Goal: Task Accomplishment & Management: Complete application form

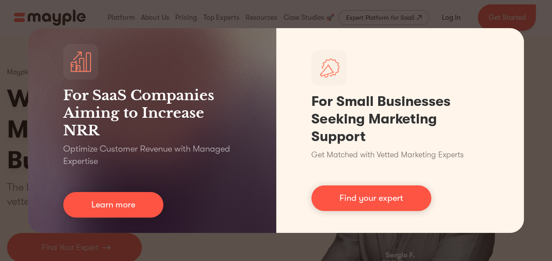
click at [154, 13] on div "For SaaS Companies Aiming to Increase NRR Optimize Customer Revenue with Manage…" at bounding box center [276, 130] width 552 height 261
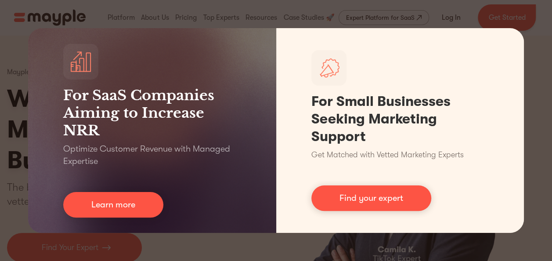
click at [529, 91] on div "For SaaS Companies Aiming to Increase NRR Optimize Customer Revenue with Manage…" at bounding box center [276, 130] width 552 height 261
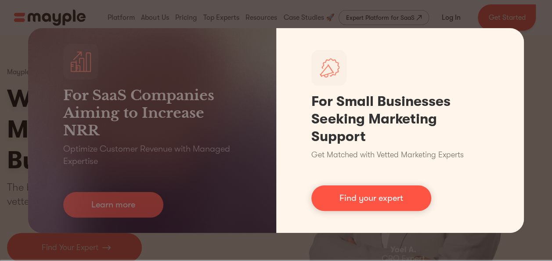
click at [366, 199] on link "Find your expert" at bounding box center [371, 197] width 120 height 25
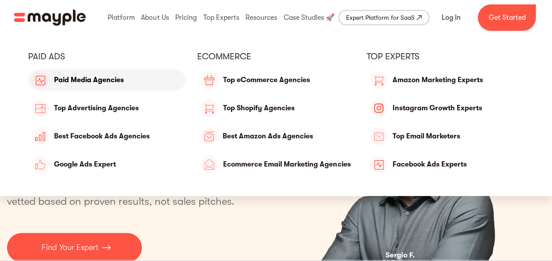
click at [65, 82] on link "Paid Media Agencies" at bounding box center [106, 79] width 157 height 21
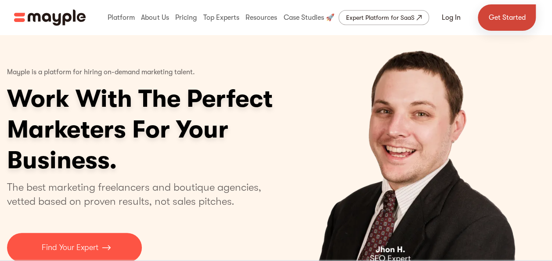
click at [492, 21] on link "Get Started" at bounding box center [507, 17] width 58 height 26
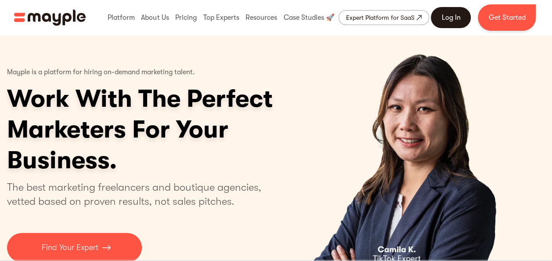
click at [456, 14] on link "Log In" at bounding box center [451, 17] width 40 height 21
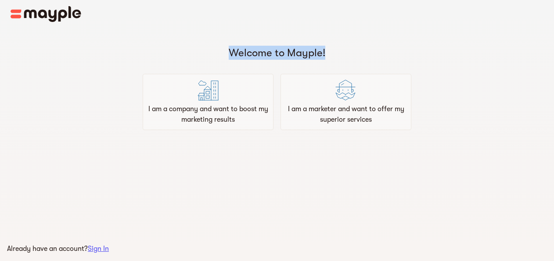
drag, startPoint x: 214, startPoint y: 45, endPoint x: 341, endPoint y: 51, distance: 126.7
click at [341, 51] on div "Welcome to Mayple!" at bounding box center [277, 46] width 554 height 28
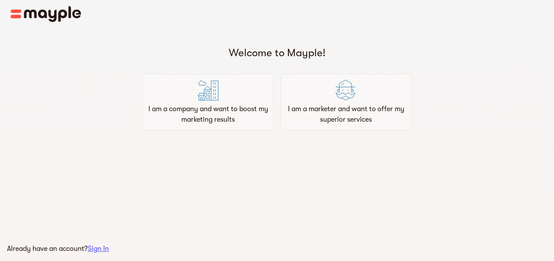
click at [524, 84] on div "Welcome to Mayple! I am a company and want to boost my marketing results I am a…" at bounding box center [277, 79] width 554 height 102
click at [334, 114] on p "I am a marketer and want to offer my superior services" at bounding box center [346, 114] width 123 height 21
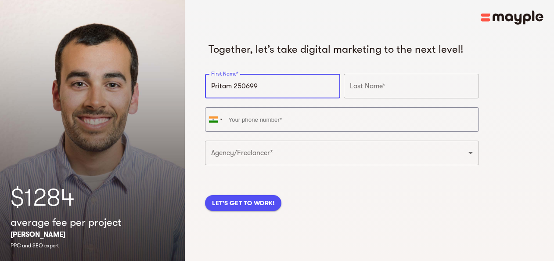
drag, startPoint x: 271, startPoint y: 88, endPoint x: 207, endPoint y: 84, distance: 63.9
click at [207, 84] on input "Pritam 250699" at bounding box center [272, 86] width 135 height 25
click at [273, 91] on input "Pritam 250699" at bounding box center [272, 86] width 135 height 25
drag, startPoint x: 253, startPoint y: 88, endPoint x: 230, endPoint y: 90, distance: 23.0
click at [230, 90] on input "Pritam 250699" at bounding box center [272, 86] width 135 height 25
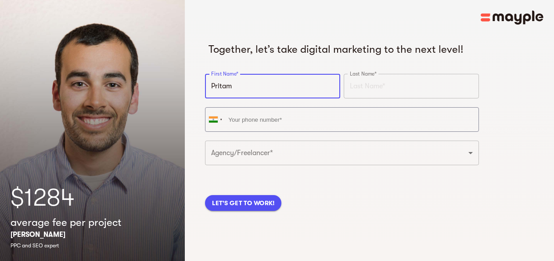
type input "Pritam Kumar"
type input "Das"
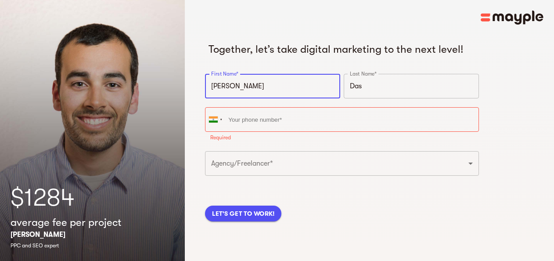
click at [264, 85] on input "Pritam Kumar" at bounding box center [272, 86] width 135 height 25
drag, startPoint x: 219, startPoint y: 91, endPoint x: 221, endPoint y: 99, distance: 8.6
click at [219, 91] on input "Pritam Kumar" at bounding box center [272, 86] width 135 height 25
click at [377, 90] on input "Das" at bounding box center [411, 86] width 135 height 25
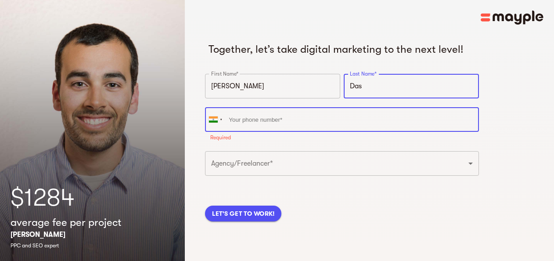
click at [351, 124] on input "tel" at bounding box center [342, 119] width 274 height 25
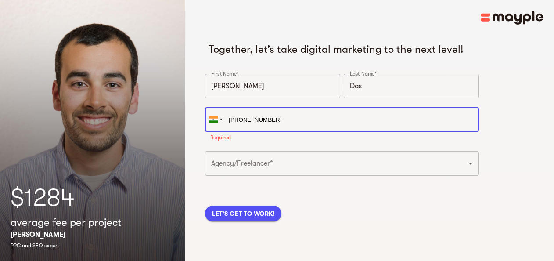
type input "+91 93392 81529"
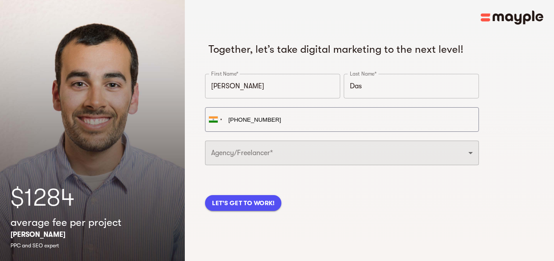
click at [242, 152] on select "Freelancer Digital Agency" at bounding box center [342, 153] width 274 height 25
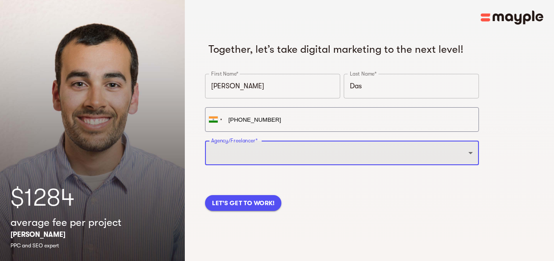
select select "FREELANCER"
click at [205, 141] on select "Freelancer Digital Agency" at bounding box center [342, 153] width 274 height 25
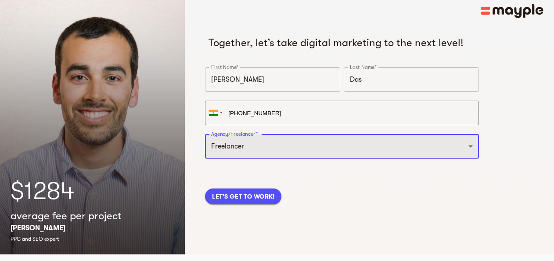
scroll to position [11, 0]
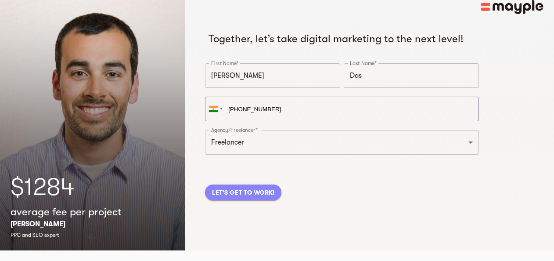
click at [243, 192] on span "LET'S GET TO WORK!" at bounding box center [243, 192] width 62 height 11
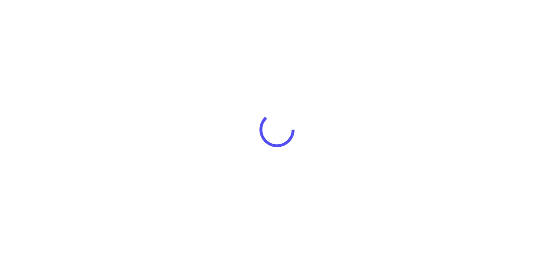
scroll to position [8, 0]
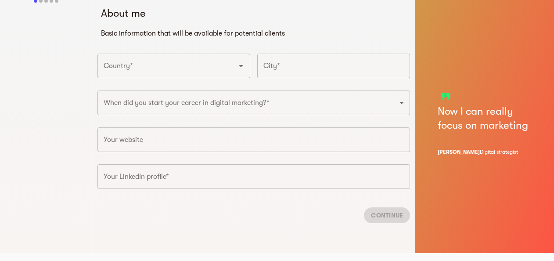
scroll to position [11, 0]
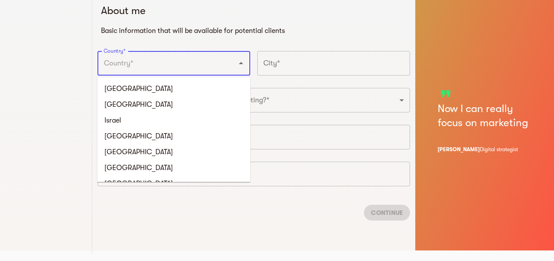
click at [165, 66] on input "Country*" at bounding box center [161, 63] width 120 height 17
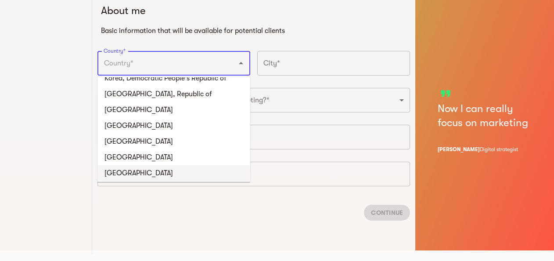
scroll to position [1713, 0]
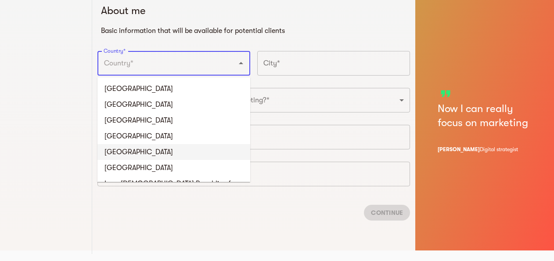
click at [124, 144] on li "India" at bounding box center [174, 152] width 153 height 16
type input "India"
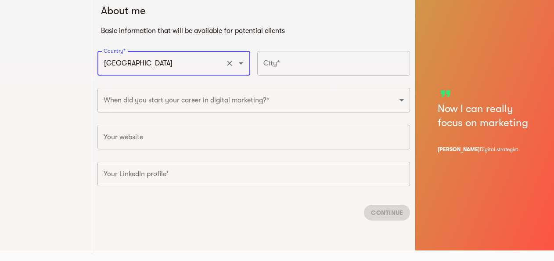
click at [284, 68] on input "text" at bounding box center [333, 63] width 153 height 25
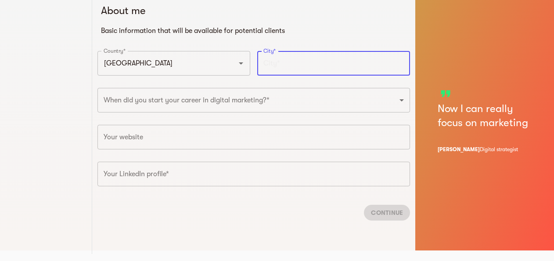
type input "Kolkata"
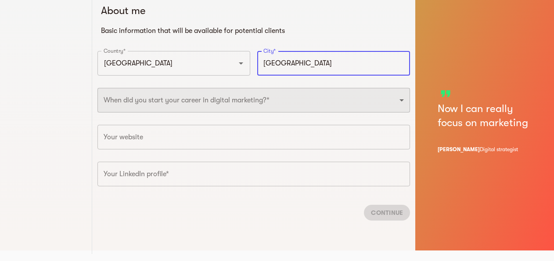
click at [186, 102] on select "2025 2024 2023 2022 2021 2020 2019 2018 2017 2016 2015 2014 2013 2012 2011 2010…" at bounding box center [254, 100] width 313 height 25
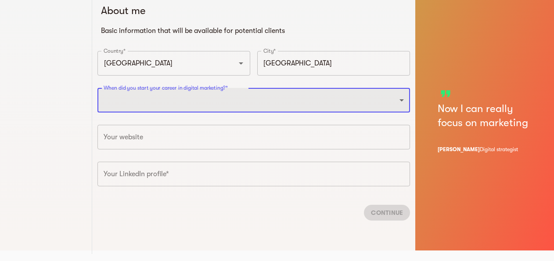
select select "2022"
click at [98, 88] on select "2025 2024 2023 2022 2021 2020 2019 2018 2017 2016 2015 2014 2013 2012 2011 2010…" at bounding box center [254, 100] width 313 height 25
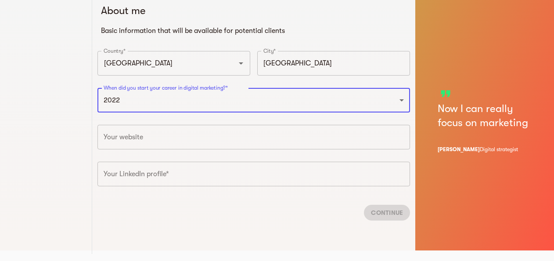
click at [142, 141] on input "text" at bounding box center [254, 137] width 313 height 25
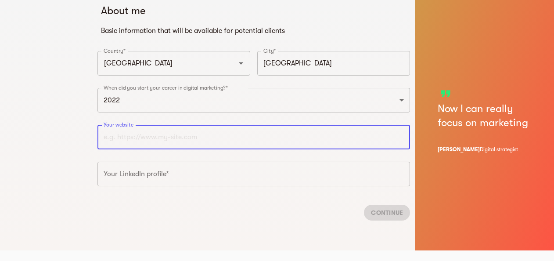
click at [120, 140] on input "text" at bounding box center [254, 137] width 313 height 25
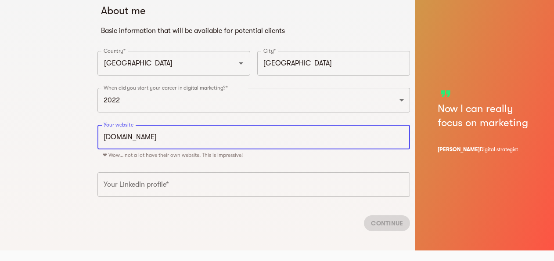
type input "https://www.itpritam.com"
click at [117, 181] on input "text" at bounding box center [254, 184] width 313 height 25
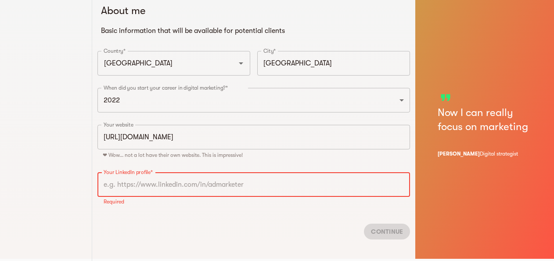
click at [136, 186] on input "text" at bounding box center [254, 184] width 313 height 25
paste input "https://www.linkedin.com/in/itpritam/"
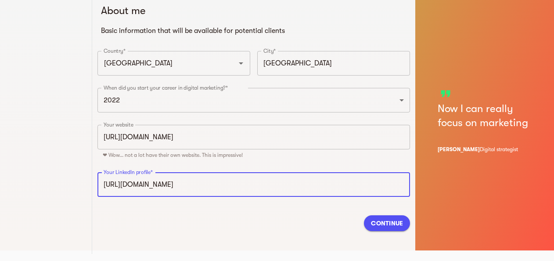
drag, startPoint x: 239, startPoint y: 189, endPoint x: 89, endPoint y: 176, distance: 150.4
click at [89, 176] on div "About me Basic information that will be available for potential clients Country…" at bounding box center [277, 119] width 554 height 261
paste input "ppcpritam/"
type input "https://www.linkedin.com/in/ppcpritam"
click at [382, 221] on span "Continue" at bounding box center [387, 223] width 32 height 11
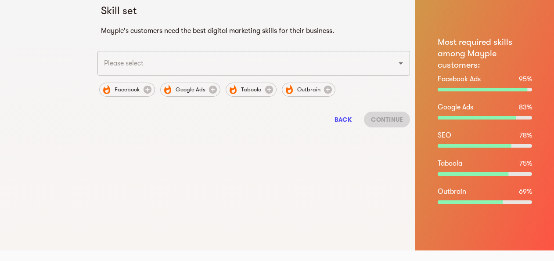
click at [119, 62] on input "text" at bounding box center [241, 63] width 280 height 17
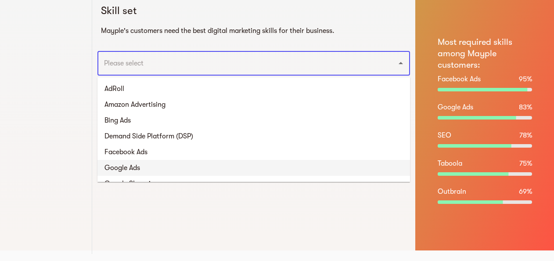
click at [138, 164] on li "Google Ads" at bounding box center [254, 168] width 313 height 16
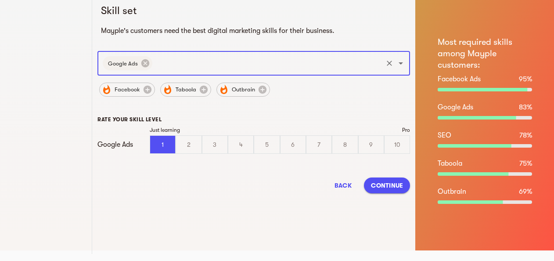
click at [170, 61] on input "text" at bounding box center [268, 63] width 228 height 17
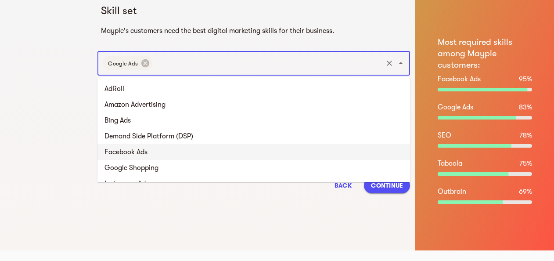
click at [139, 150] on li "Facebook Ads" at bounding box center [254, 152] width 313 height 16
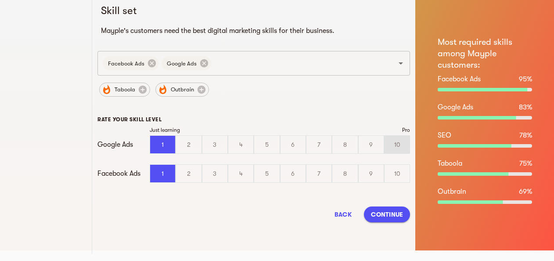
click at [401, 147] on div "10" at bounding box center [397, 145] width 25 height 18
click at [0, 0] on input "10" at bounding box center [0, 0] width 0 height 0
click at [402, 174] on div "10" at bounding box center [397, 174] width 25 height 18
click at [0, 0] on input "10" at bounding box center [0, 0] width 0 height 0
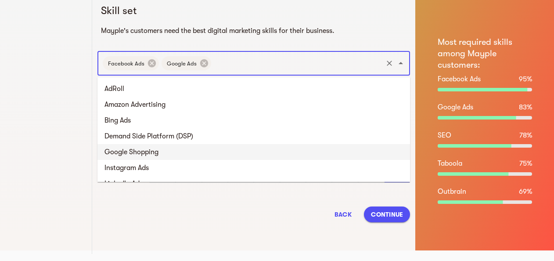
click at [225, 60] on input "text" at bounding box center [297, 63] width 169 height 17
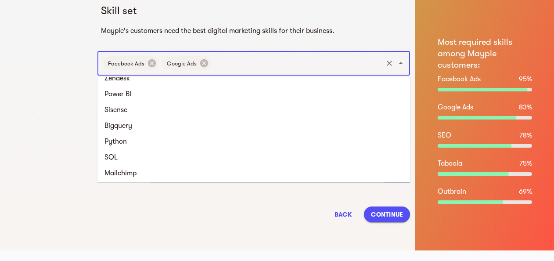
scroll to position [1437, 0]
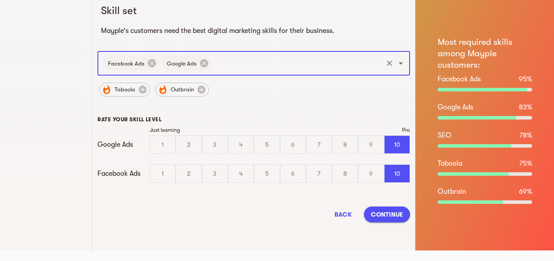
click at [230, 64] on input "text" at bounding box center [297, 63] width 169 height 17
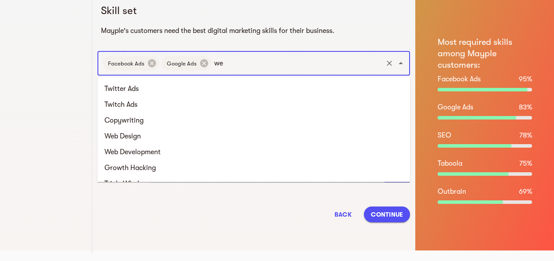
scroll to position [0, 0]
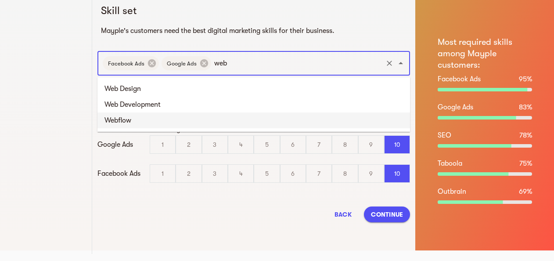
type input "web"
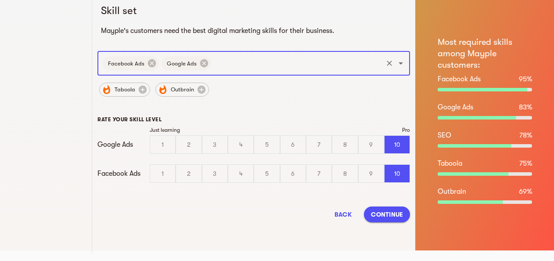
click at [224, 65] on input "text" at bounding box center [297, 63] width 169 height 17
type input "google"
click at [172, 90] on li "Google Shopping" at bounding box center [254, 89] width 313 height 16
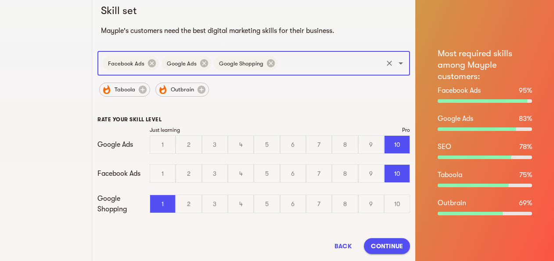
click at [286, 66] on input "text" at bounding box center [330, 63] width 102 height 17
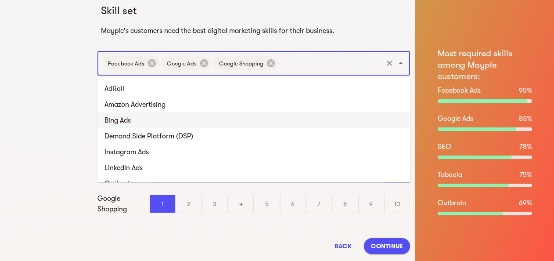
click at [137, 123] on li "Bing Ads" at bounding box center [254, 120] width 313 height 16
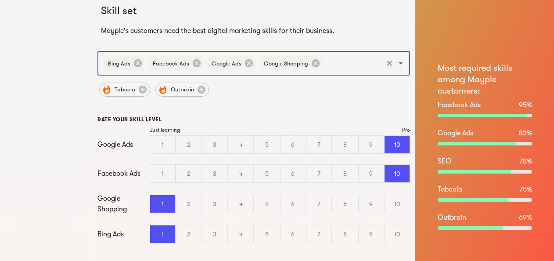
click at [328, 66] on input "text" at bounding box center [353, 63] width 58 height 17
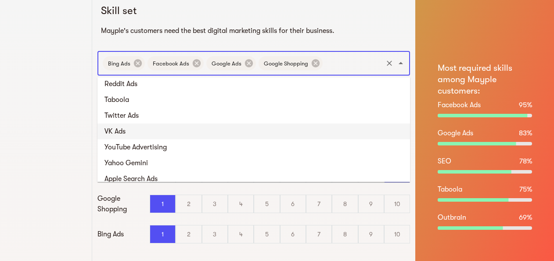
scroll to position [132, 0]
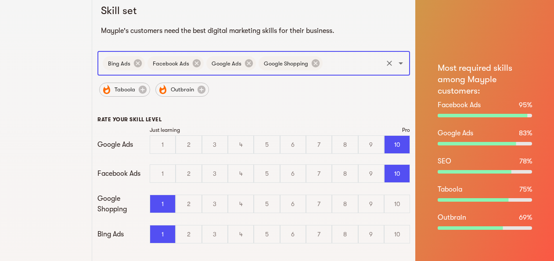
click at [341, 62] on input "text" at bounding box center [353, 63] width 58 height 17
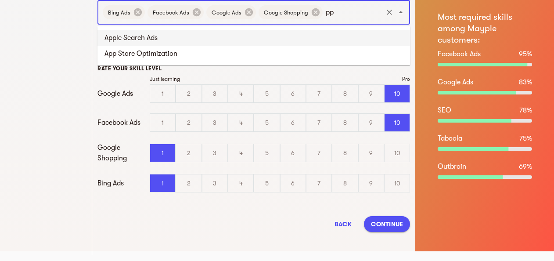
scroll to position [0, 0]
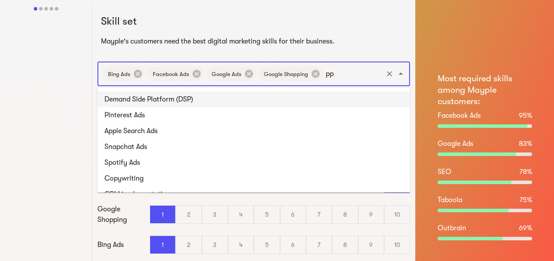
type input "p"
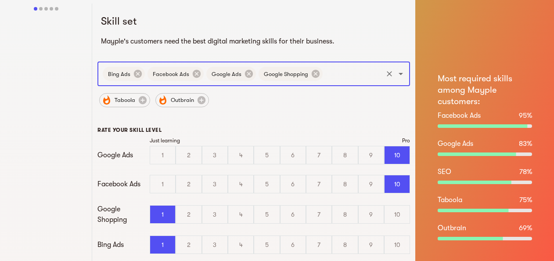
click at [328, 74] on input "text" at bounding box center [353, 73] width 58 height 17
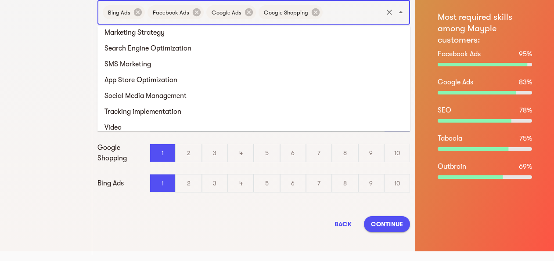
scroll to position [535, 0]
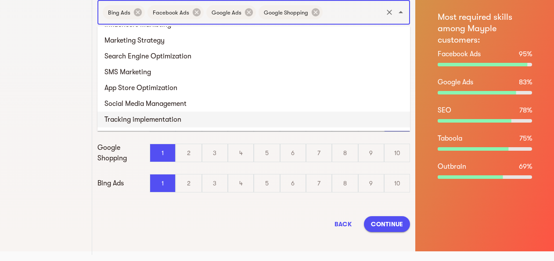
click at [177, 116] on li "Tracking implementation" at bounding box center [254, 120] width 313 height 16
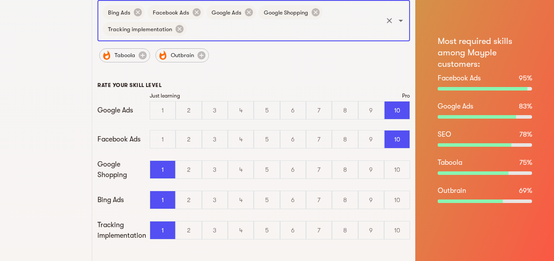
click at [214, 33] on input "text" at bounding box center [285, 29] width 194 height 17
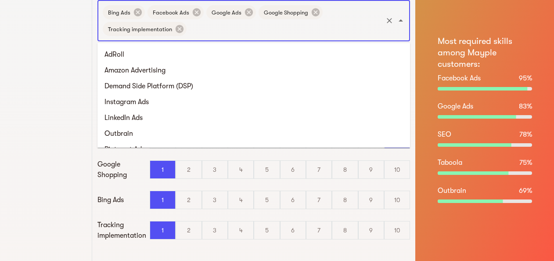
scroll to position [533, 0]
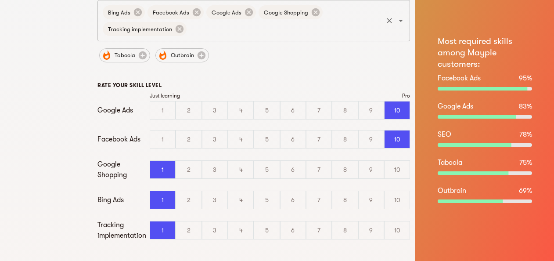
click at [202, 28] on input "text" at bounding box center [285, 29] width 194 height 17
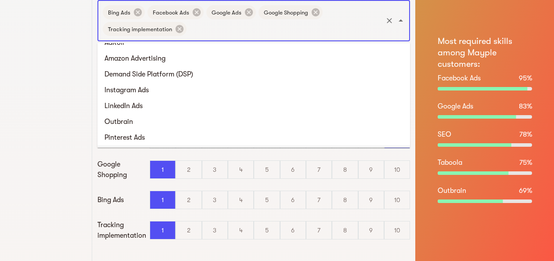
scroll to position [0, 0]
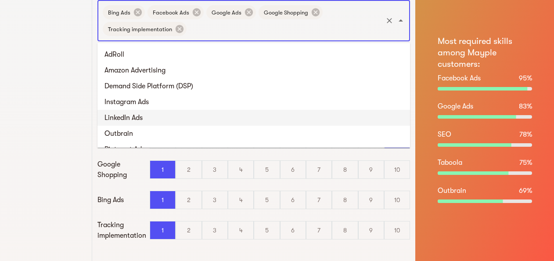
drag, startPoint x: 145, startPoint y: 113, endPoint x: 150, endPoint y: 111, distance: 5.7
click at [145, 113] on li "LinkedIn Ads" at bounding box center [254, 118] width 313 height 16
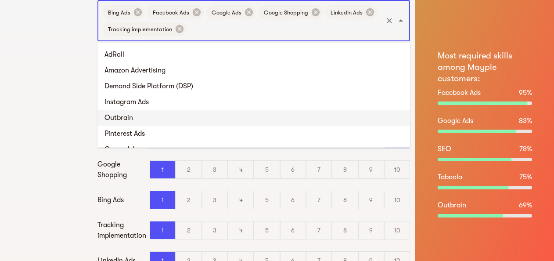
click at [204, 33] on input "text" at bounding box center [285, 29] width 194 height 17
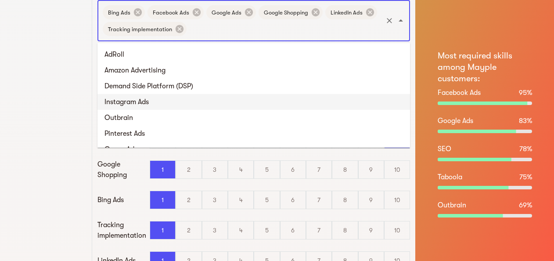
click at [147, 102] on li "Instagram Ads" at bounding box center [254, 102] width 313 height 16
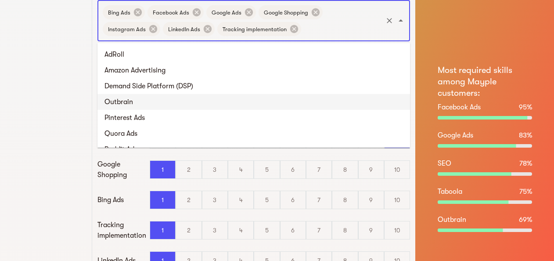
click at [303, 32] on input "text" at bounding box center [342, 29] width 79 height 17
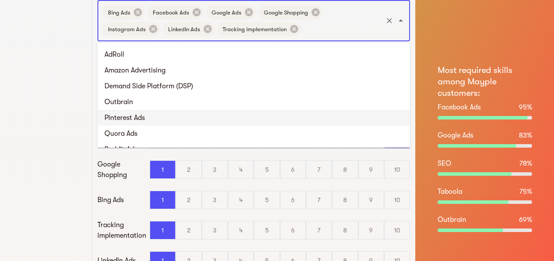
scroll to position [132, 0]
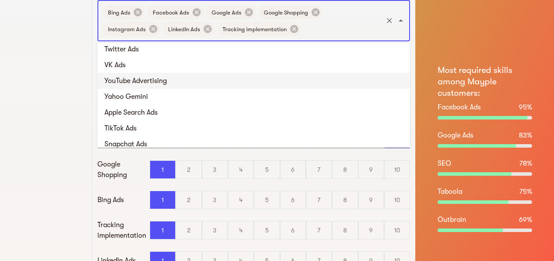
drag, startPoint x: 151, startPoint y: 80, endPoint x: 156, endPoint y: 80, distance: 4.9
click at [152, 80] on li "YouTube Advertising" at bounding box center [254, 81] width 313 height 16
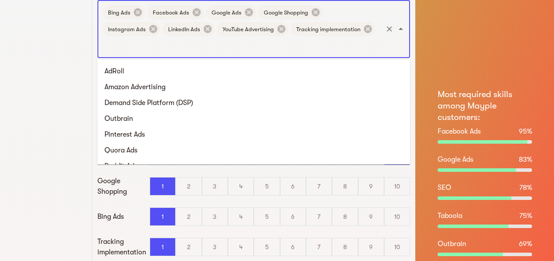
click at [124, 52] on input "text" at bounding box center [241, 45] width 280 height 17
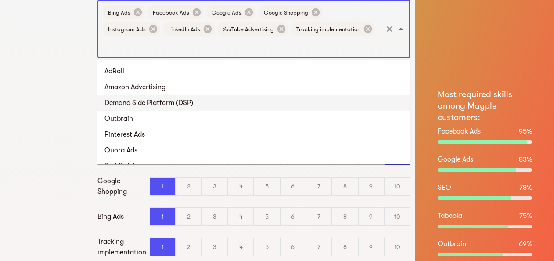
scroll to position [0, 0]
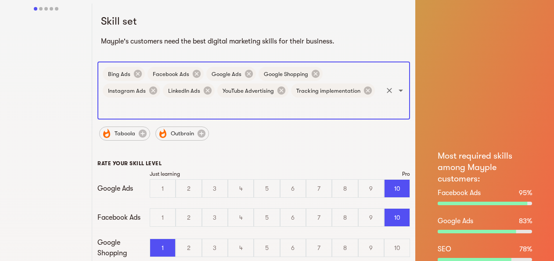
click at [130, 108] on input "text" at bounding box center [241, 107] width 280 height 17
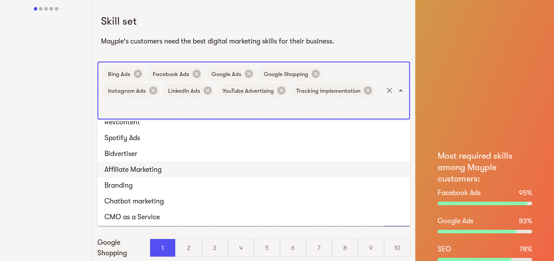
scroll to position [395, 0]
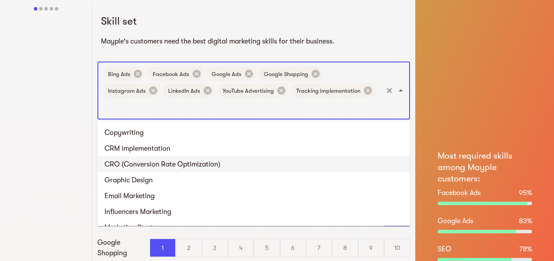
click at [149, 161] on li "CRO (Conversion Rate Optimization)" at bounding box center [254, 164] width 313 height 16
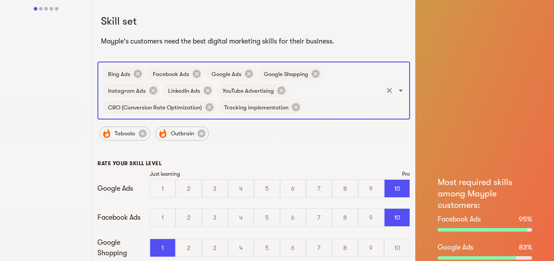
click at [334, 111] on input "text" at bounding box center [342, 107] width 77 height 17
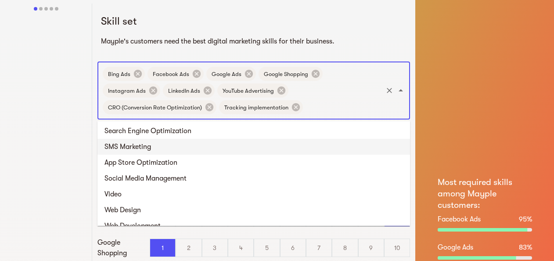
scroll to position [607, 0]
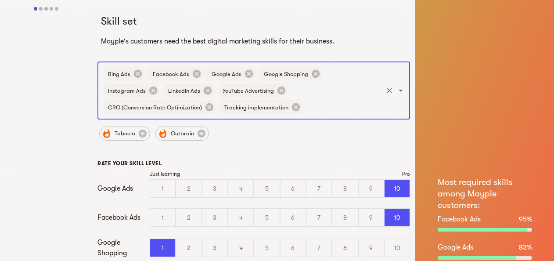
click at [332, 101] on input "text" at bounding box center [342, 107] width 77 height 17
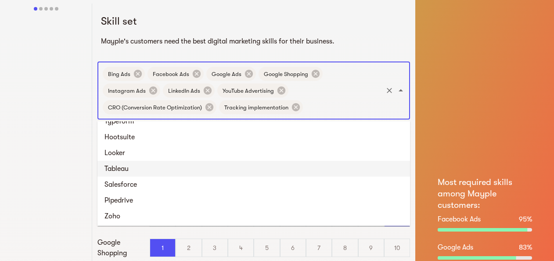
scroll to position [0, 0]
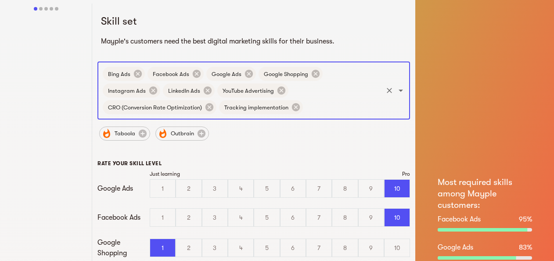
click at [358, 108] on input "text" at bounding box center [342, 107] width 77 height 17
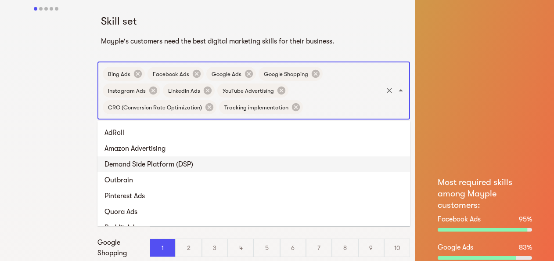
scroll to position [132, 0]
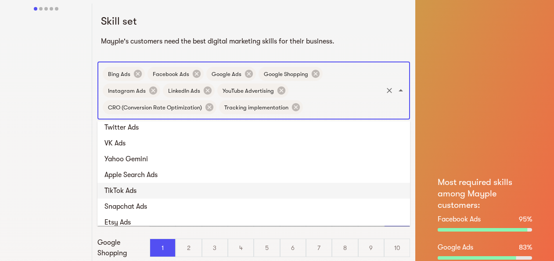
click at [133, 191] on li "TikTok Ads" at bounding box center [254, 191] width 313 height 16
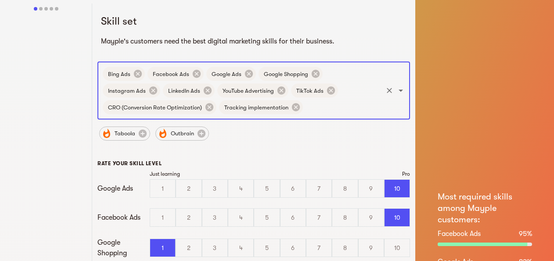
click at [323, 107] on input "text" at bounding box center [342, 107] width 77 height 17
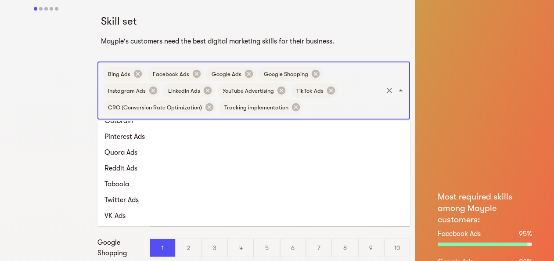
scroll to position [0, 0]
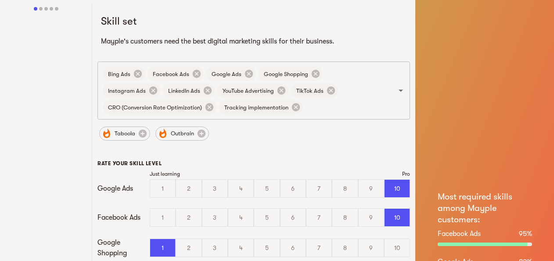
drag, startPoint x: 409, startPoint y: 126, endPoint x: 410, endPoint y: 132, distance: 6.6
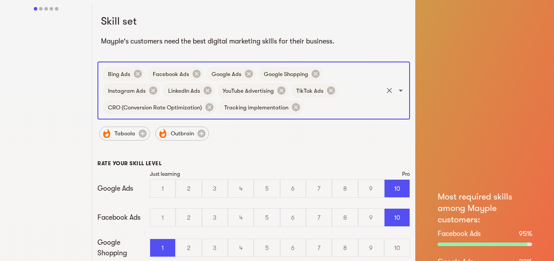
click at [340, 112] on input "text" at bounding box center [342, 107] width 77 height 17
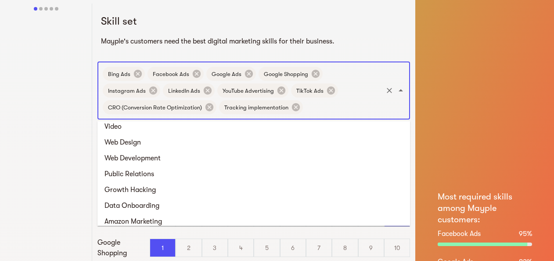
scroll to position [548, 0]
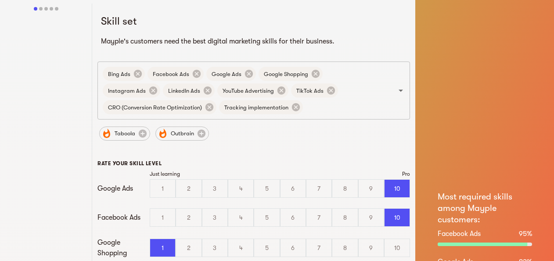
drag, startPoint x: 409, startPoint y: 127, endPoint x: 408, endPoint y: 167, distance: 40.9
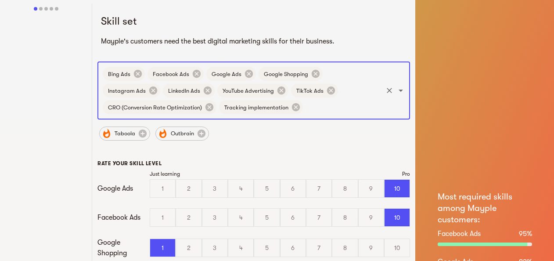
click at [323, 112] on input "text" at bounding box center [342, 107] width 77 height 17
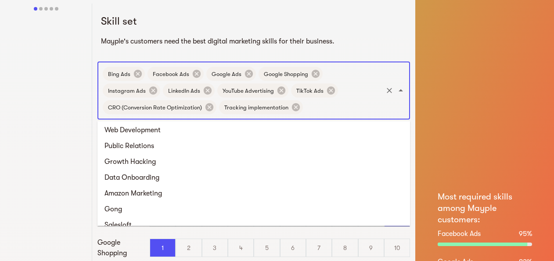
scroll to position [560, 0]
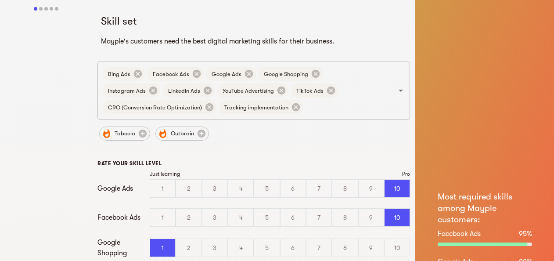
drag, startPoint x: 409, startPoint y: 124, endPoint x: 413, endPoint y: 168, distance: 44.5
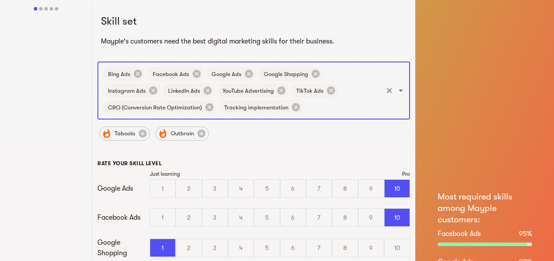
click at [333, 109] on input "text" at bounding box center [342, 107] width 77 height 17
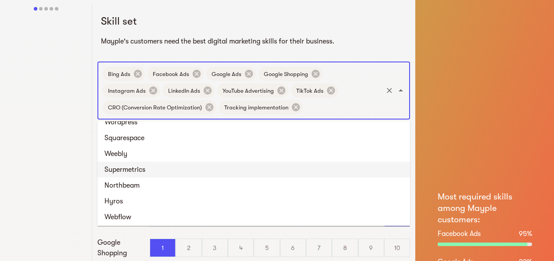
scroll to position [1186, 0]
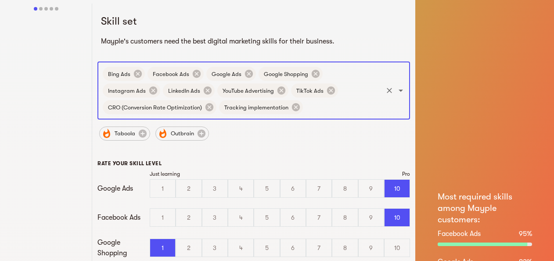
click at [315, 104] on input "text" at bounding box center [342, 107] width 77 height 17
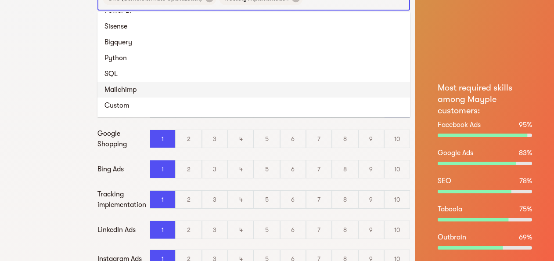
scroll to position [33, 0]
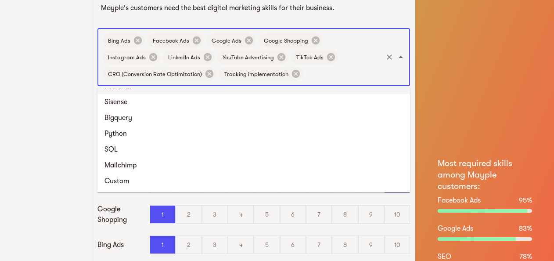
click at [320, 77] on input "text" at bounding box center [342, 73] width 77 height 17
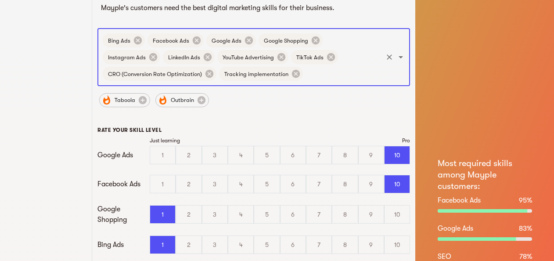
click at [324, 72] on input "text" at bounding box center [342, 73] width 77 height 17
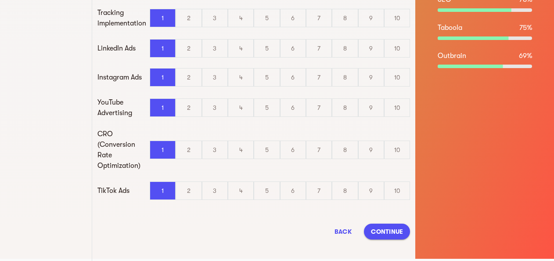
scroll to position [297, 0]
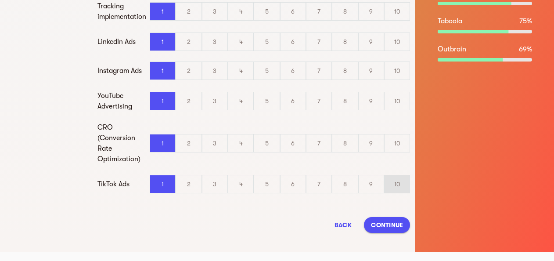
click at [399, 181] on div "10" at bounding box center [397, 184] width 25 height 18
click at [0, 0] on input "10" at bounding box center [0, 0] width 0 height 0
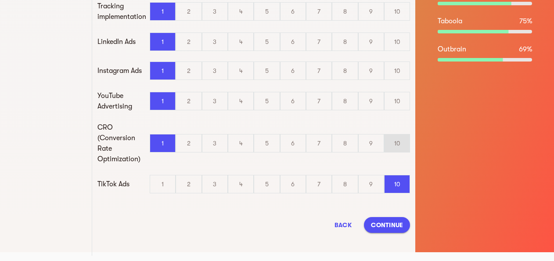
click at [402, 147] on div "10" at bounding box center [397, 143] width 25 height 18
click at [0, 0] on input "10" at bounding box center [0, 0] width 0 height 0
click at [399, 102] on div "10" at bounding box center [397, 101] width 25 height 18
click at [0, 0] on input "10" at bounding box center [0, 0] width 0 height 0
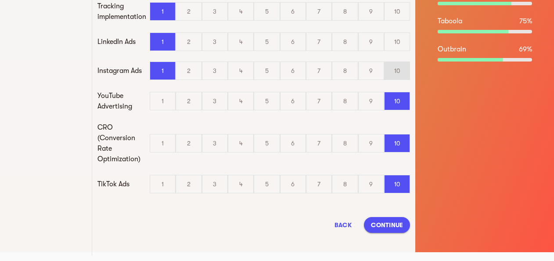
drag, startPoint x: 389, startPoint y: 65, endPoint x: 398, endPoint y: 64, distance: 9.3
click at [390, 65] on div "10" at bounding box center [397, 71] width 25 height 18
click at [0, 0] on input "10" at bounding box center [0, 0] width 0 height 0
click at [403, 51] on div "Just learning Pro Google Ads 1 2 3 4 5 6 7 8 9 10 Facebook Ads 1 2 3 4 5 6 7 8 …" at bounding box center [254, 38] width 313 height 330
click at [402, 36] on div "10" at bounding box center [397, 42] width 25 height 18
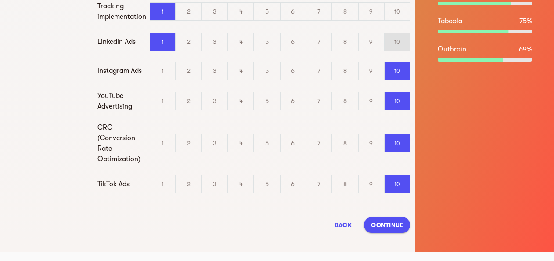
click at [0, 0] on input "10" at bounding box center [0, 0] width 0 height 0
click at [401, 14] on div "10" at bounding box center [397, 12] width 25 height 18
click at [0, 0] on input "10" at bounding box center [0, 0] width 0 height 0
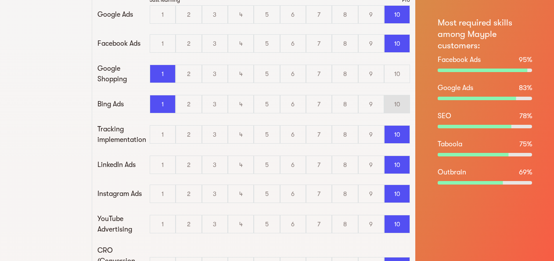
scroll to position [165, 0]
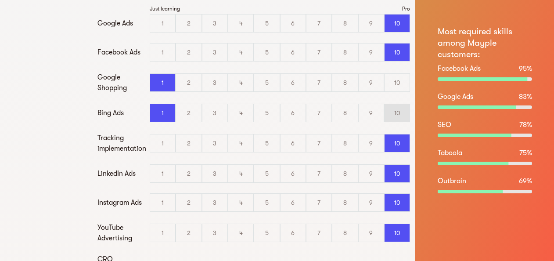
click at [399, 114] on div "10" at bounding box center [397, 113] width 25 height 18
click at [0, 0] on input "10" at bounding box center [0, 0] width 0 height 0
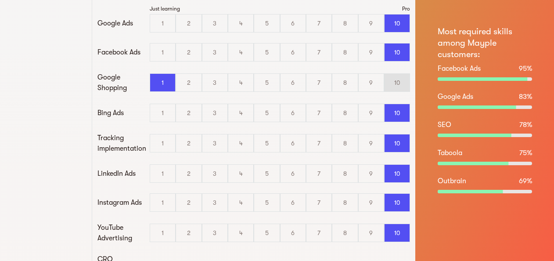
click at [402, 78] on div "10" at bounding box center [397, 83] width 25 height 18
click at [0, 0] on input "10" at bounding box center [0, 0] width 0 height 0
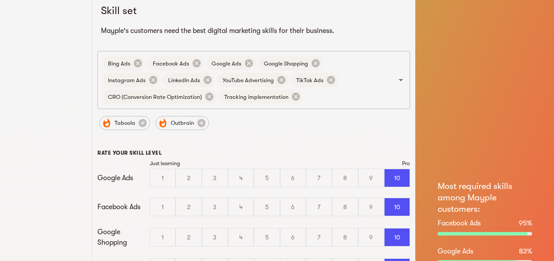
scroll to position [0, 0]
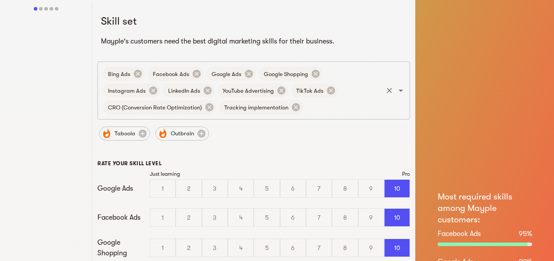
click at [325, 112] on input "text" at bounding box center [342, 107] width 77 height 17
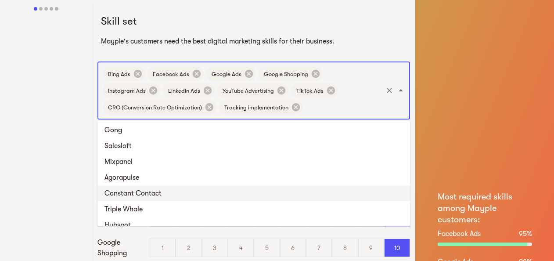
scroll to position [519, 0]
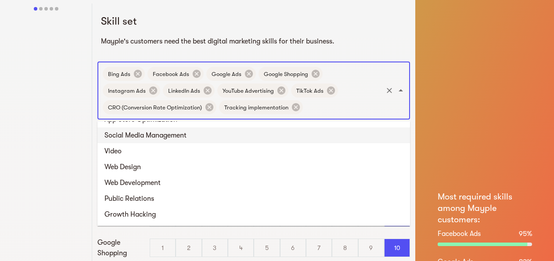
click at [192, 138] on li "Social Media Management" at bounding box center [254, 135] width 313 height 16
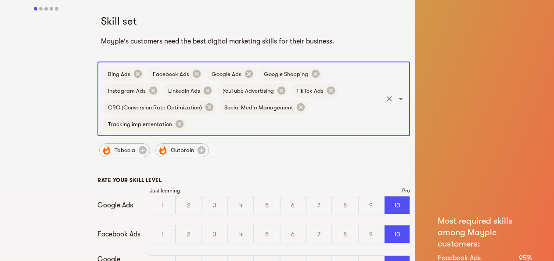
click at [217, 127] on input "text" at bounding box center [285, 124] width 194 height 17
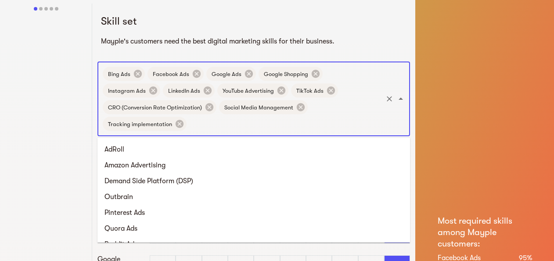
scroll to position [438, 0]
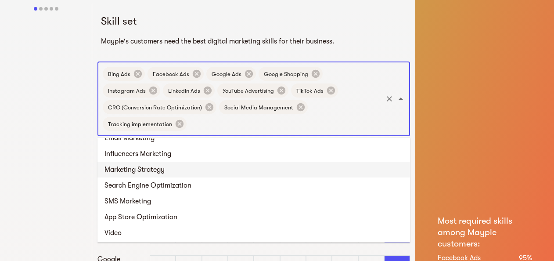
click at [211, 174] on li "Marketing Strategy" at bounding box center [254, 170] width 313 height 16
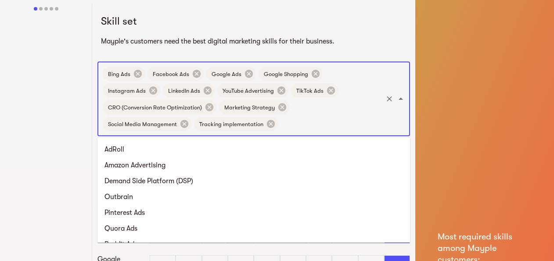
click at [279, 124] on input "text" at bounding box center [330, 124] width 102 height 17
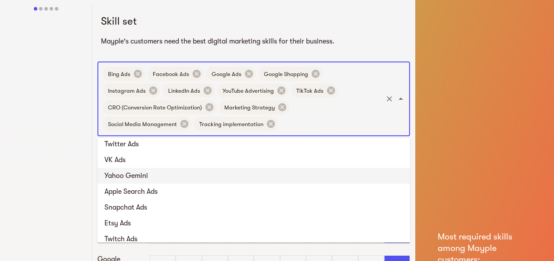
scroll to position [0, 0]
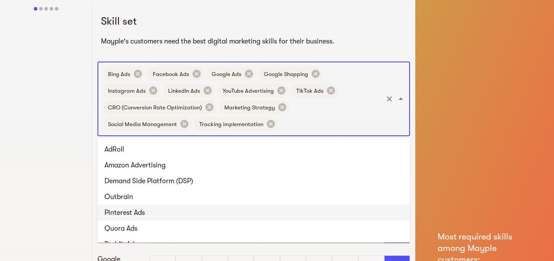
click at [152, 210] on li "Pinterest Ads" at bounding box center [254, 213] width 313 height 16
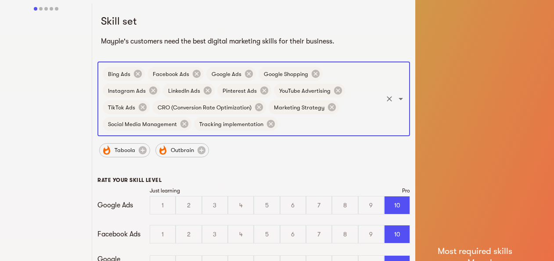
click at [293, 120] on input "text" at bounding box center [330, 124] width 102 height 17
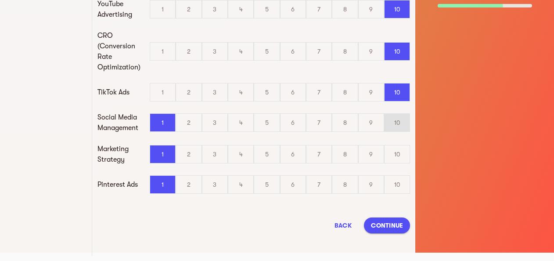
click at [405, 123] on div "10" at bounding box center [397, 123] width 25 height 18
click at [0, 0] on input "10" at bounding box center [0, 0] width 0 height 0
click at [401, 146] on div "10" at bounding box center [397, 154] width 25 height 18
click at [0, 0] on input "10" at bounding box center [0, 0] width 0 height 0
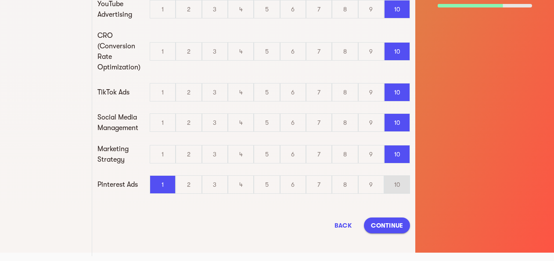
click at [400, 176] on div "10" at bounding box center [397, 185] width 25 height 18
click at [0, 0] on input "10" at bounding box center [0, 0] width 0 height 0
click at [380, 223] on span "Continue" at bounding box center [387, 225] width 32 height 11
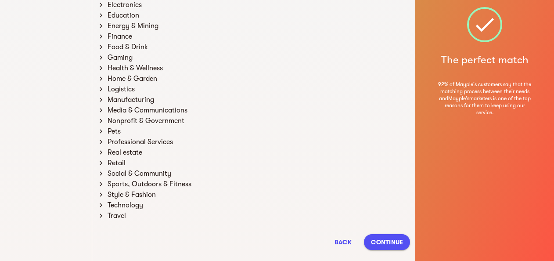
scroll to position [165, 0]
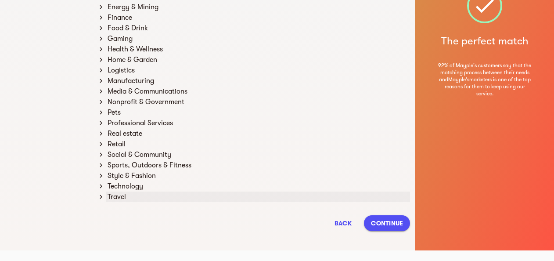
click at [118, 194] on div "Travel" at bounding box center [258, 197] width 304 height 11
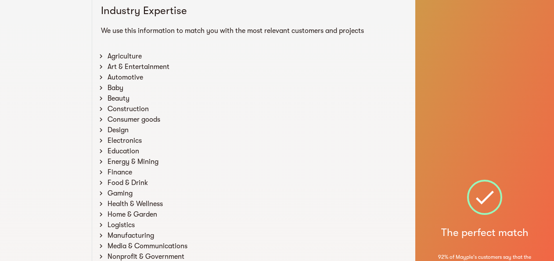
scroll to position [0, 0]
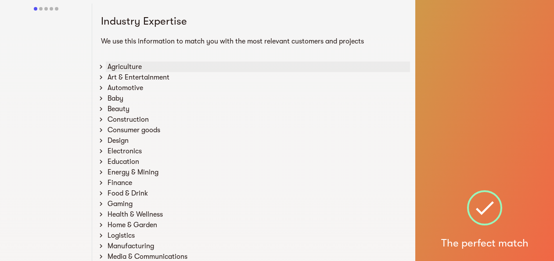
click at [120, 65] on div "Agriculture" at bounding box center [258, 67] width 304 height 11
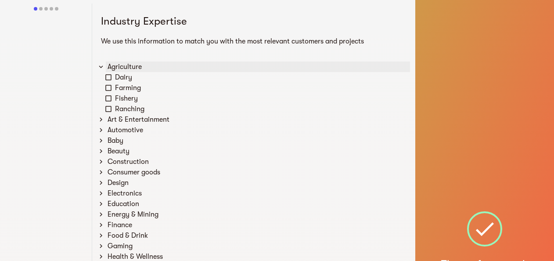
click at [120, 65] on div "Agriculture" at bounding box center [258, 67] width 304 height 11
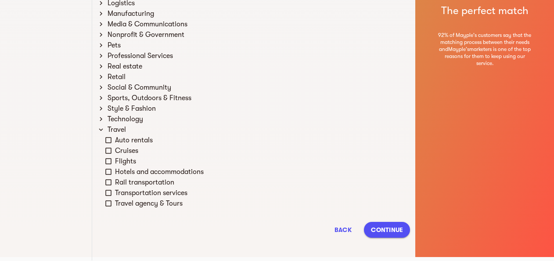
scroll to position [239, 0]
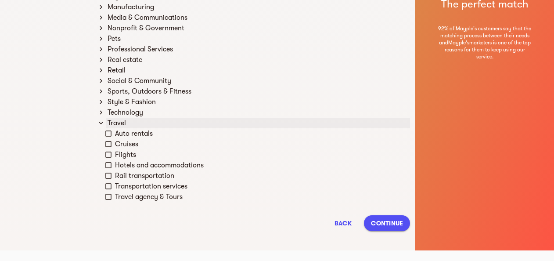
click at [102, 123] on icon at bounding box center [101, 123] width 4 height 3
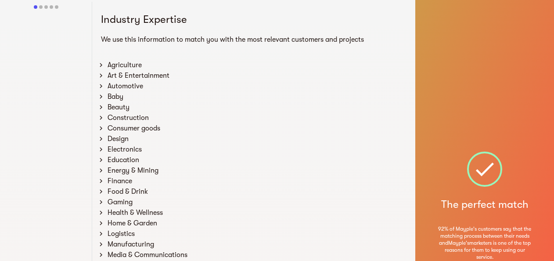
scroll to position [0, 0]
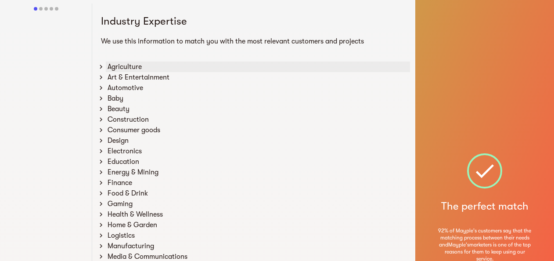
click at [122, 66] on div "Agriculture" at bounding box center [258, 67] width 304 height 11
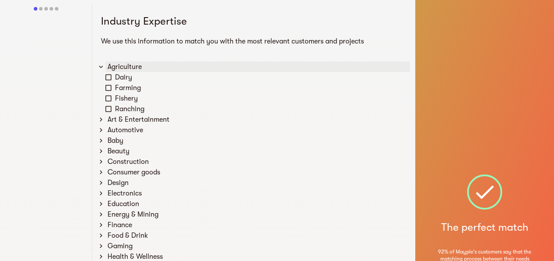
click at [132, 66] on div "Agriculture" at bounding box center [258, 67] width 304 height 11
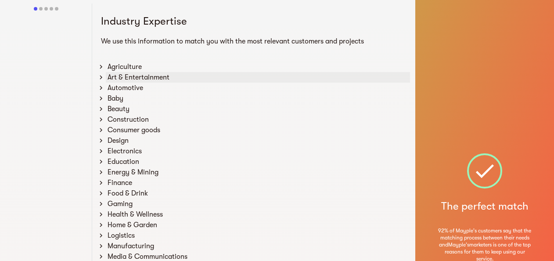
click at [138, 76] on div "Art & Entertainment" at bounding box center [258, 77] width 304 height 11
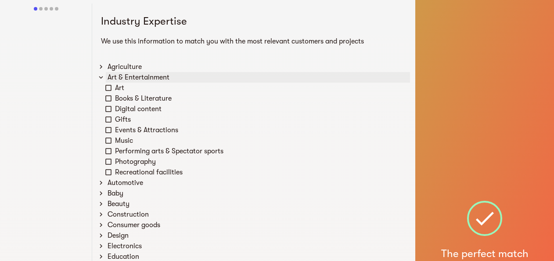
click at [138, 76] on div "Art & Entertainment" at bounding box center [258, 77] width 304 height 11
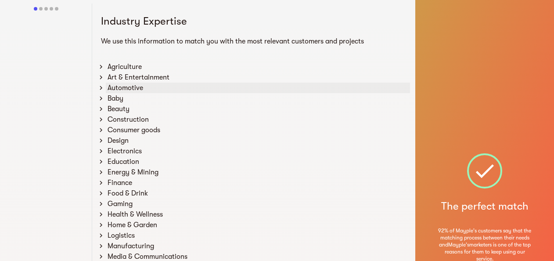
click at [136, 89] on div "Automotive" at bounding box center [258, 88] width 304 height 11
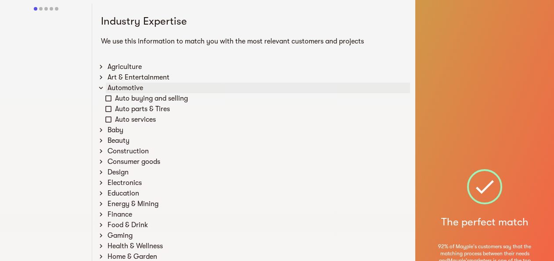
click at [136, 87] on div "Automotive" at bounding box center [258, 88] width 304 height 11
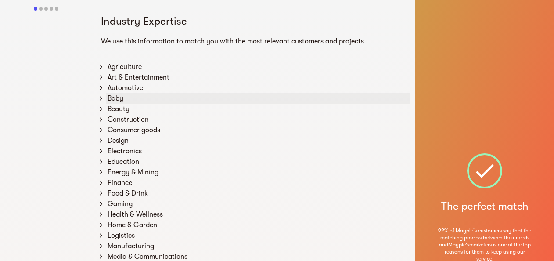
click at [138, 95] on div "Baby" at bounding box center [258, 98] width 304 height 11
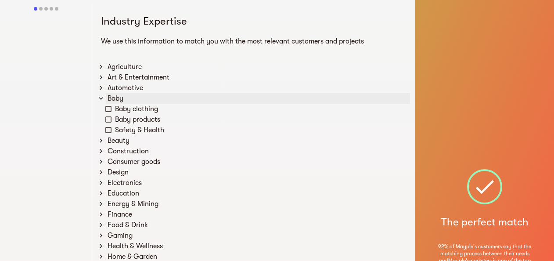
click at [139, 95] on div "Baby" at bounding box center [258, 98] width 304 height 11
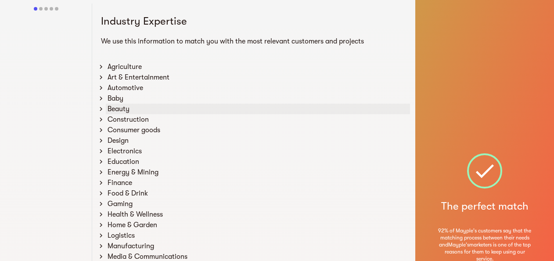
click at [138, 111] on div "Beauty" at bounding box center [258, 109] width 304 height 11
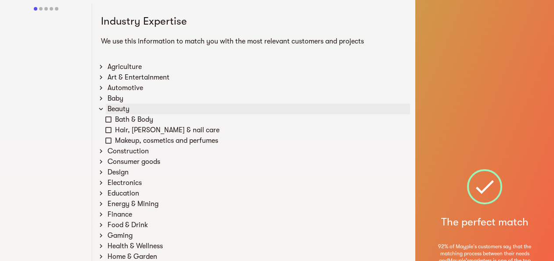
click at [134, 112] on div "Beauty" at bounding box center [258, 109] width 304 height 11
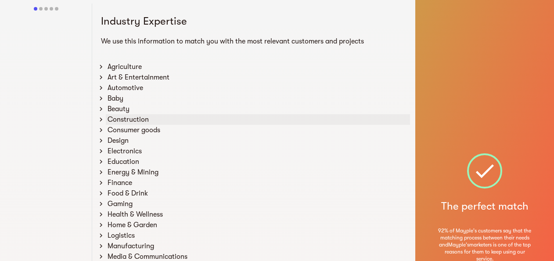
click at [134, 122] on div "Construction" at bounding box center [258, 119] width 304 height 11
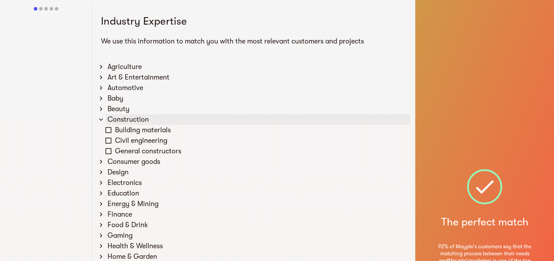
click at [134, 121] on div "Construction" at bounding box center [258, 119] width 304 height 11
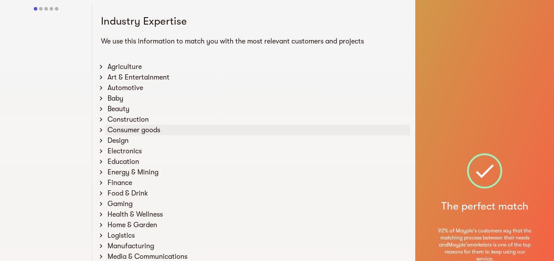
click at [142, 132] on div "Consumer goods" at bounding box center [258, 130] width 304 height 11
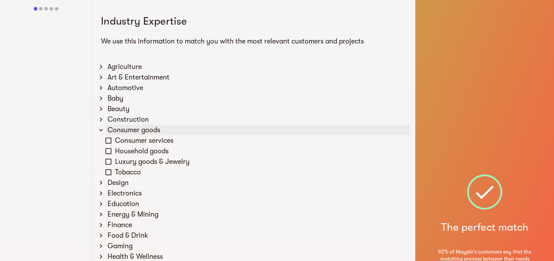
click at [142, 131] on div "Consumer goods" at bounding box center [258, 130] width 304 height 11
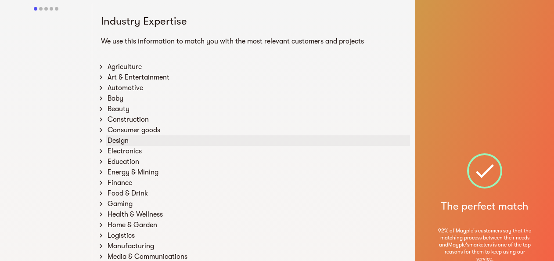
click at [149, 138] on div "Design" at bounding box center [258, 140] width 304 height 11
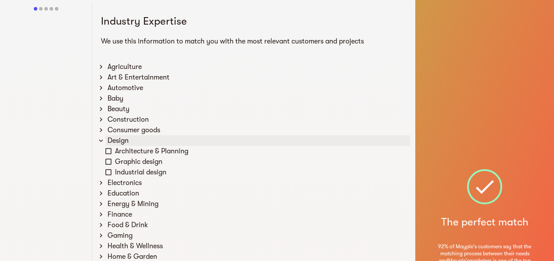
click at [148, 140] on div "Design" at bounding box center [258, 140] width 304 height 11
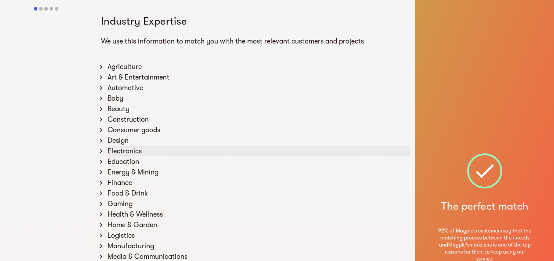
click at [130, 148] on div "Electronics" at bounding box center [258, 151] width 304 height 11
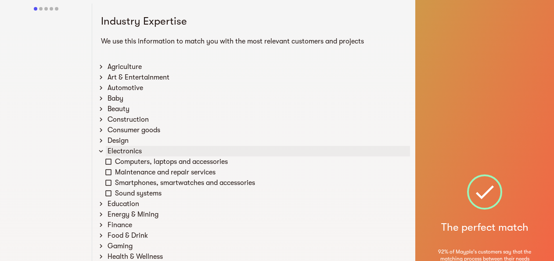
click at [130, 148] on div "Electronics" at bounding box center [258, 151] width 304 height 11
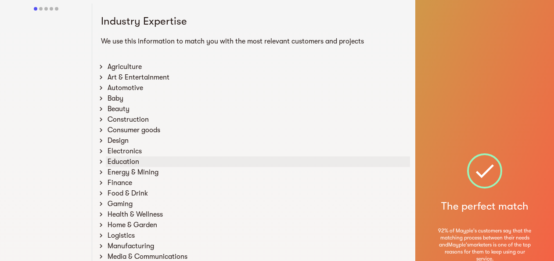
click at [130, 162] on div "Education" at bounding box center [258, 161] width 304 height 11
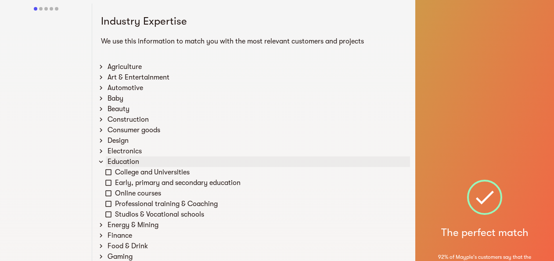
click at [130, 162] on div "Education" at bounding box center [258, 161] width 304 height 11
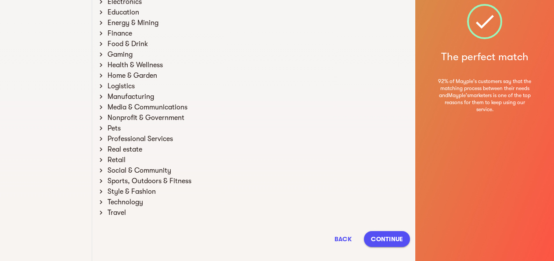
scroll to position [165, 0]
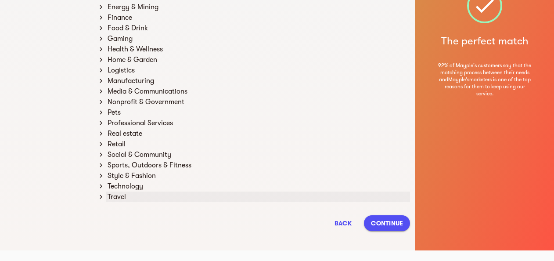
click at [114, 194] on div "Travel" at bounding box center [258, 197] width 304 height 11
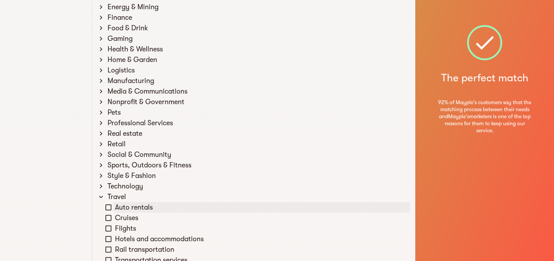
click at [116, 203] on div "Auto rentals" at bounding box center [261, 207] width 297 height 11
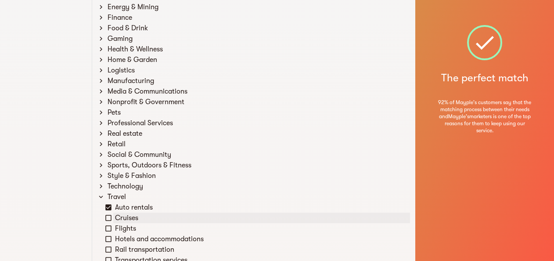
click at [111, 214] on icon at bounding box center [109, 218] width 8 height 8
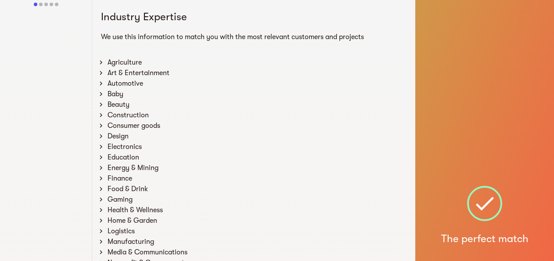
scroll to position [0, 0]
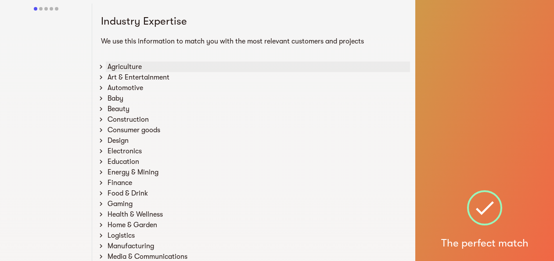
click at [112, 67] on div "Agriculture" at bounding box center [258, 67] width 304 height 11
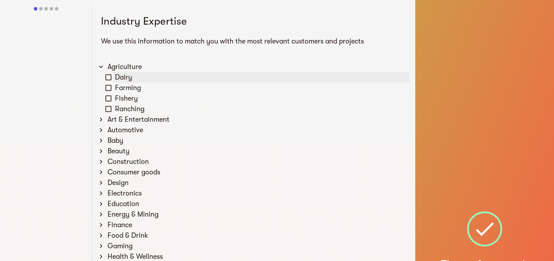
click at [117, 79] on div "Dairy" at bounding box center [261, 77] width 297 height 11
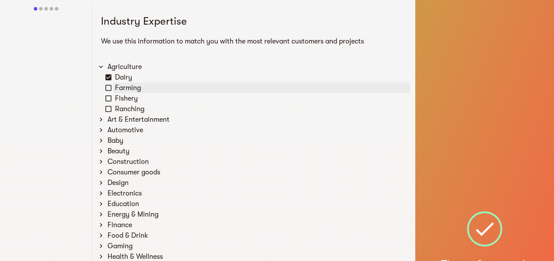
click at [121, 89] on div "Farming" at bounding box center [261, 88] width 297 height 11
click at [123, 98] on div "Fishery" at bounding box center [261, 98] width 297 height 11
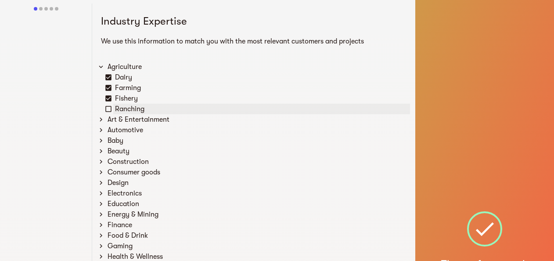
click at [127, 110] on div "Ranching" at bounding box center [261, 109] width 297 height 11
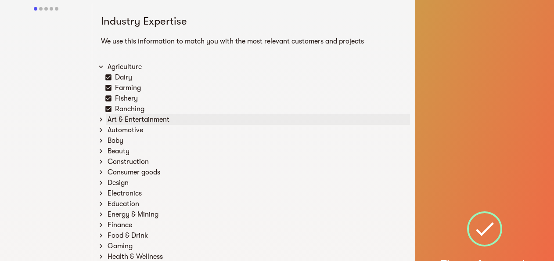
click at [123, 120] on div "Art & Entertainment" at bounding box center [258, 119] width 304 height 11
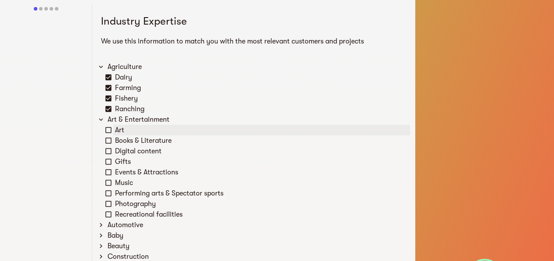
click at [121, 132] on div "Art" at bounding box center [261, 130] width 297 height 11
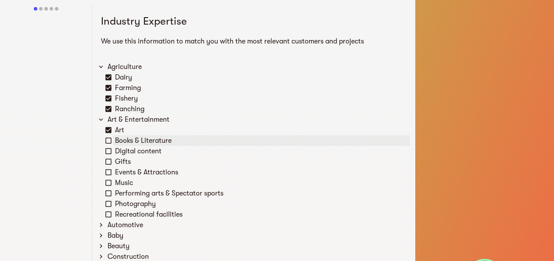
click at [118, 143] on div "Books & Literature" at bounding box center [261, 140] width 297 height 11
click at [111, 138] on icon at bounding box center [108, 141] width 6 height 6
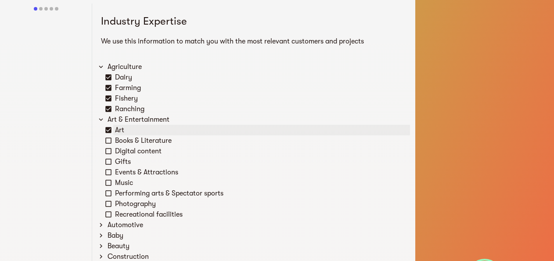
click at [112, 128] on icon at bounding box center [109, 130] width 8 height 8
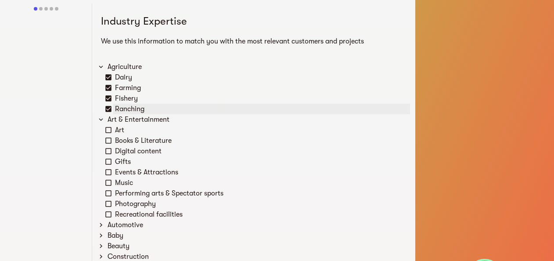
click at [115, 109] on div "Ranching" at bounding box center [261, 109] width 297 height 11
click at [116, 97] on div "Fishery" at bounding box center [261, 98] width 297 height 11
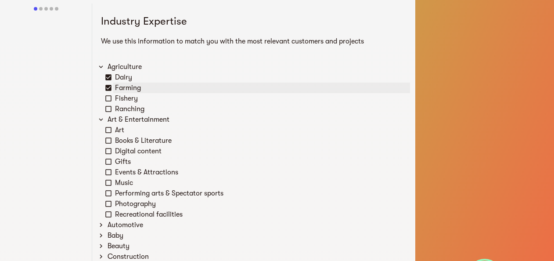
click at [118, 84] on div "Farming" at bounding box center [261, 88] width 297 height 11
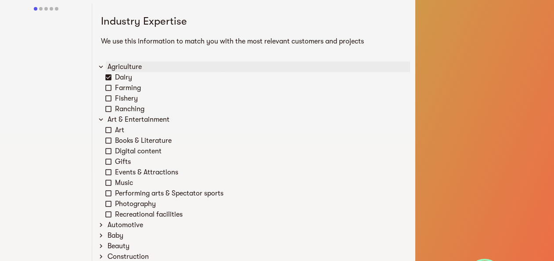
click at [119, 72] on div "Agriculture" at bounding box center [258, 67] width 304 height 11
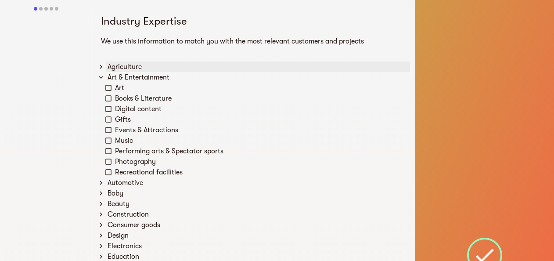
click at [112, 71] on div "Agriculture" at bounding box center [258, 67] width 304 height 11
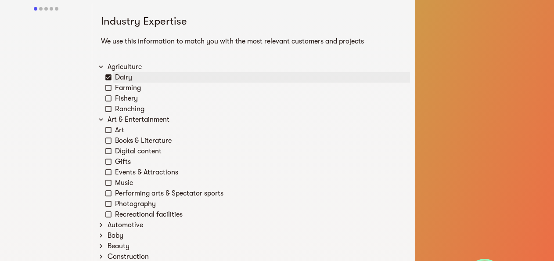
click at [112, 79] on icon at bounding box center [109, 77] width 8 height 8
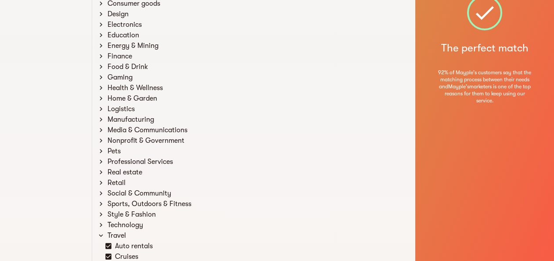
scroll to position [376, 0]
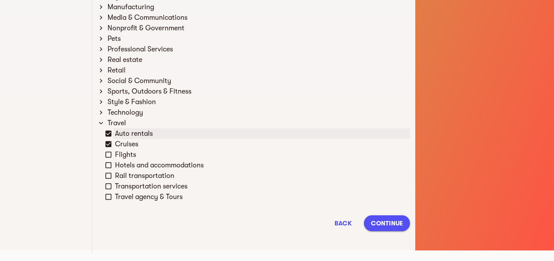
click at [121, 135] on div "Auto rentals" at bounding box center [261, 133] width 297 height 11
click at [122, 144] on div "Cruises" at bounding box center [261, 144] width 297 height 11
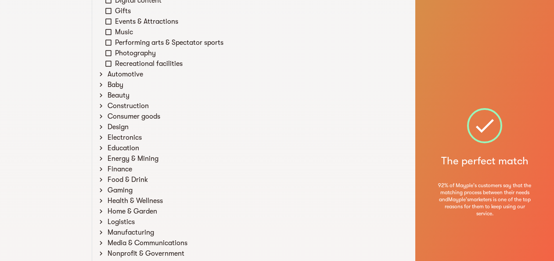
scroll to position [0, 0]
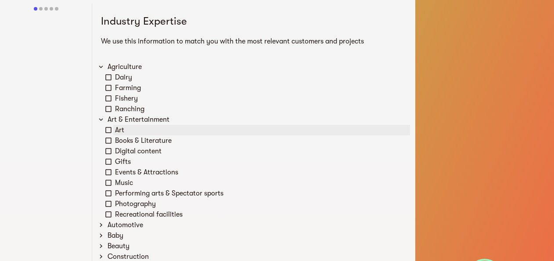
click at [125, 130] on div "Art" at bounding box center [261, 130] width 297 height 11
click at [112, 127] on icon at bounding box center [109, 130] width 8 height 8
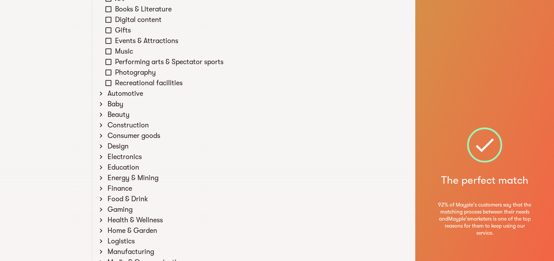
scroll to position [132, 0]
click at [112, 95] on div "Automotive" at bounding box center [258, 93] width 304 height 11
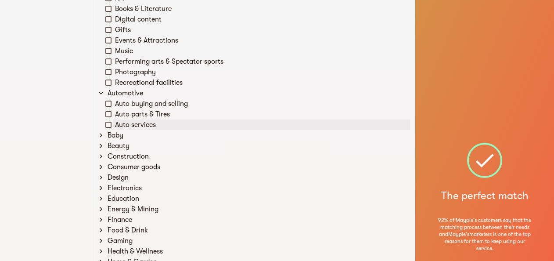
click at [108, 123] on icon at bounding box center [109, 125] width 8 height 8
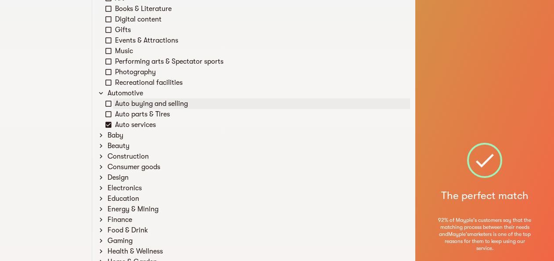
click at [109, 104] on icon at bounding box center [109, 104] width 8 height 8
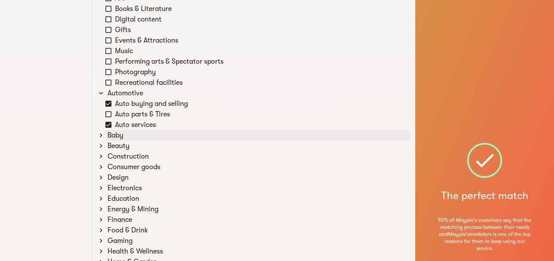
click at [114, 131] on div "Baby" at bounding box center [258, 135] width 304 height 11
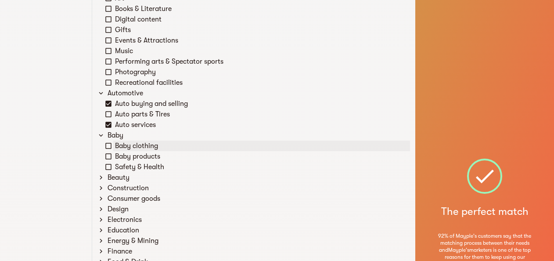
click at [121, 146] on div "Baby clothing" at bounding box center [261, 146] width 297 height 11
click at [121, 155] on div "Baby products" at bounding box center [261, 156] width 297 height 11
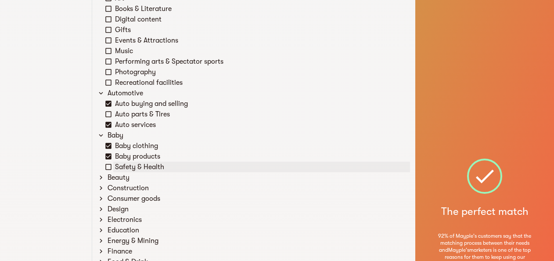
click at [122, 163] on div "Safety & Health" at bounding box center [261, 167] width 297 height 11
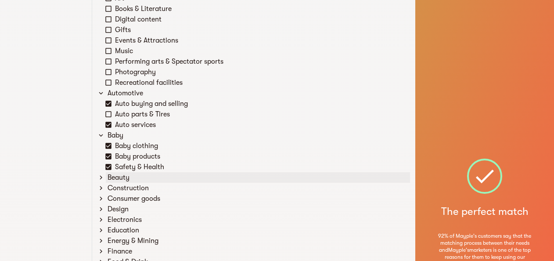
click at [112, 177] on div "Beauty" at bounding box center [258, 177] width 304 height 11
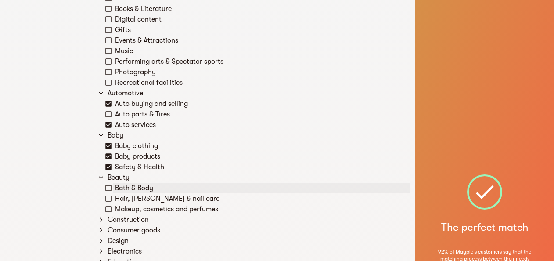
click at [116, 187] on div "Bath & Body" at bounding box center [261, 188] width 297 height 11
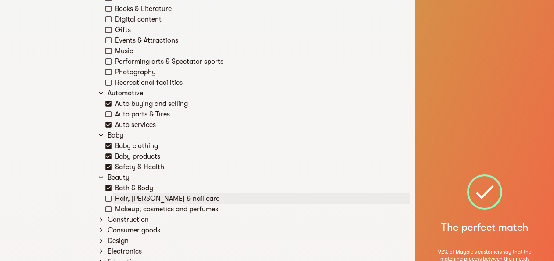
click at [117, 195] on div "Hair, beard & nail care" at bounding box center [261, 198] width 297 height 11
click at [112, 210] on div "Makeup, cosmetics and perfumes" at bounding box center [257, 209] width 305 height 11
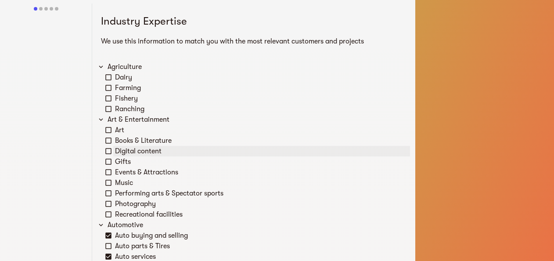
click at [122, 152] on div "Digital content" at bounding box center [261, 151] width 297 height 11
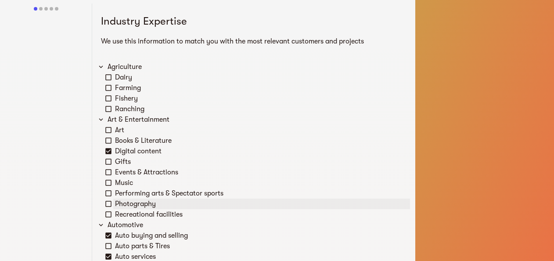
click at [120, 205] on div "Photography" at bounding box center [261, 204] width 297 height 11
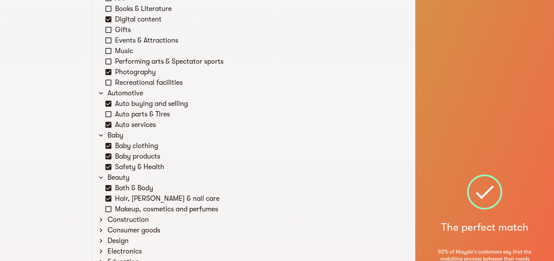
scroll to position [264, 0]
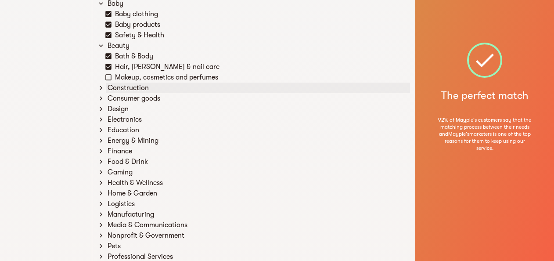
click at [106, 87] on div "Construction" at bounding box center [258, 88] width 304 height 11
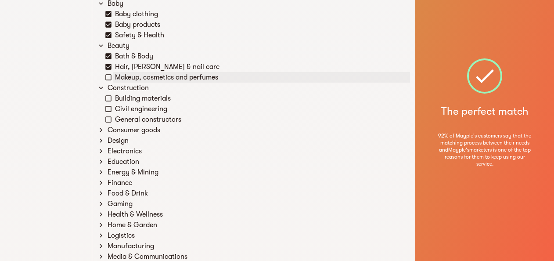
click at [114, 76] on div "Makeup, cosmetics and perfumes" at bounding box center [261, 77] width 297 height 11
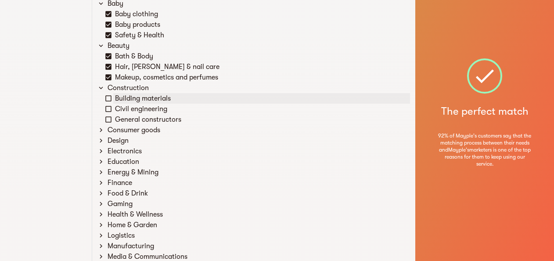
click at [118, 95] on div "Building materials" at bounding box center [261, 98] width 297 height 11
click at [120, 106] on div "Civil engineering" at bounding box center [261, 109] width 297 height 11
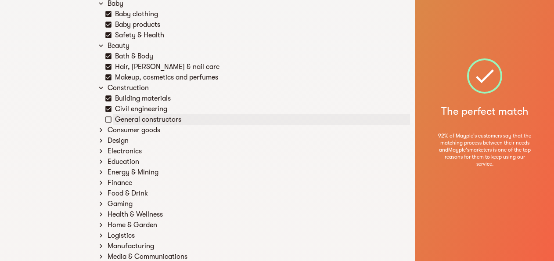
click at [122, 116] on div "General constructors" at bounding box center [261, 119] width 297 height 11
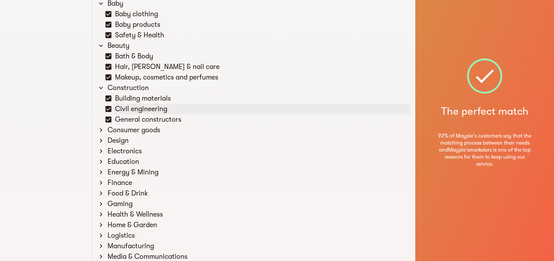
click at [112, 105] on div "Civil engineering" at bounding box center [257, 109] width 305 height 11
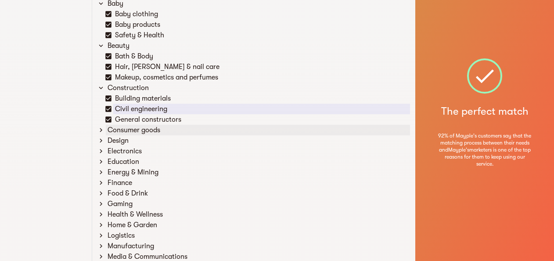
click at [115, 129] on div "Consumer goods" at bounding box center [258, 130] width 304 height 11
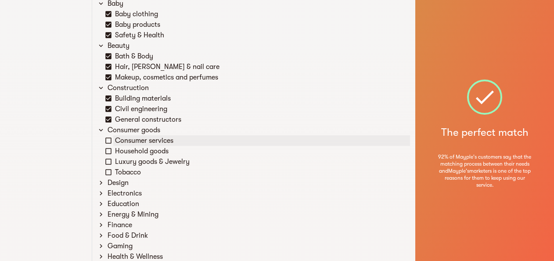
click at [112, 139] on icon at bounding box center [109, 141] width 8 height 8
click at [114, 153] on div "Household goods" at bounding box center [261, 151] width 297 height 11
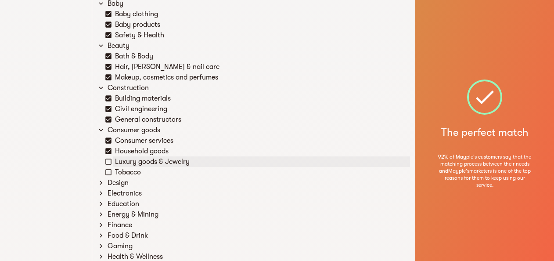
click at [112, 163] on icon at bounding box center [109, 162] width 8 height 8
click at [115, 175] on div "Tobacco" at bounding box center [261, 172] width 297 height 11
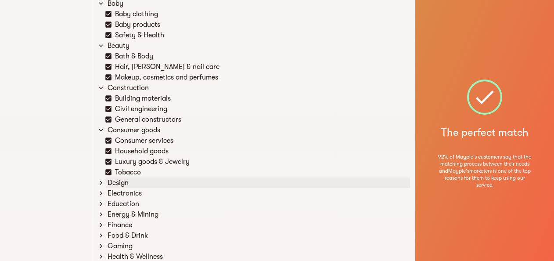
click at [119, 182] on div "Design" at bounding box center [258, 182] width 304 height 11
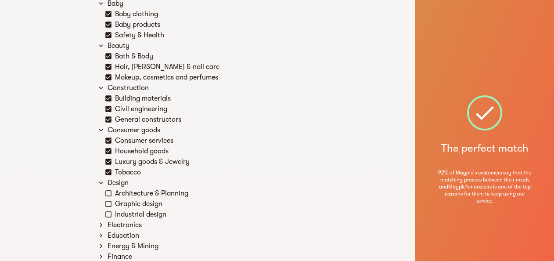
scroll to position [395, 0]
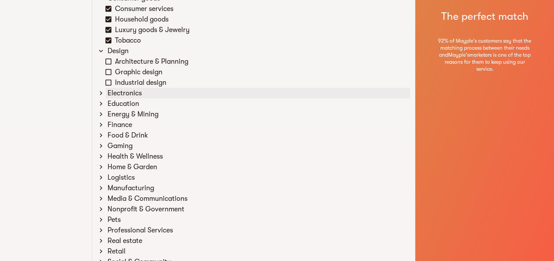
click at [113, 92] on div "Electronics" at bounding box center [258, 93] width 304 height 11
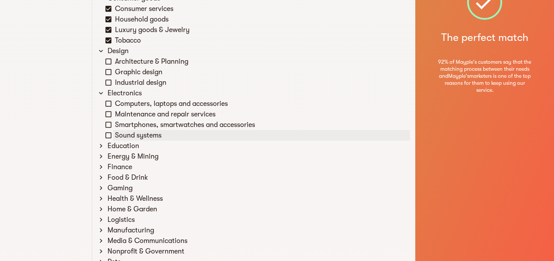
click at [112, 134] on icon at bounding box center [109, 135] width 8 height 8
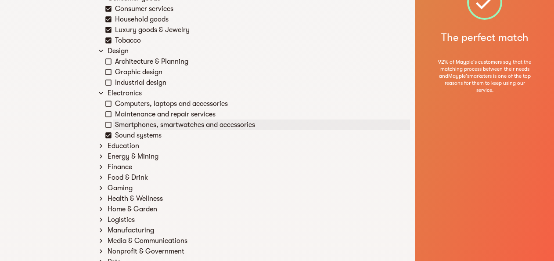
click at [114, 121] on div "Smartphones, smartwatches and accessories" at bounding box center [261, 125] width 297 height 11
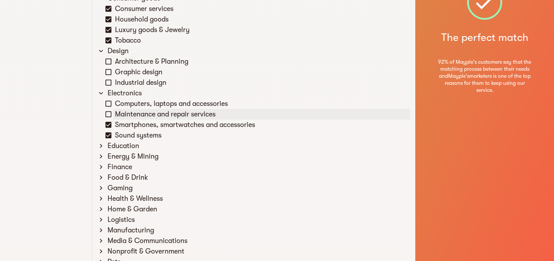
click at [114, 113] on div "Maintenance and repair services" at bounding box center [261, 114] width 297 height 11
click at [114, 103] on div "Computers, laptops and accessories" at bounding box center [261, 103] width 297 height 11
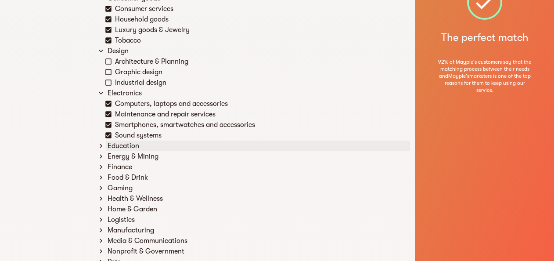
click at [119, 145] on div "Education" at bounding box center [258, 146] width 304 height 11
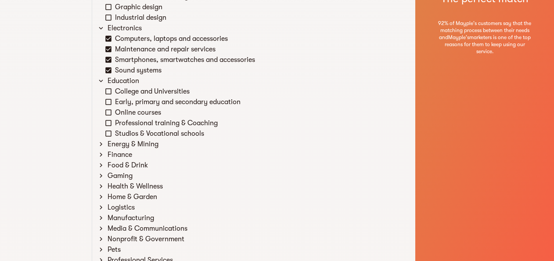
scroll to position [527, 0]
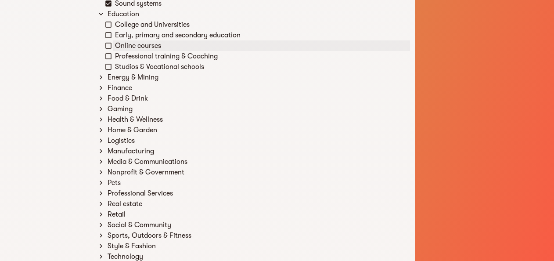
click at [141, 44] on div "Online courses" at bounding box center [261, 45] width 297 height 11
click at [155, 55] on div "Professional training & Coaching" at bounding box center [261, 56] width 297 height 11
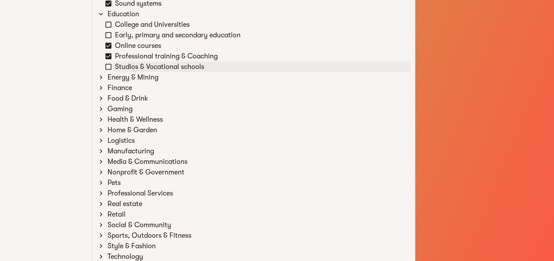
click at [139, 68] on div "Studios & Vocational schools" at bounding box center [261, 67] width 297 height 11
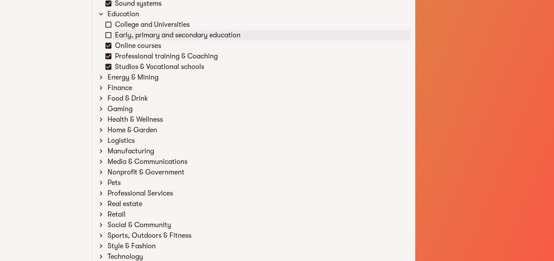
click at [122, 37] on div "Early, primary and secondary education" at bounding box center [261, 35] width 297 height 11
click at [120, 25] on div "College and Universities" at bounding box center [261, 24] width 297 height 11
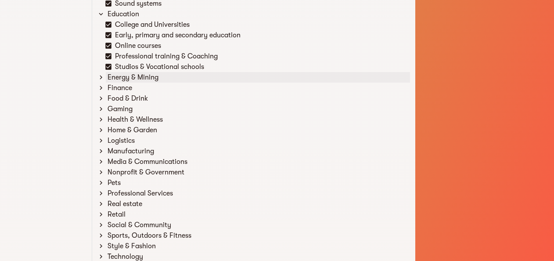
click at [122, 76] on div "Energy & Mining" at bounding box center [258, 77] width 304 height 11
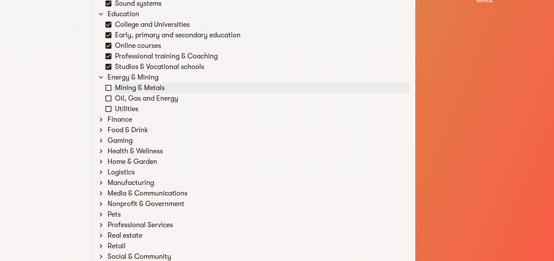
click at [122, 85] on div "Mining & Metals" at bounding box center [261, 88] width 297 height 11
click at [121, 94] on div "Oil, Gas and Energy" at bounding box center [261, 98] width 297 height 11
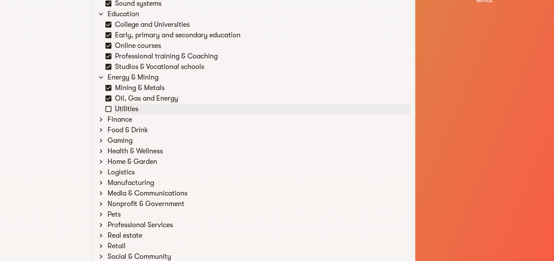
click at [118, 113] on div "Utilities" at bounding box center [261, 109] width 297 height 11
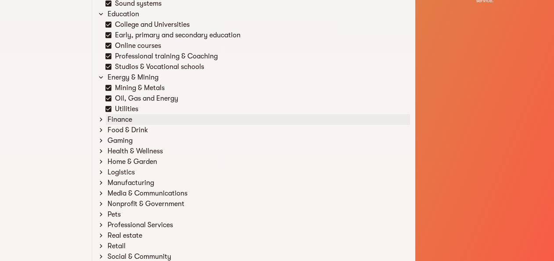
click at [121, 118] on div "Finance" at bounding box center [258, 119] width 304 height 11
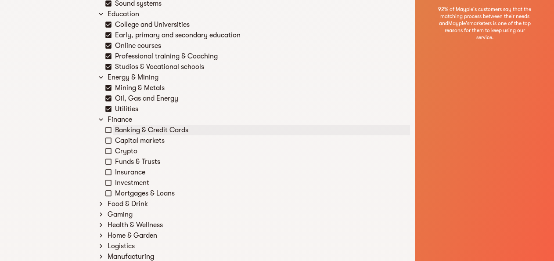
click at [109, 133] on icon at bounding box center [109, 130] width 8 height 8
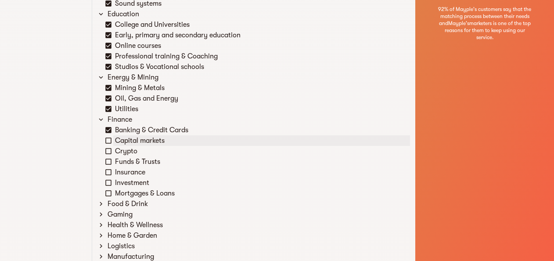
click at [109, 140] on icon at bounding box center [109, 141] width 8 height 8
click at [109, 152] on icon at bounding box center [109, 151] width 8 height 8
click at [108, 152] on icon at bounding box center [109, 151] width 8 height 8
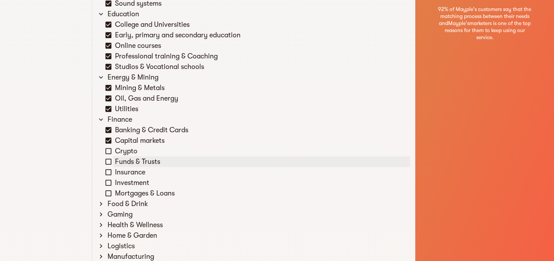
click at [113, 165] on div "Funds & Trusts" at bounding box center [257, 161] width 305 height 11
click at [119, 176] on div "Insurance" at bounding box center [261, 172] width 297 height 11
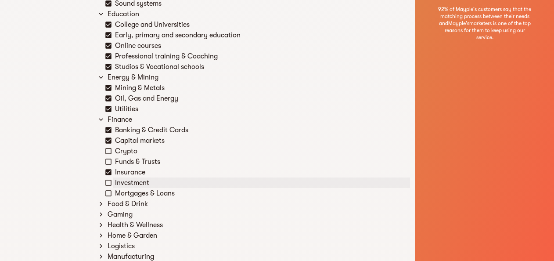
click at [119, 184] on div "Investment" at bounding box center [261, 182] width 297 height 11
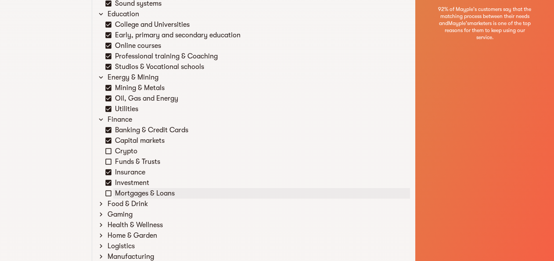
click at [118, 188] on div "Mortgages & Loans" at bounding box center [261, 193] width 297 height 11
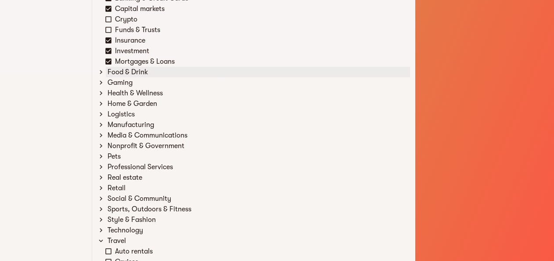
click at [111, 73] on div "Food & Drink" at bounding box center [258, 72] width 304 height 11
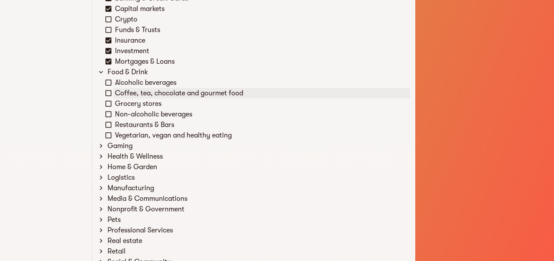
click at [109, 93] on icon at bounding box center [109, 93] width 8 height 8
click at [117, 105] on div "Grocery stores" at bounding box center [261, 103] width 297 height 11
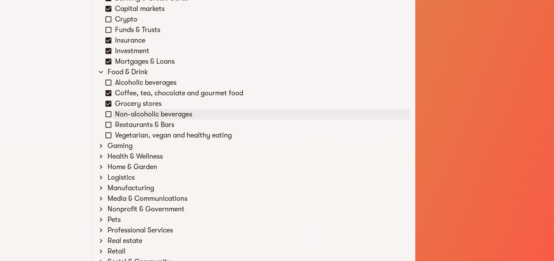
click at [124, 110] on div "Non-alcoholic beverages" at bounding box center [261, 114] width 297 height 11
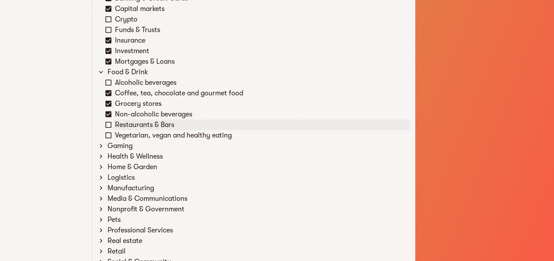
click at [123, 124] on div "Restaurants & Bars" at bounding box center [261, 125] width 297 height 11
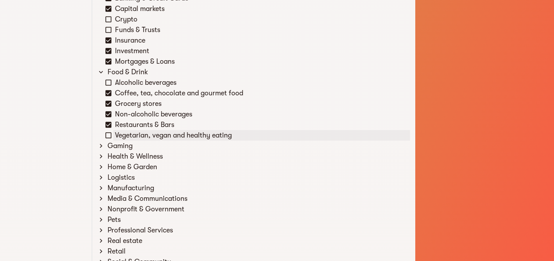
click at [123, 131] on div "Vegetarian, vegan and healthy eating" at bounding box center [261, 135] width 297 height 11
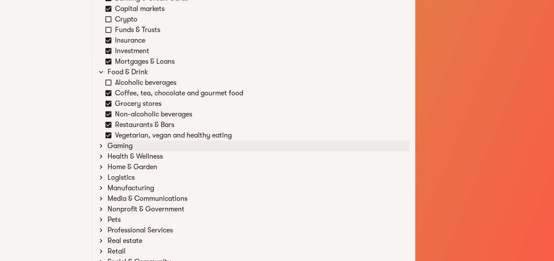
click at [115, 142] on div "Gaming" at bounding box center [258, 146] width 304 height 11
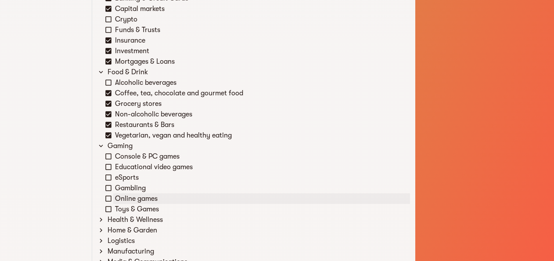
click at [124, 199] on div "Online games" at bounding box center [261, 198] width 297 height 11
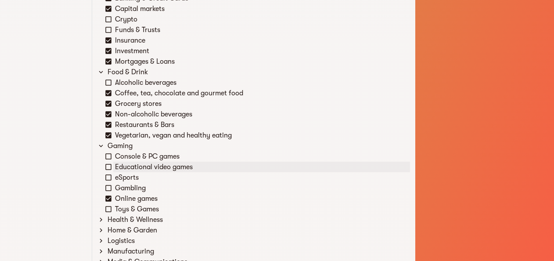
click at [146, 164] on div "Educational video games" at bounding box center [261, 167] width 297 height 11
click at [117, 154] on div "Console & PC games" at bounding box center [261, 156] width 297 height 11
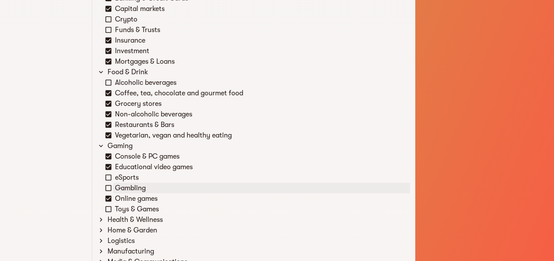
click at [114, 187] on div "Gambling" at bounding box center [261, 188] width 297 height 11
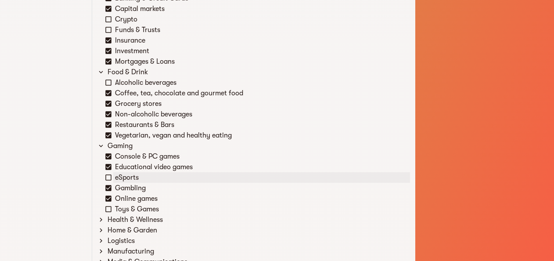
click at [112, 177] on icon at bounding box center [109, 178] width 8 height 8
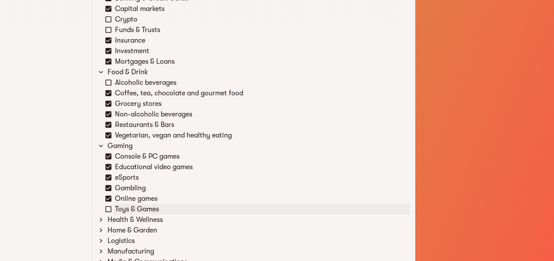
click at [117, 208] on div "Toys & Games" at bounding box center [261, 209] width 297 height 11
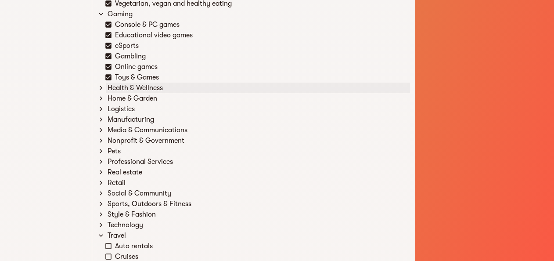
click at [104, 90] on icon at bounding box center [101, 88] width 8 height 8
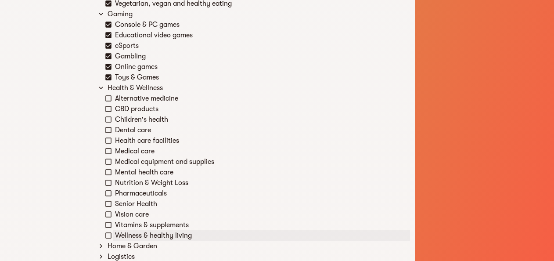
click at [141, 233] on div "Wellness & healthy living" at bounding box center [261, 235] width 297 height 11
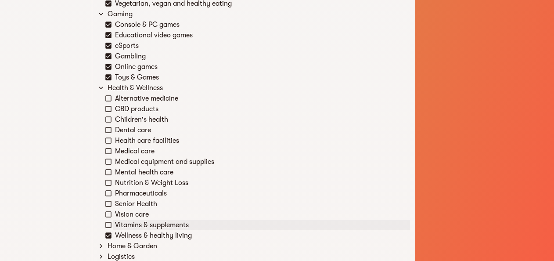
click at [128, 223] on div "Vitamins & supplements" at bounding box center [261, 225] width 297 height 11
click at [112, 211] on icon at bounding box center [109, 214] width 8 height 8
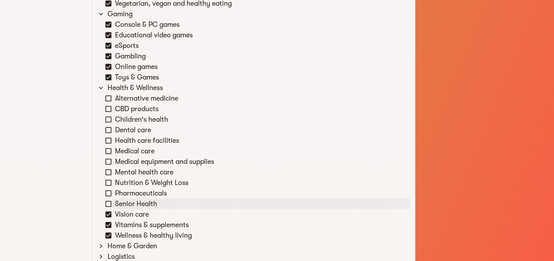
click at [110, 199] on div "Senior Health" at bounding box center [257, 204] width 305 height 11
click at [114, 192] on div "Pharmaceuticals" at bounding box center [261, 193] width 297 height 11
click at [112, 202] on icon at bounding box center [109, 204] width 8 height 8
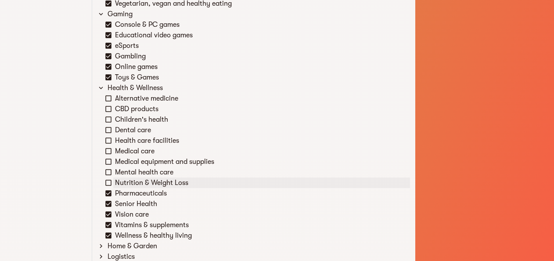
click at [108, 180] on icon at bounding box center [108, 183] width 6 height 6
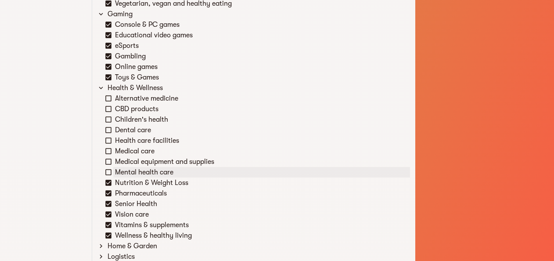
click at [112, 170] on div "Mental health care" at bounding box center [257, 172] width 305 height 11
click at [109, 161] on icon at bounding box center [109, 162] width 8 height 8
click at [109, 170] on icon at bounding box center [108, 172] width 6 height 6
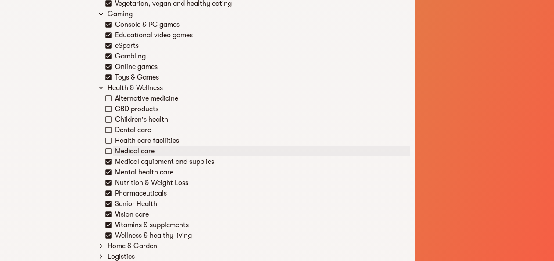
click at [128, 148] on div "Medical care" at bounding box center [261, 151] width 297 height 11
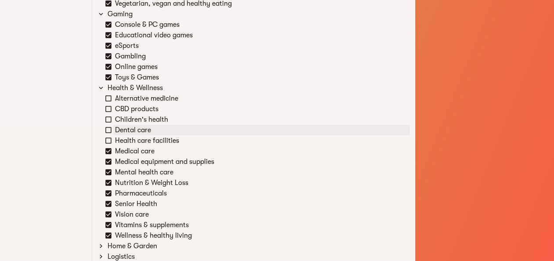
click at [126, 134] on div "Dental care" at bounding box center [261, 130] width 297 height 11
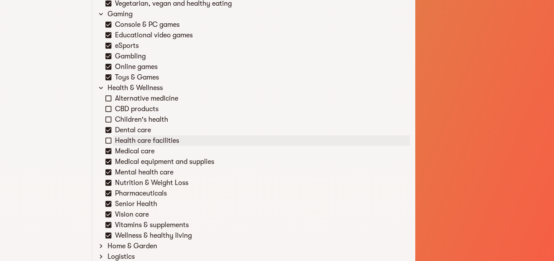
click at [125, 138] on div "Health care facilities" at bounding box center [261, 140] width 297 height 11
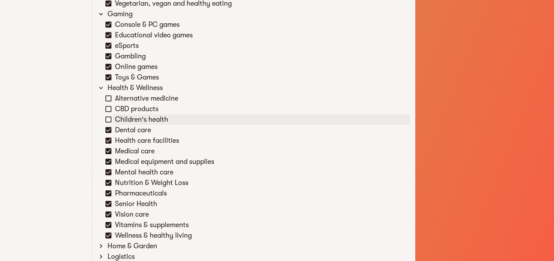
click at [122, 120] on div "Children's health" at bounding box center [261, 119] width 297 height 11
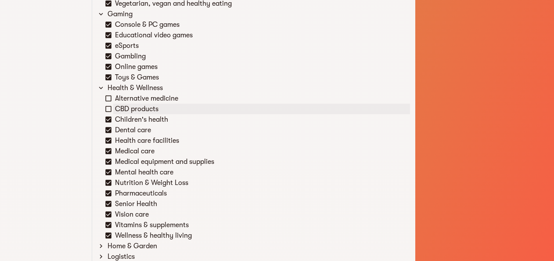
click at [120, 104] on div "CBD products" at bounding box center [261, 109] width 297 height 11
click at [121, 94] on div "Alternative medicine" at bounding box center [261, 98] width 297 height 11
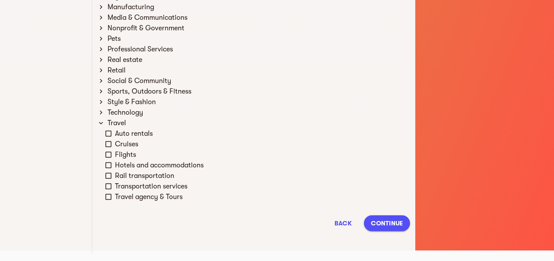
scroll to position [919, 0]
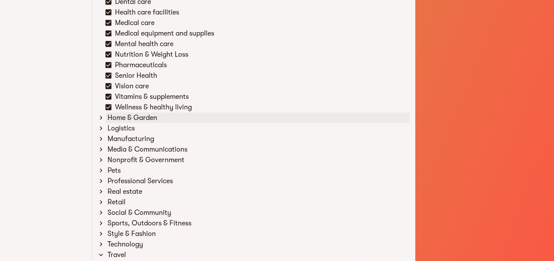
click at [119, 118] on div "Home & Garden" at bounding box center [258, 117] width 304 height 11
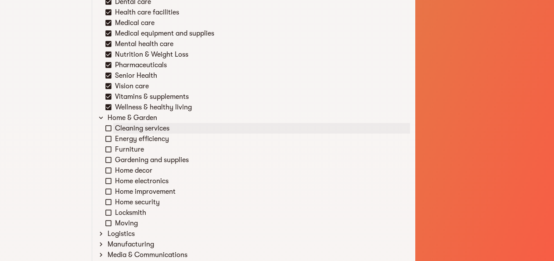
click at [123, 129] on div "Cleaning services" at bounding box center [261, 128] width 297 height 11
click at [124, 141] on div "Energy efficiency" at bounding box center [261, 139] width 297 height 11
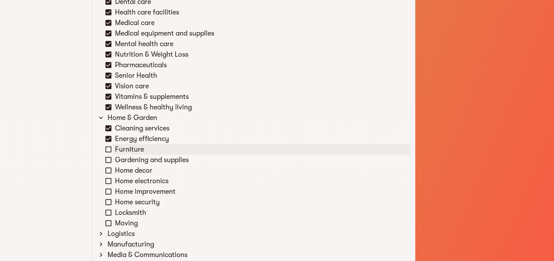
click at [124, 151] on div "Furniture" at bounding box center [261, 149] width 297 height 11
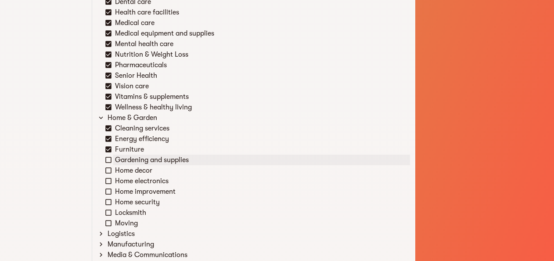
click at [129, 160] on div "Gardening and supplies" at bounding box center [261, 160] width 297 height 11
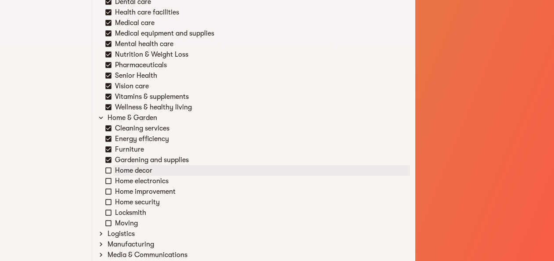
click at [132, 172] on div "Home decor" at bounding box center [261, 170] width 297 height 11
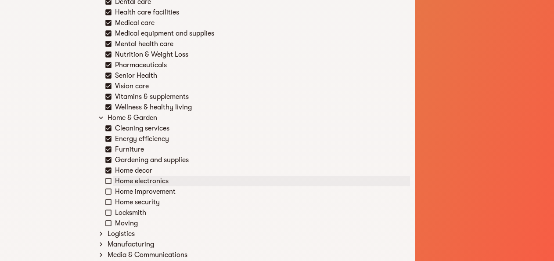
click at [136, 180] on div "Home electronics" at bounding box center [261, 181] width 297 height 11
click at [134, 189] on div "Home improvement" at bounding box center [261, 191] width 297 height 11
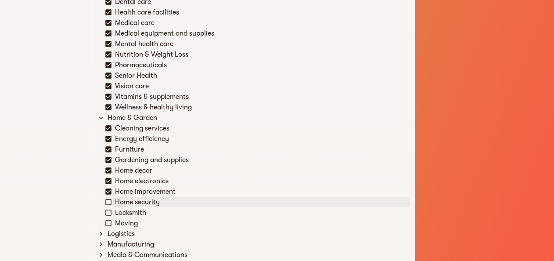
click at [131, 203] on div "Home security" at bounding box center [261, 202] width 297 height 11
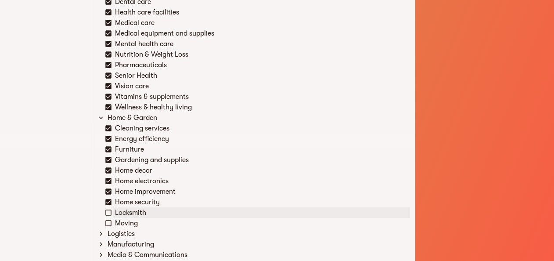
click at [125, 213] on div "Locksmith" at bounding box center [261, 212] width 297 height 11
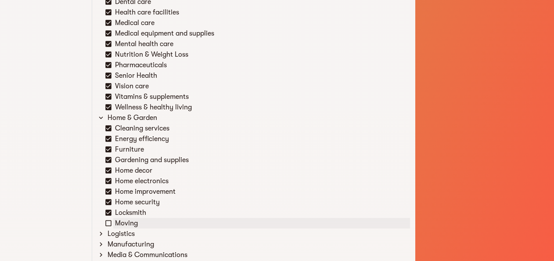
click at [123, 221] on div "Moving" at bounding box center [261, 223] width 297 height 11
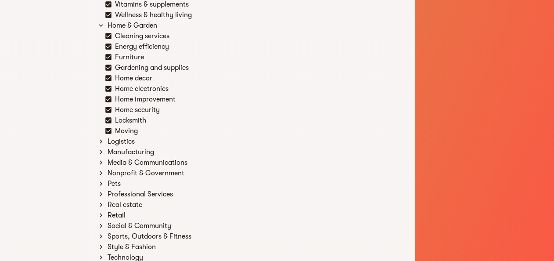
scroll to position [1051, 0]
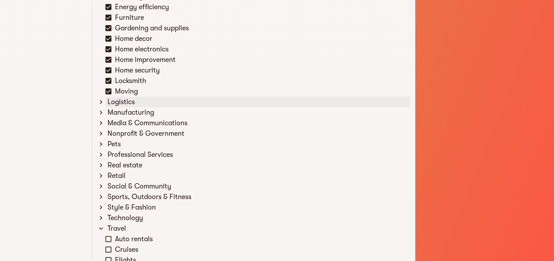
click at [106, 101] on div "Logistics" at bounding box center [258, 102] width 304 height 11
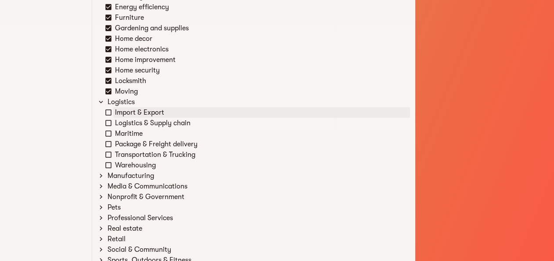
click at [113, 112] on div "Import & Export" at bounding box center [261, 112] width 297 height 11
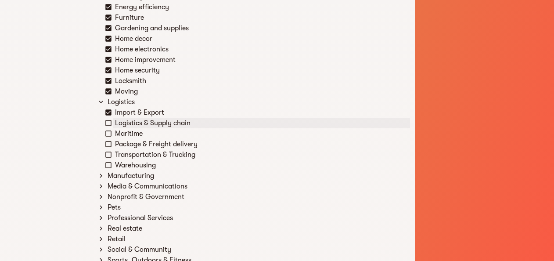
click at [120, 124] on div "Logistics & Supply chain" at bounding box center [261, 123] width 297 height 11
click at [118, 131] on div "Maritime" at bounding box center [261, 133] width 297 height 11
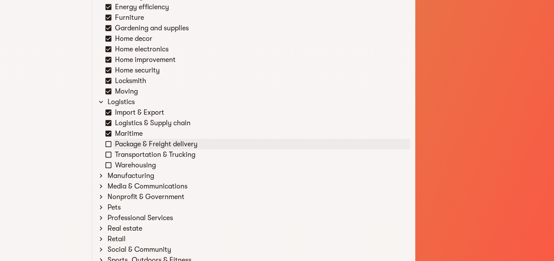
click at [121, 139] on div "Package & Freight delivery" at bounding box center [261, 144] width 297 height 11
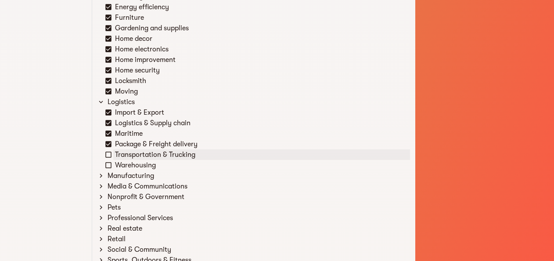
click at [122, 149] on div "Transportation & Trucking" at bounding box center [261, 154] width 297 height 11
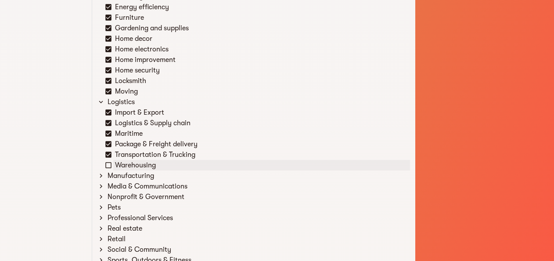
click at [123, 163] on div "Warehousing" at bounding box center [261, 165] width 297 height 11
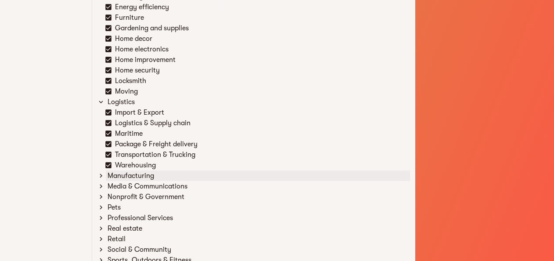
click at [116, 175] on div "Manufacturing" at bounding box center [258, 175] width 304 height 11
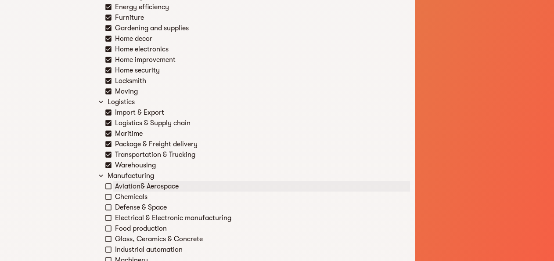
click at [118, 184] on div "Aviation& Aerospace" at bounding box center [261, 186] width 297 height 11
click at [122, 193] on div "Chemicals" at bounding box center [261, 197] width 297 height 11
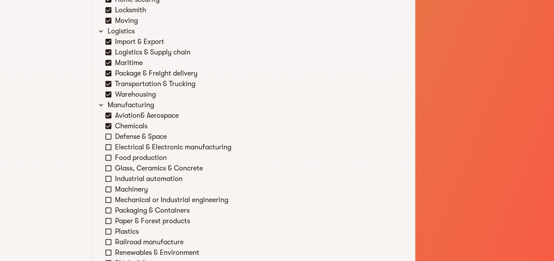
scroll to position [1183, 0]
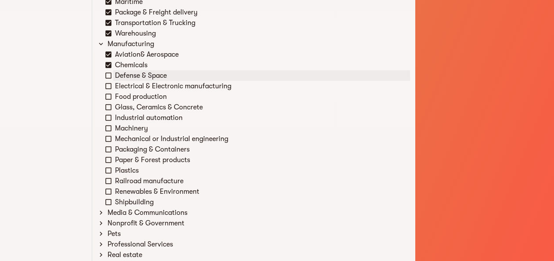
click at [112, 76] on div "Defense & Space" at bounding box center [257, 75] width 305 height 11
click at [120, 83] on div "Electrical & Electronic manufacturing" at bounding box center [261, 86] width 297 height 11
click at [122, 92] on div "Food production" at bounding box center [261, 96] width 297 height 11
click at [125, 109] on div "Glass, Ceramics & Concrete" at bounding box center [261, 107] width 297 height 11
click at [122, 79] on div "Defense & Space" at bounding box center [261, 75] width 297 height 11
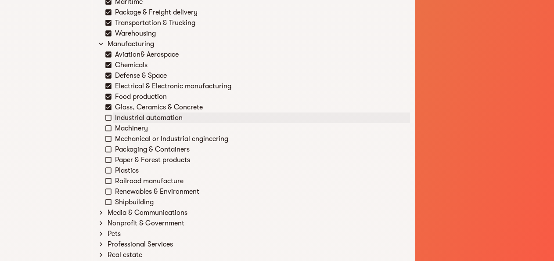
click at [125, 112] on div "Industrial automation" at bounding box center [261, 117] width 297 height 11
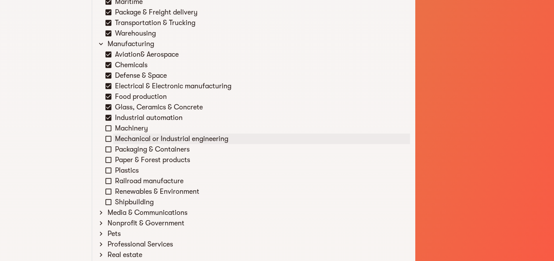
click at [127, 134] on div "Mechanical or Industrial engineering" at bounding box center [261, 139] width 297 height 11
click at [128, 140] on div "Mechanical or Industrial engineering" at bounding box center [261, 139] width 297 height 11
click at [127, 126] on div "Machinery" at bounding box center [261, 128] width 297 height 11
click at [127, 138] on div "Mechanical or Industrial engineering" at bounding box center [261, 139] width 297 height 11
click at [123, 146] on div "Packaging & Containers" at bounding box center [261, 149] width 297 height 11
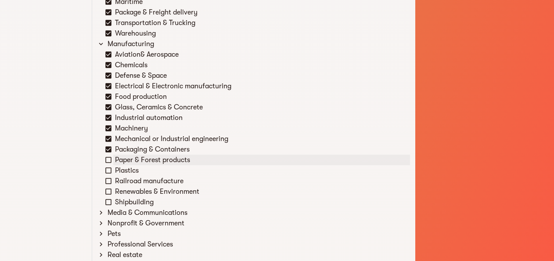
click at [122, 159] on div "Paper & Forest products" at bounding box center [261, 160] width 297 height 11
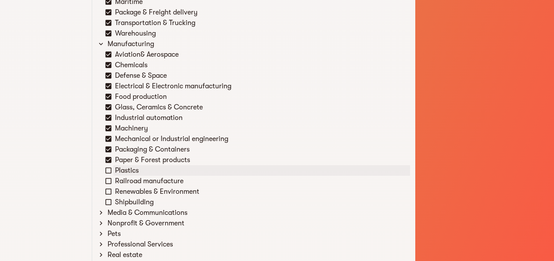
click at [120, 167] on div "Plastics" at bounding box center [261, 170] width 297 height 11
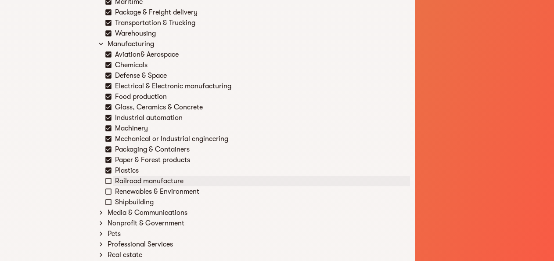
click at [120, 177] on div "Railroad manufacture" at bounding box center [261, 181] width 297 height 11
click at [119, 189] on div "Renewables & Environment" at bounding box center [261, 191] width 297 height 11
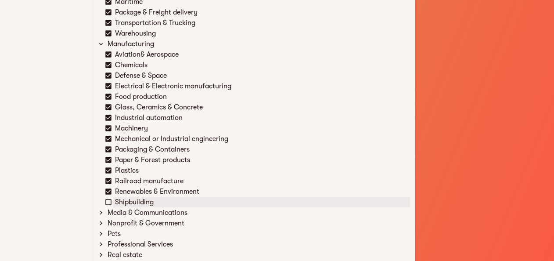
click at [121, 203] on div "Shipbuilding" at bounding box center [261, 202] width 297 height 11
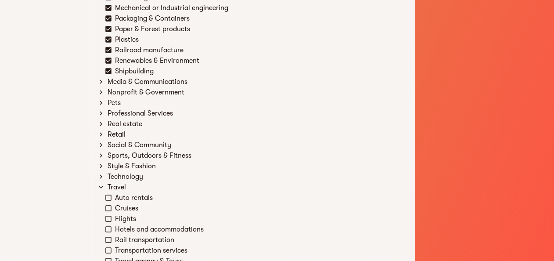
scroll to position [1315, 0]
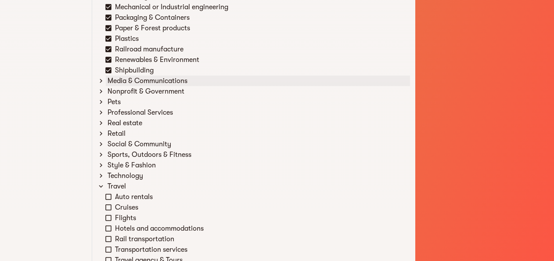
click at [112, 83] on div "Media & Communications" at bounding box center [258, 81] width 304 height 11
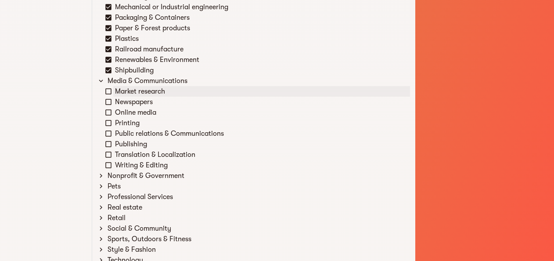
click at [118, 94] on div "Market research" at bounding box center [261, 91] width 297 height 11
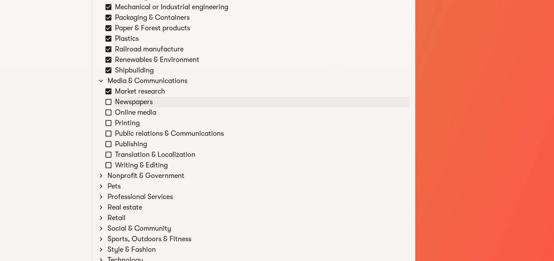
click at [120, 102] on div "Newspapers" at bounding box center [261, 102] width 297 height 11
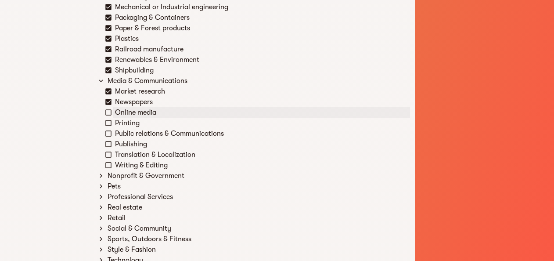
click at [120, 114] on div "Online media" at bounding box center [261, 112] width 297 height 11
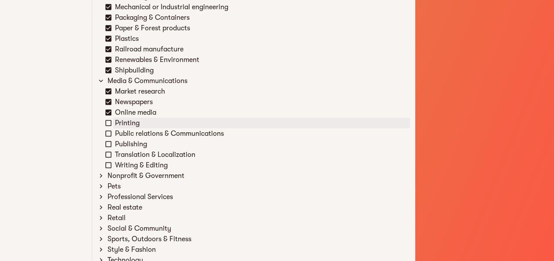
click at [121, 124] on div "Printing" at bounding box center [261, 123] width 297 height 11
click at [125, 134] on div "Public relations & Communications" at bounding box center [261, 133] width 297 height 11
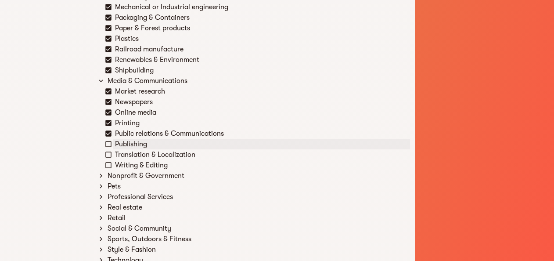
click at [123, 145] on div "Publishing" at bounding box center [261, 144] width 297 height 11
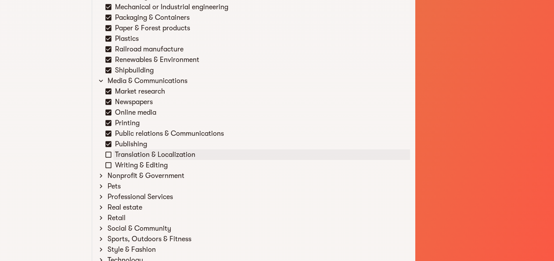
click at [127, 154] on div "Translation & Localization" at bounding box center [261, 154] width 297 height 11
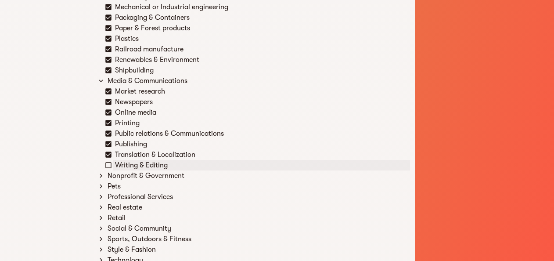
click at [126, 168] on div "Writing & Editing" at bounding box center [261, 165] width 297 height 11
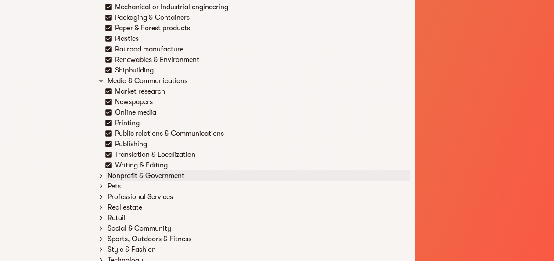
click at [122, 174] on div "Nonprofit & Government" at bounding box center [258, 175] width 304 height 11
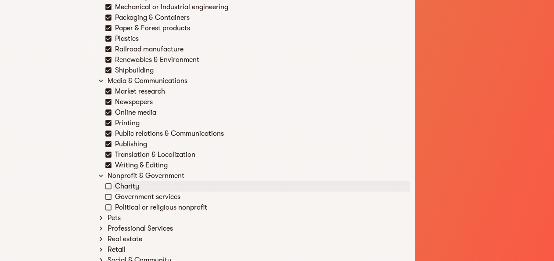
click at [120, 186] on div "Charity" at bounding box center [261, 186] width 297 height 11
click at [120, 195] on div "Government services" at bounding box center [261, 197] width 297 height 11
click at [122, 200] on div "Government services" at bounding box center [261, 197] width 297 height 11
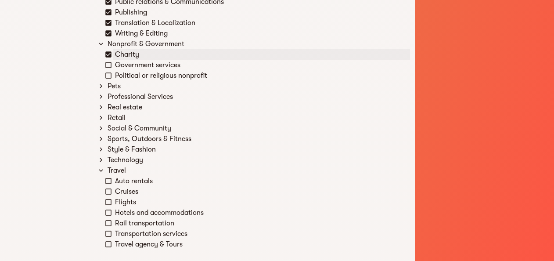
click at [112, 51] on icon at bounding box center [109, 55] width 8 height 8
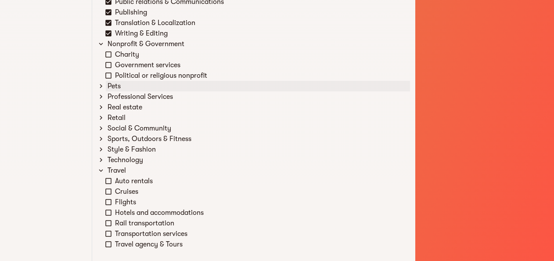
click at [119, 86] on div "Pets" at bounding box center [258, 86] width 304 height 11
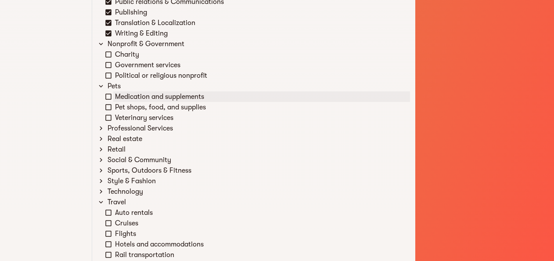
click at [125, 99] on div "Medication and supplements" at bounding box center [261, 96] width 297 height 11
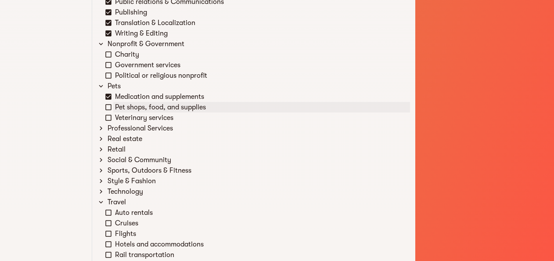
click at [126, 105] on div "Pet shops, food, and supplies" at bounding box center [261, 107] width 297 height 11
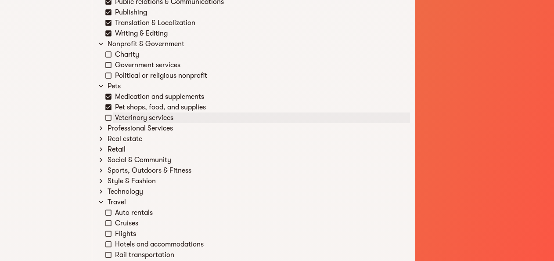
click at [125, 115] on div "Veterinary services" at bounding box center [261, 117] width 297 height 11
click at [115, 130] on div "Professional Services" at bounding box center [258, 128] width 304 height 11
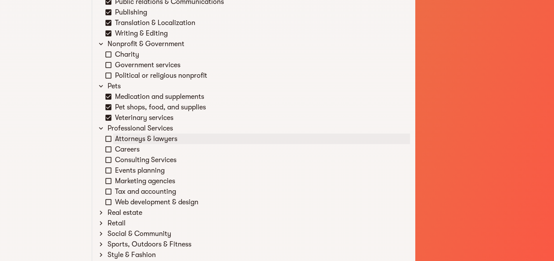
click at [130, 137] on div "Attorneys & lawyers" at bounding box center [261, 139] width 297 height 11
click at [127, 153] on div "Careers" at bounding box center [261, 149] width 297 height 11
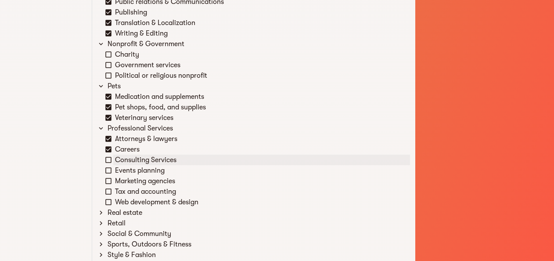
click at [127, 161] on div "Consulting Services" at bounding box center [261, 160] width 297 height 11
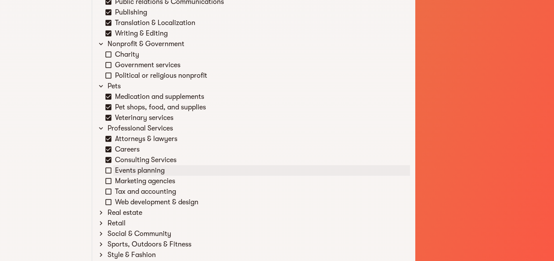
click at [130, 168] on div "Events planning" at bounding box center [261, 170] width 297 height 11
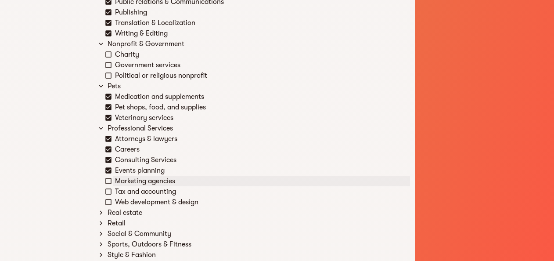
click at [135, 179] on div "Marketing agencies" at bounding box center [261, 181] width 297 height 11
click at [135, 192] on div "Tax and accounting" at bounding box center [261, 191] width 297 height 11
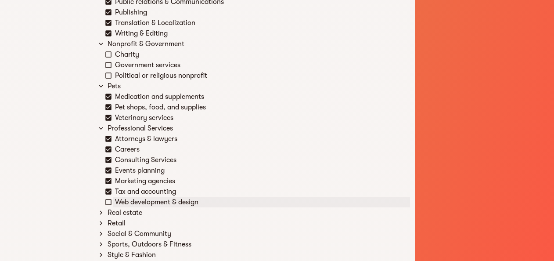
click at [140, 200] on div "Web development & design" at bounding box center [261, 202] width 297 height 11
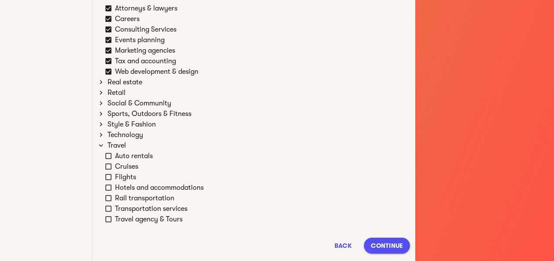
scroll to position [1578, 0]
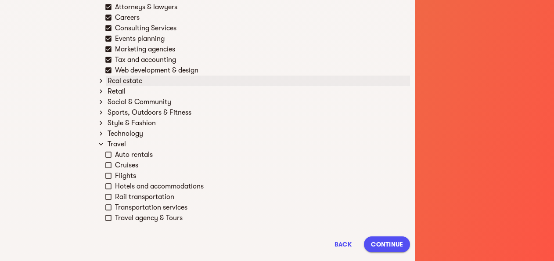
click at [116, 83] on div "Real estate" at bounding box center [258, 81] width 304 height 11
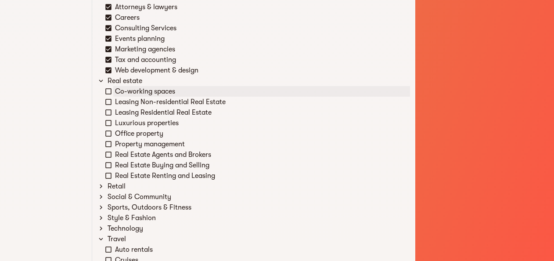
click at [120, 93] on div "Co-working spaces" at bounding box center [261, 91] width 297 height 11
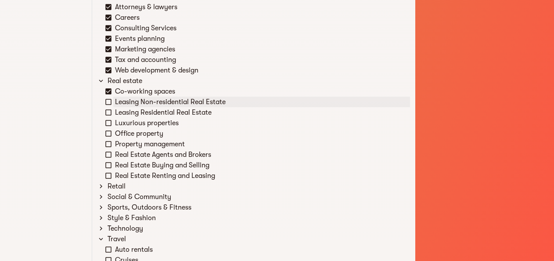
click at [122, 105] on div "Leasing Non-residential Real Estate" at bounding box center [261, 102] width 297 height 11
click at [124, 116] on div "Leasing Residential Real Estate" at bounding box center [261, 112] width 297 height 11
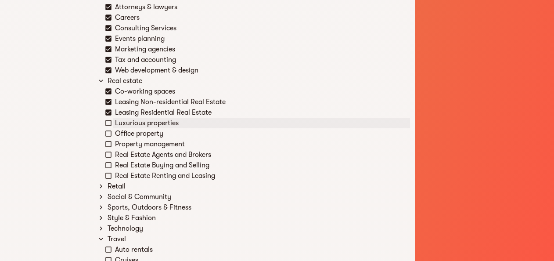
click at [125, 126] on div "Luxurious properties" at bounding box center [261, 123] width 297 height 11
click at [124, 134] on div "Office property" at bounding box center [261, 133] width 297 height 11
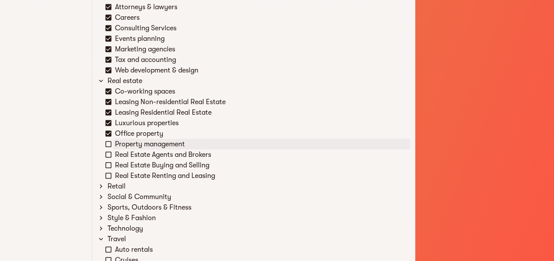
click at [128, 147] on div "Property management" at bounding box center [261, 144] width 297 height 11
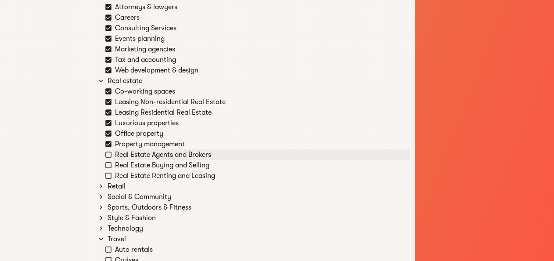
click at [131, 156] on div "Real Estate Agents and Brokers" at bounding box center [261, 154] width 297 height 11
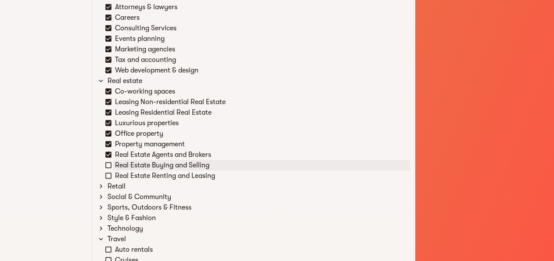
click at [134, 169] on div "Real Estate Buying and Selling" at bounding box center [261, 165] width 297 height 11
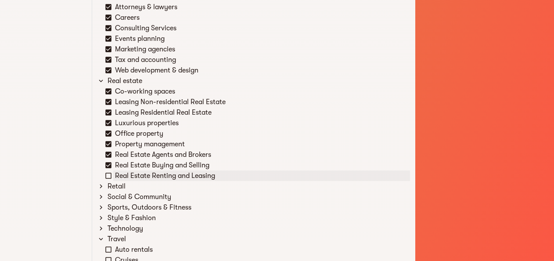
click at [139, 176] on div "Real Estate Renting and Leasing" at bounding box center [261, 175] width 297 height 11
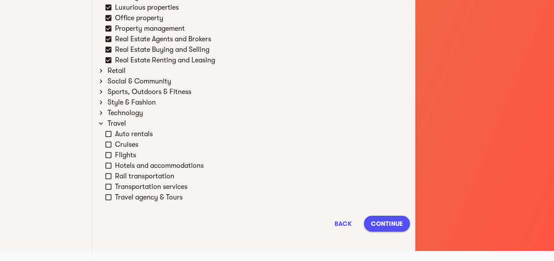
scroll to position [1694, 0]
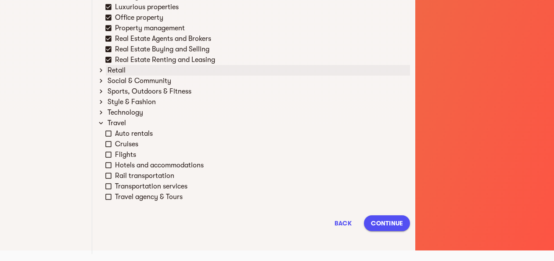
click at [129, 69] on div "Retail" at bounding box center [258, 70] width 304 height 11
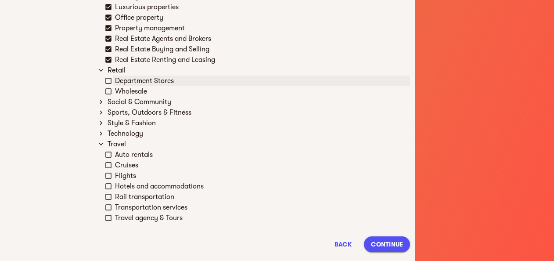
click at [128, 79] on div "Department Stores" at bounding box center [261, 81] width 297 height 11
click at [129, 88] on div "Wholesale" at bounding box center [261, 91] width 297 height 11
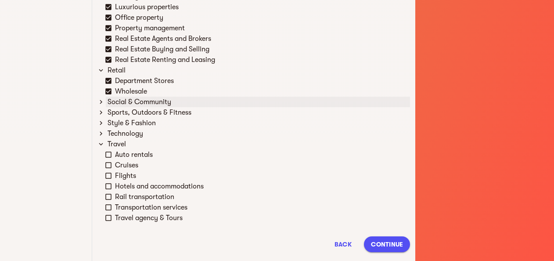
click at [141, 103] on div "Social & Community" at bounding box center [258, 102] width 304 height 11
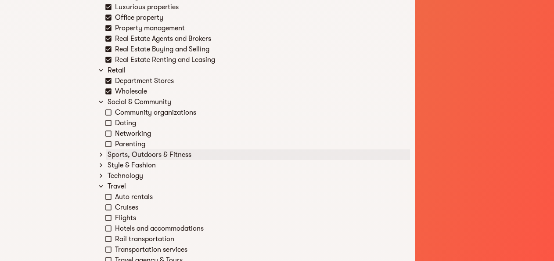
click at [126, 157] on div "Sports, Outdoors & Fitness" at bounding box center [258, 154] width 304 height 11
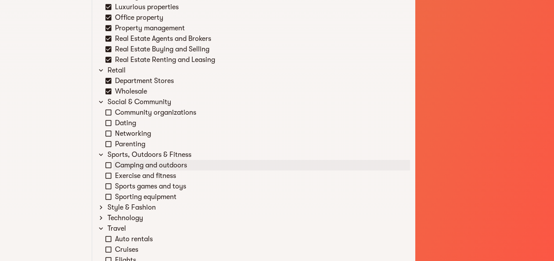
click at [119, 164] on div "Camping and outdoors" at bounding box center [261, 165] width 297 height 11
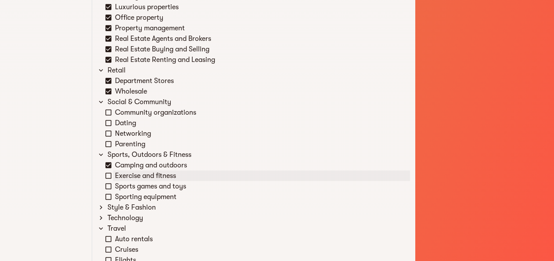
drag, startPoint x: 119, startPoint y: 164, endPoint x: 119, endPoint y: 175, distance: 11.0
click at [119, 175] on div "Exercise and fitness" at bounding box center [261, 175] width 297 height 11
click at [123, 188] on div "Sports games and toys" at bounding box center [261, 186] width 297 height 11
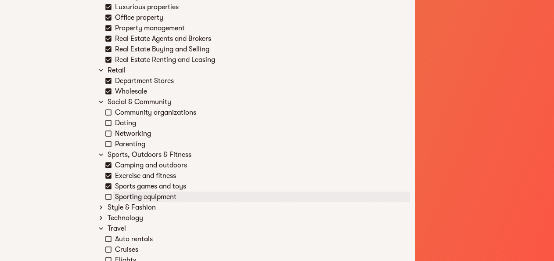
click at [124, 195] on div "Sporting equipment" at bounding box center [261, 197] width 297 height 11
click at [125, 207] on div "Style & Fashion" at bounding box center [258, 207] width 304 height 11
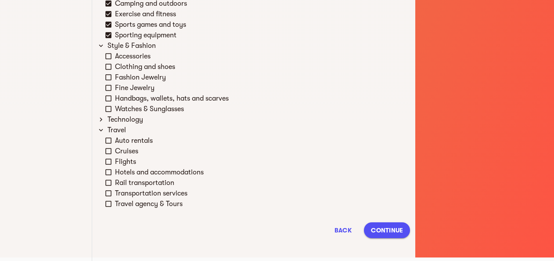
scroll to position [1863, 0]
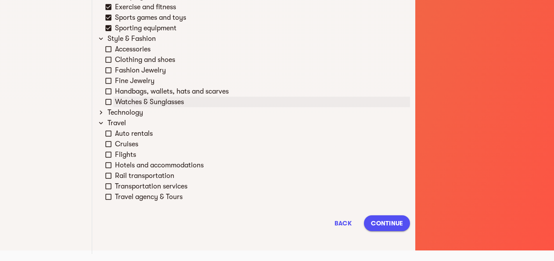
click at [121, 98] on div "Watches & Sunglasses" at bounding box center [261, 102] width 297 height 11
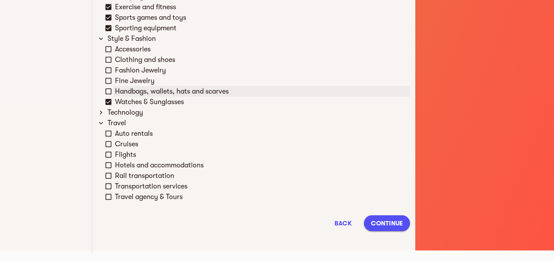
click at [116, 88] on div "Handbags, wallets, hats and scarves" at bounding box center [261, 91] width 297 height 11
click at [116, 75] on div "Accessories Clothing and shoes Fashion Jewelry Fine Jewelry Handbags, wallets, …" at bounding box center [257, 75] width 305 height 63
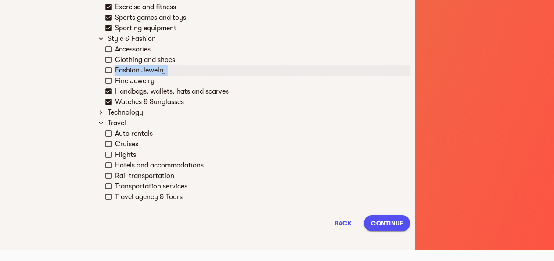
drag, startPoint x: 116, startPoint y: 75, endPoint x: 116, endPoint y: 67, distance: 7.9
click at [116, 67] on div "Fashion Jewelry" at bounding box center [261, 70] width 297 height 11
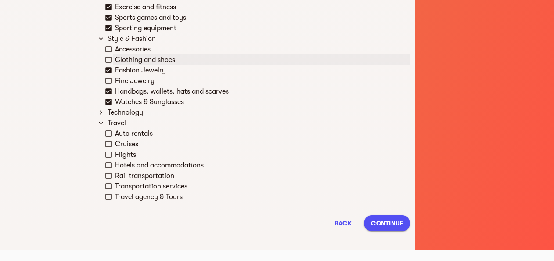
click at [112, 57] on div "Clothing and shoes" at bounding box center [257, 59] width 305 height 11
click at [112, 50] on div "Accessories" at bounding box center [257, 49] width 305 height 11
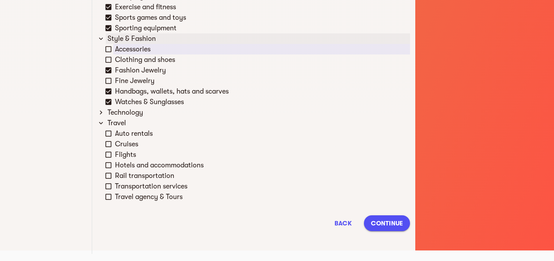
click at [104, 55] on li "Style & Fashion Accessories Clothing and shoes Fashion Jewelry Fine Jewelry Han…" at bounding box center [254, 70] width 313 height 74
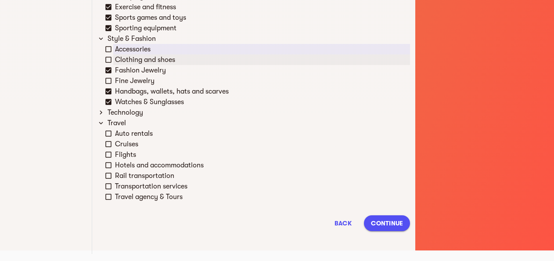
click at [107, 57] on icon at bounding box center [108, 60] width 6 height 6
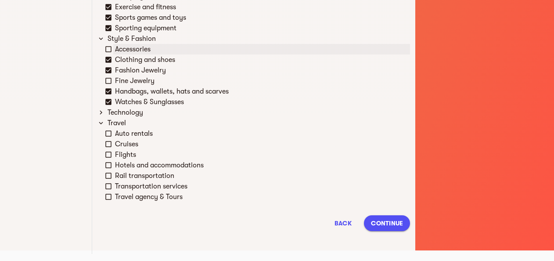
click at [108, 50] on icon at bounding box center [109, 49] width 8 height 8
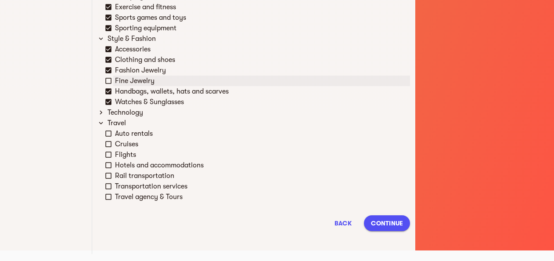
click at [108, 78] on icon at bounding box center [108, 81] width 6 height 6
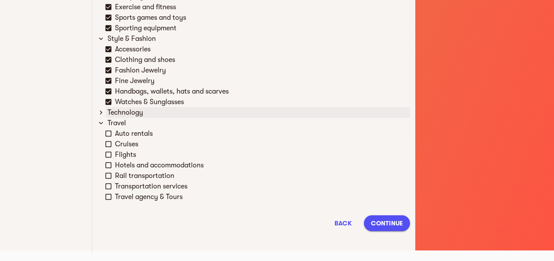
click at [120, 110] on div "Technology" at bounding box center [258, 112] width 304 height 11
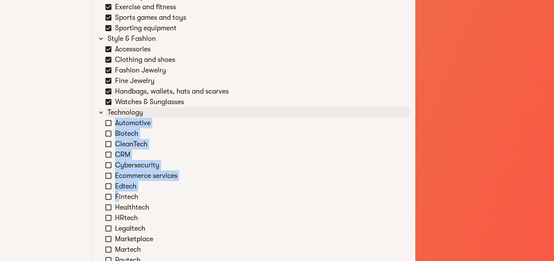
drag, startPoint x: 102, startPoint y: 120, endPoint x: 119, endPoint y: 193, distance: 75.2
click at [119, 193] on li "Technology Automotive Biotech CleanTech CRM Cybersecurity Ecommerce services Ed…" at bounding box center [254, 212] width 313 height 211
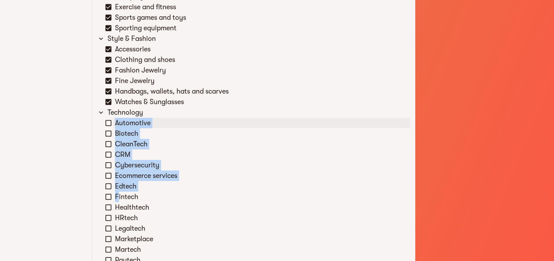
drag, startPoint x: 119, startPoint y: 193, endPoint x: 109, endPoint y: 126, distance: 67.9
click at [109, 126] on div "Automotive" at bounding box center [257, 123] width 305 height 11
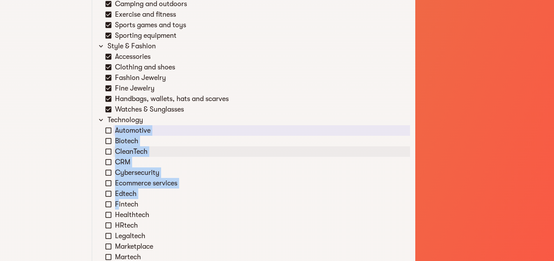
click at [112, 152] on icon at bounding box center [109, 152] width 8 height 8
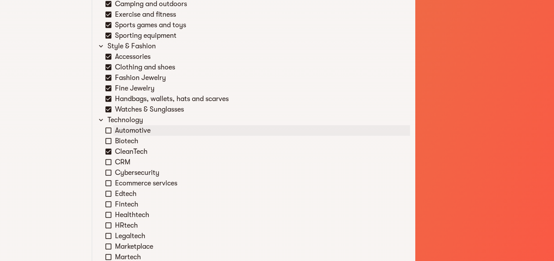
click at [109, 132] on icon at bounding box center [109, 131] width 8 height 8
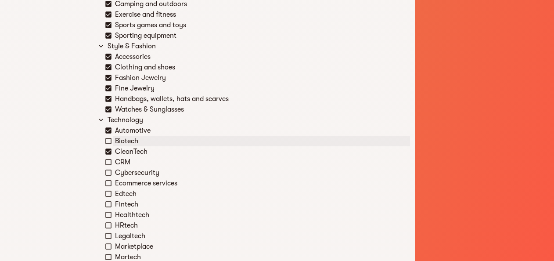
click at [109, 139] on icon at bounding box center [109, 141] width 8 height 8
click at [110, 160] on icon at bounding box center [109, 162] width 8 height 8
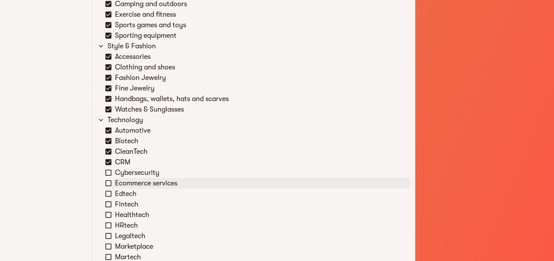
click at [110, 182] on icon at bounding box center [109, 183] width 8 height 8
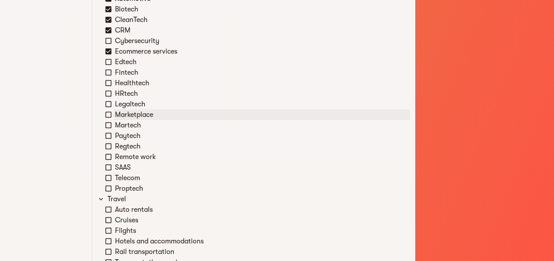
click at [112, 113] on div "Marketplace" at bounding box center [257, 114] width 305 height 11
click at [113, 156] on div "Remote work" at bounding box center [261, 157] width 297 height 11
click at [110, 158] on icon at bounding box center [108, 157] width 6 height 6
click at [110, 158] on icon at bounding box center [109, 157] width 8 height 8
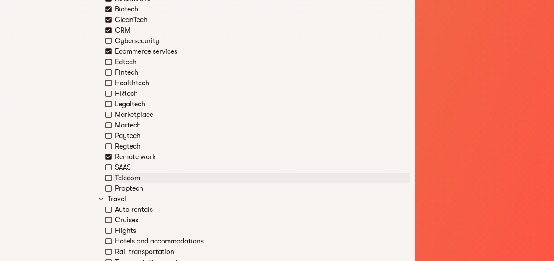
click at [105, 177] on icon at bounding box center [109, 178] width 8 height 8
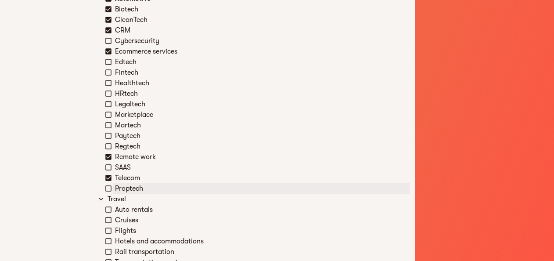
click at [110, 189] on icon at bounding box center [109, 189] width 8 height 8
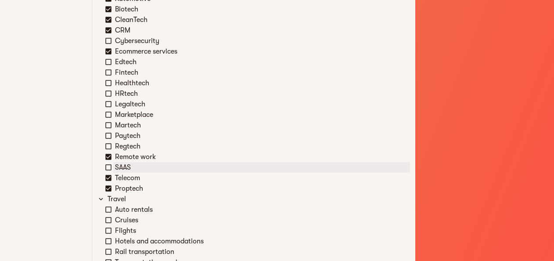
click at [109, 166] on icon at bounding box center [109, 167] width 8 height 8
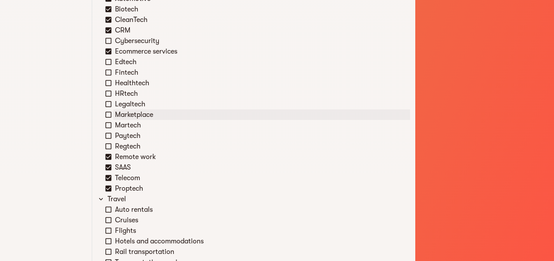
click at [109, 115] on icon at bounding box center [109, 115] width 8 height 8
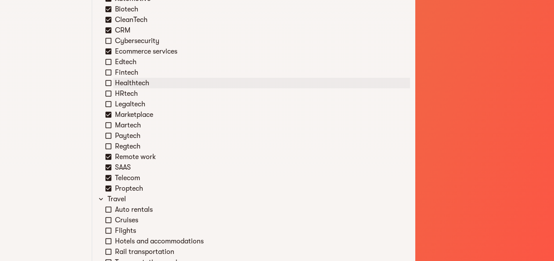
click at [111, 82] on icon at bounding box center [109, 83] width 8 height 8
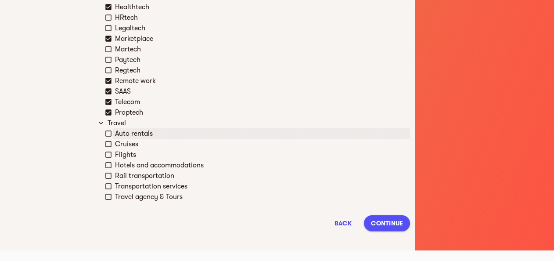
click at [118, 134] on div "Auto rentals" at bounding box center [261, 133] width 297 height 11
click at [120, 154] on div "Flights" at bounding box center [261, 154] width 297 height 11
click at [115, 141] on div "Cruises" at bounding box center [261, 144] width 297 height 11
click at [112, 168] on div "Hotels and accommodations" at bounding box center [257, 165] width 305 height 11
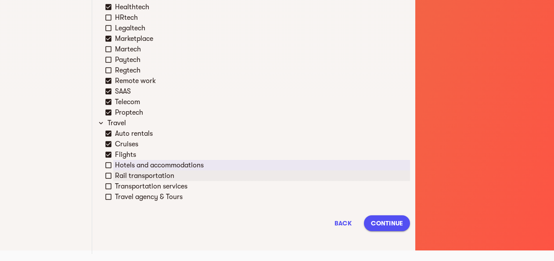
click at [111, 178] on icon at bounding box center [108, 176] width 6 height 6
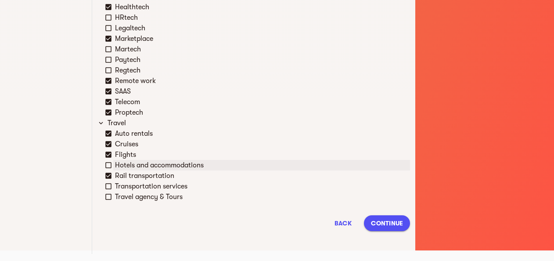
click at [108, 167] on icon at bounding box center [109, 165] width 8 height 8
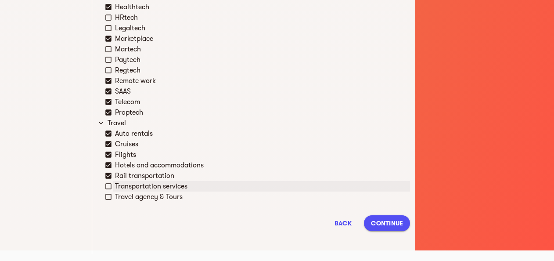
click at [105, 183] on icon at bounding box center [109, 186] width 8 height 8
click at [109, 196] on icon at bounding box center [109, 197] width 8 height 8
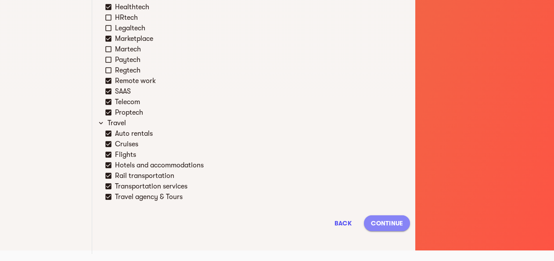
click at [384, 219] on span "Continue" at bounding box center [387, 223] width 32 height 11
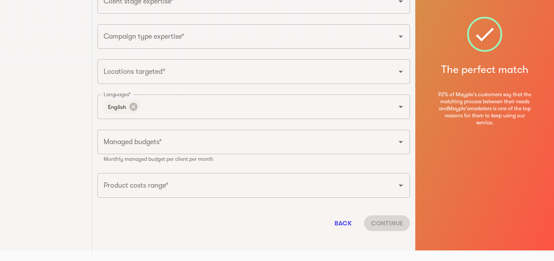
scroll to position [0, 0]
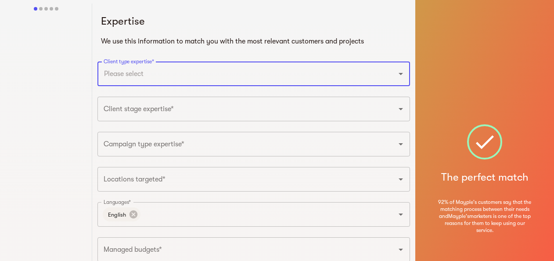
click at [167, 77] on input "Client type expertise*" at bounding box center [241, 73] width 280 height 17
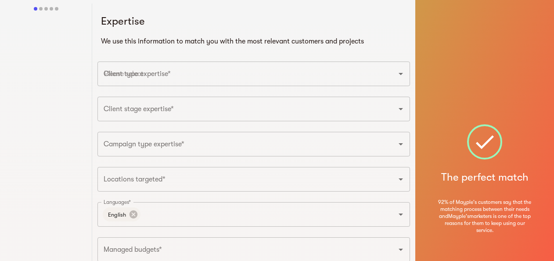
click at [167, 77] on input "Client type expertise*" at bounding box center [241, 73] width 280 height 17
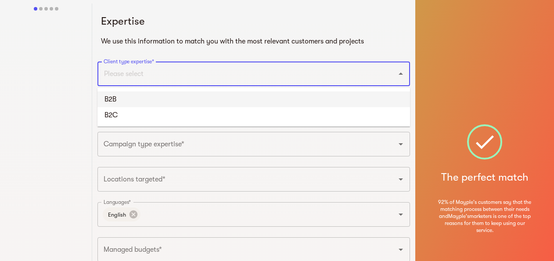
click at [135, 106] on li "B2B" at bounding box center [254, 99] width 313 height 16
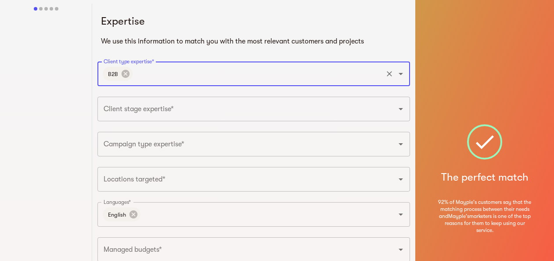
click at [144, 74] on input "Client type expertise*" at bounding box center [258, 73] width 248 height 17
click at [127, 102] on li "B2C" at bounding box center [254, 99] width 313 height 16
click at [186, 69] on input "Client type expertise*" at bounding box center [274, 73] width 214 height 17
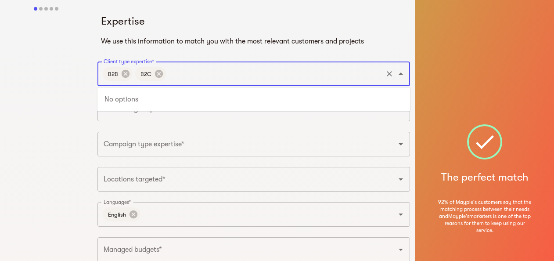
click at [51, 117] on div at bounding box center [46, 183] width 92 height 358
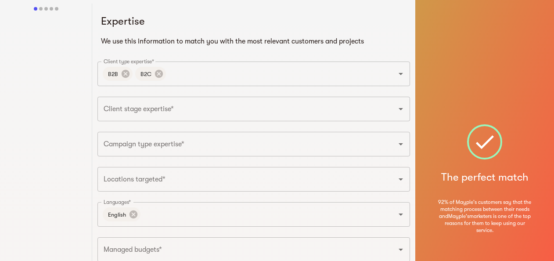
click at [129, 110] on input "Client stage expertise*" at bounding box center [241, 109] width 280 height 17
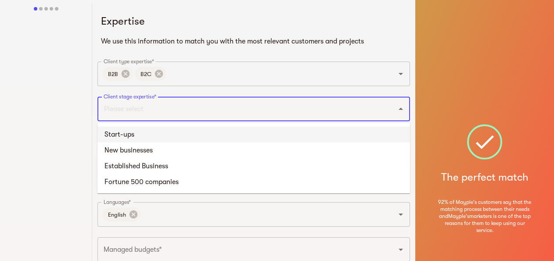
click at [122, 133] on li "Start-ups" at bounding box center [254, 135] width 313 height 16
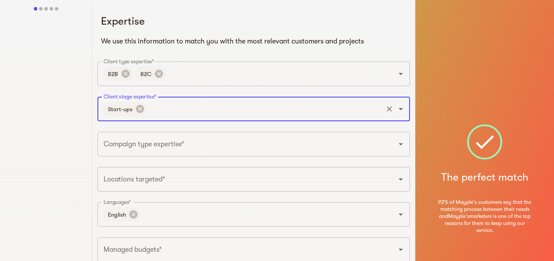
click at [161, 103] on input "Client stage expertise*" at bounding box center [264, 109] width 233 height 17
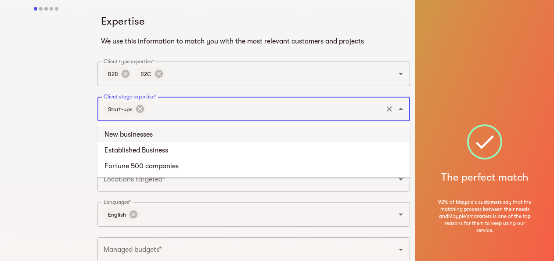
click at [131, 138] on li "New businesses" at bounding box center [254, 135] width 313 height 16
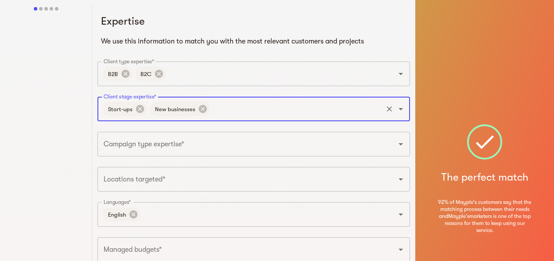
click at [225, 111] on input "Client stage expertise*" at bounding box center [296, 109] width 170 height 17
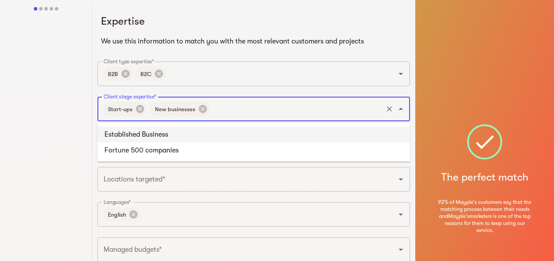
click at [145, 136] on li "Established Business" at bounding box center [254, 135] width 313 height 16
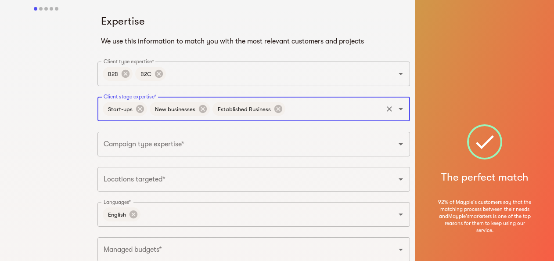
click at [293, 106] on input "Client stage expertise*" at bounding box center [334, 109] width 95 height 17
click at [208, 130] on li "Fortune 500 companies" at bounding box center [254, 135] width 313 height 16
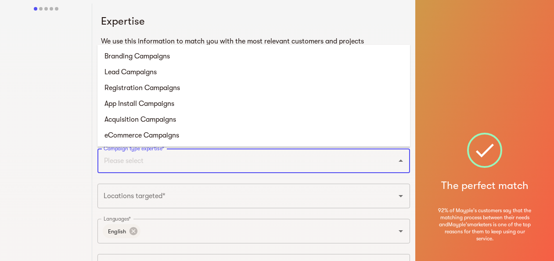
click at [158, 164] on input "Campaign type expertise*" at bounding box center [241, 160] width 280 height 17
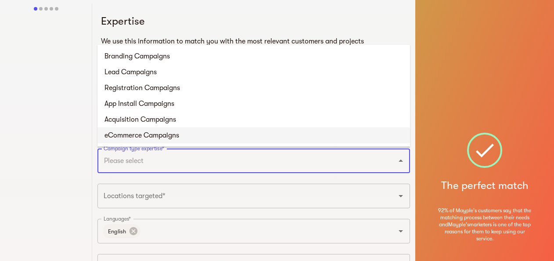
click at [54, 160] on div at bounding box center [46, 191] width 92 height 375
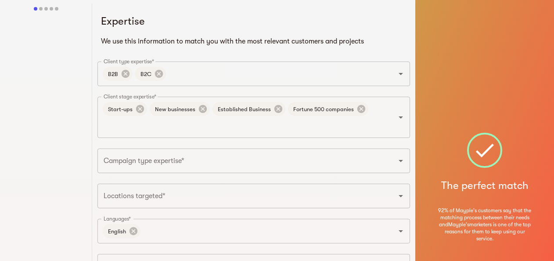
click at [131, 163] on input "Campaign type expertise*" at bounding box center [241, 160] width 280 height 17
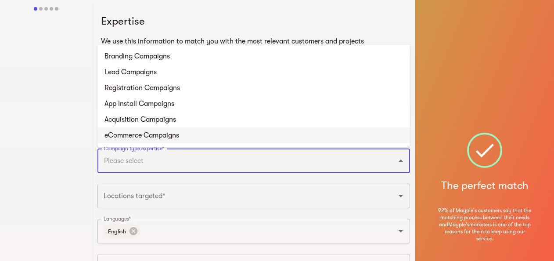
click at [122, 135] on li "eCommerce Campaigns" at bounding box center [254, 135] width 313 height 16
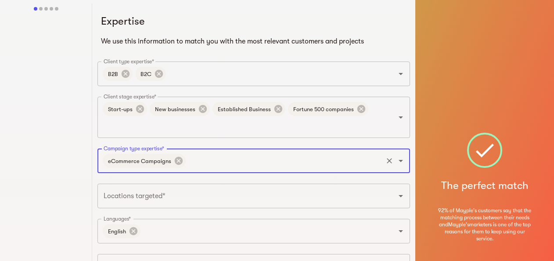
click at [208, 167] on input "Campaign type expertise*" at bounding box center [284, 160] width 195 height 17
click at [203, 155] on input "Campaign type expertise*" at bounding box center [284, 160] width 195 height 17
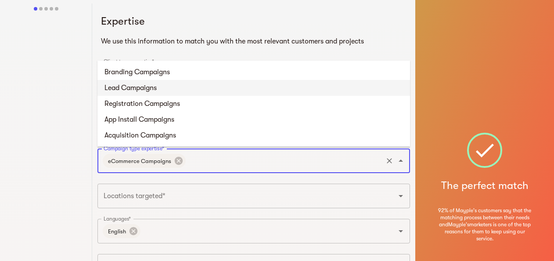
click at [130, 88] on li "Lead Campaigns" at bounding box center [254, 88] width 313 height 16
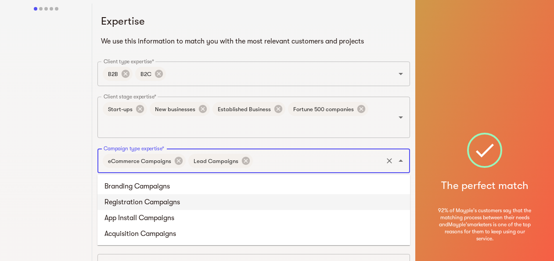
click at [268, 161] on input "Campaign type expertise*" at bounding box center [317, 160] width 127 height 17
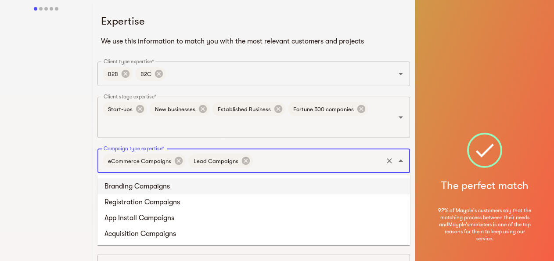
click at [137, 187] on li "Branding Campaigns" at bounding box center [254, 186] width 313 height 16
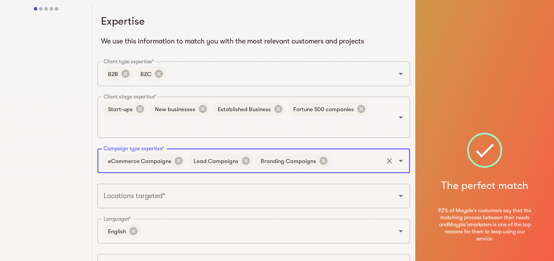
click at [335, 161] on input "Campaign type expertise*" at bounding box center [357, 160] width 50 height 17
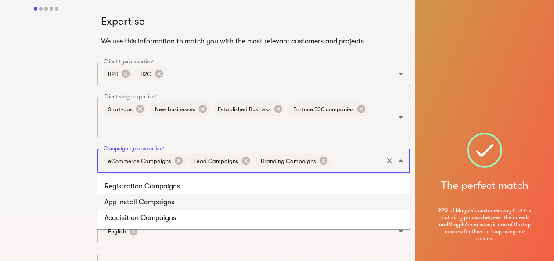
click at [139, 206] on li "App Install Campaigns" at bounding box center [254, 202] width 313 height 16
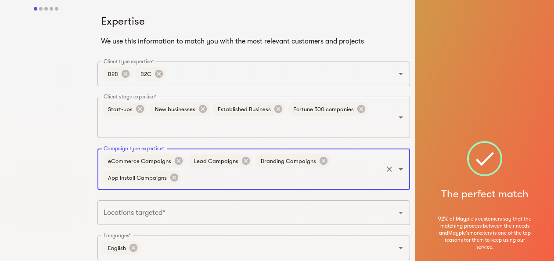
click at [217, 181] on input "Campaign type expertise*" at bounding box center [282, 177] width 199 height 17
click at [144, 212] on input "Locations targeted*" at bounding box center [241, 212] width 280 height 17
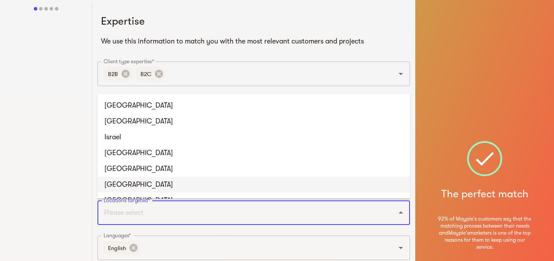
click at [39, 156] on div at bounding box center [46, 199] width 92 height 391
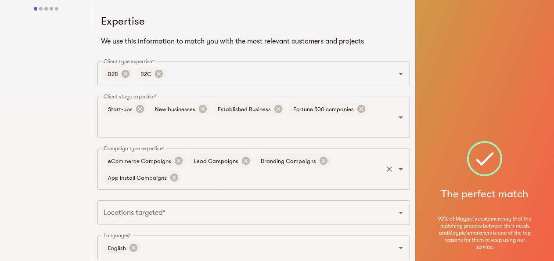
click at [190, 178] on input "Campaign type expertise*" at bounding box center [282, 177] width 199 height 17
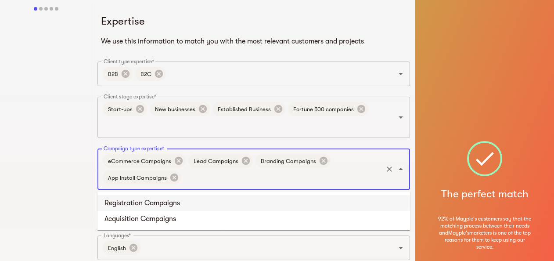
drag, startPoint x: 140, startPoint y: 204, endPoint x: 173, endPoint y: 200, distance: 33.6
click at [141, 203] on li "Registration Campaigns" at bounding box center [254, 203] width 313 height 16
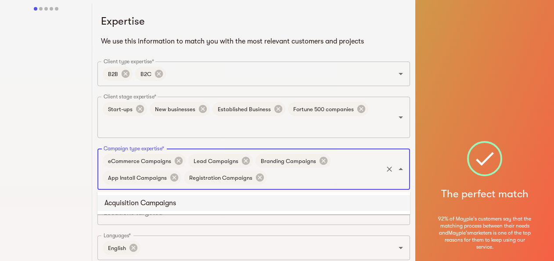
click at [273, 175] on input "Campaign type expertise*" at bounding box center [324, 177] width 113 height 17
click at [186, 200] on li "Acquisition Campaigns" at bounding box center [254, 203] width 313 height 16
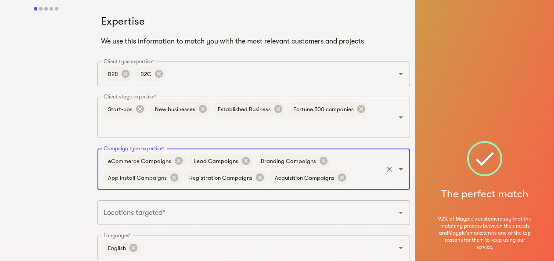
click at [129, 214] on input "Locations targeted*" at bounding box center [241, 212] width 280 height 17
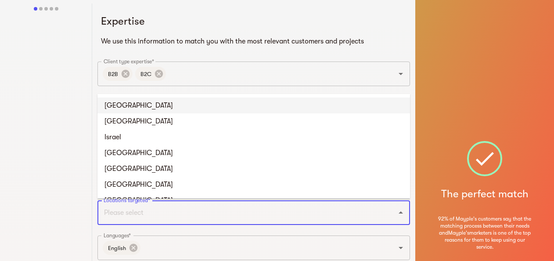
click at [123, 107] on li "United States" at bounding box center [254, 106] width 313 height 16
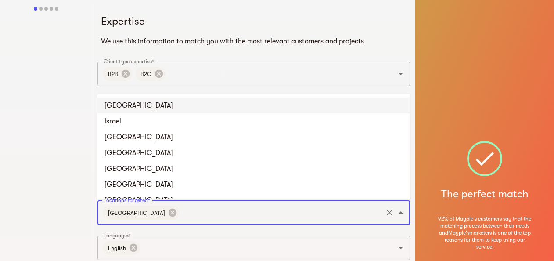
click at [181, 219] on input "Locations targeted*" at bounding box center [281, 212] width 201 height 17
click at [141, 107] on li "United Kingdom" at bounding box center [254, 106] width 313 height 16
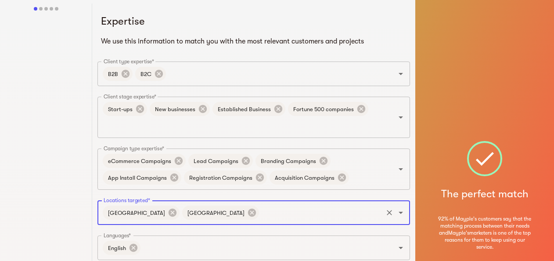
click at [261, 212] on input "Locations targeted*" at bounding box center [321, 212] width 121 height 17
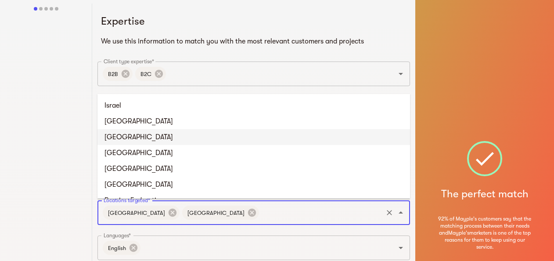
click at [127, 137] on li "Germany" at bounding box center [254, 137] width 313 height 16
click at [340, 210] on input "Locations targeted*" at bounding box center [361, 212] width 42 height 17
click at [162, 136] on li "Canada" at bounding box center [254, 137] width 313 height 16
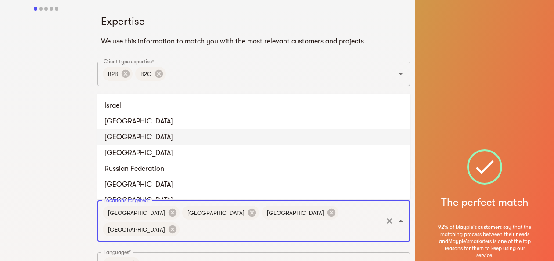
click at [330, 221] on input "Locations targeted*" at bounding box center [281, 229] width 201 height 17
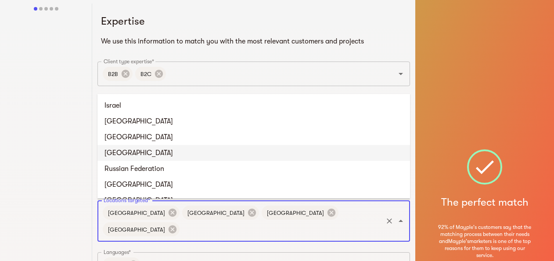
click at [123, 146] on li "Japan" at bounding box center [254, 153] width 313 height 16
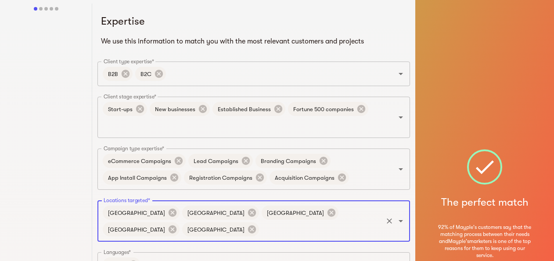
click at [358, 221] on input "Locations targeted*" at bounding box center [321, 229] width 121 height 17
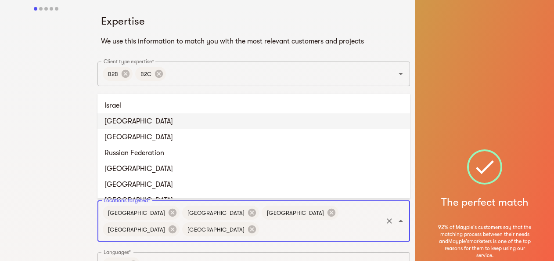
click at [131, 121] on li "France" at bounding box center [254, 121] width 313 height 16
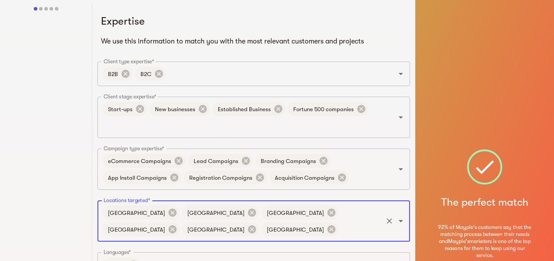
click at [340, 230] on input "Locations targeted*" at bounding box center [361, 229] width 42 height 17
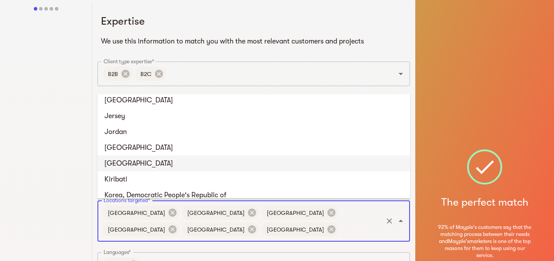
scroll to position [1582, 0]
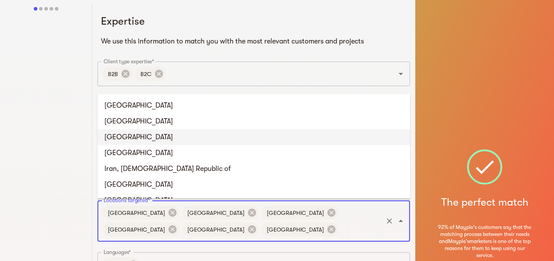
drag, startPoint x: 132, startPoint y: 138, endPoint x: 149, endPoint y: 158, distance: 26.8
click at [133, 138] on li "India" at bounding box center [254, 137] width 313 height 16
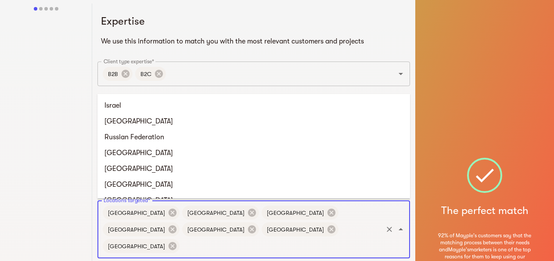
click at [189, 238] on input "Locations targeted*" at bounding box center [281, 246] width 201 height 17
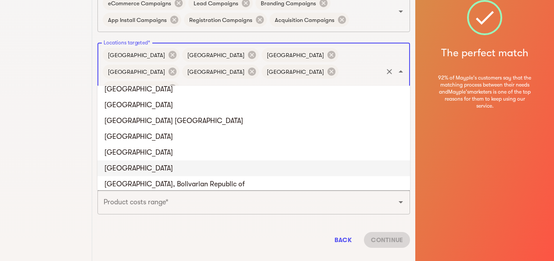
scroll to position [3451, 0]
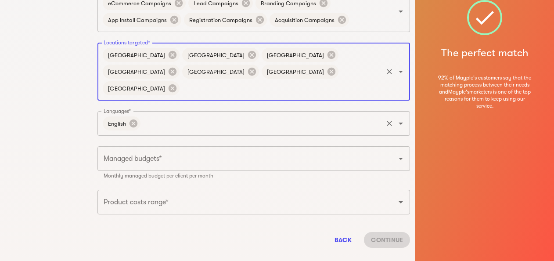
click at [159, 115] on input "Languages*" at bounding box center [262, 123] width 240 height 17
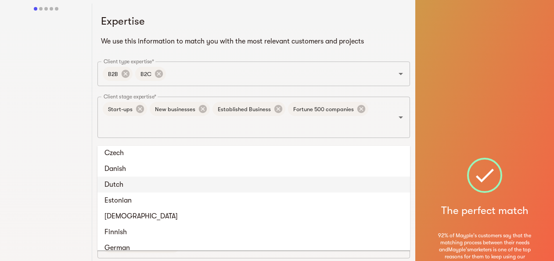
scroll to position [132, 0]
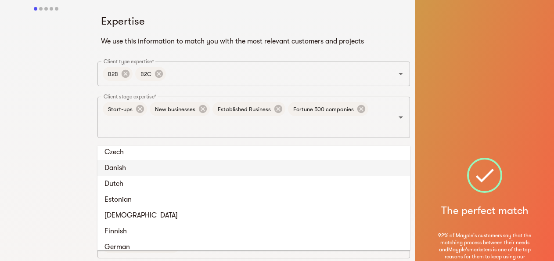
click at [16, 123] on div at bounding box center [46, 216] width 92 height 425
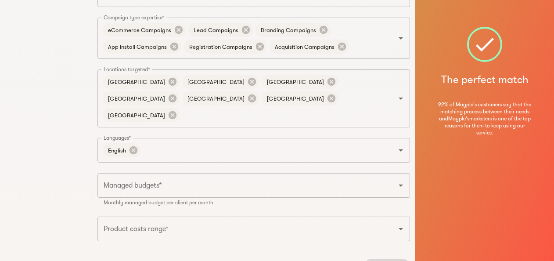
scroll to position [158, 0]
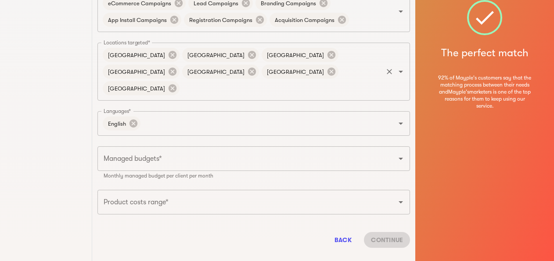
click at [191, 80] on input "Locations targeted*" at bounding box center [281, 88] width 201 height 17
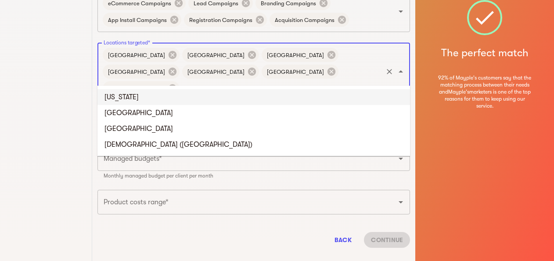
click at [203, 80] on input "can" at bounding box center [281, 88] width 201 height 17
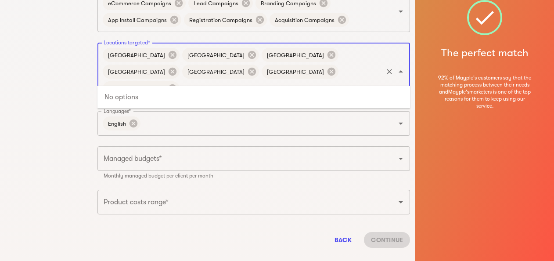
type input "c"
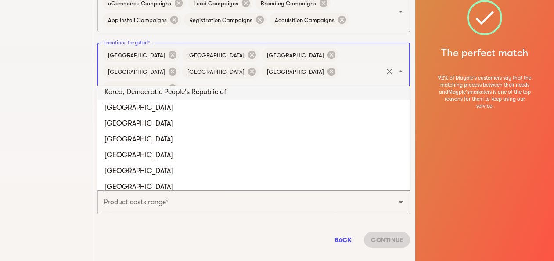
scroll to position [29, 0]
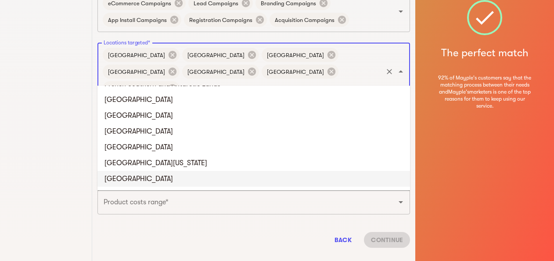
type input "sou"
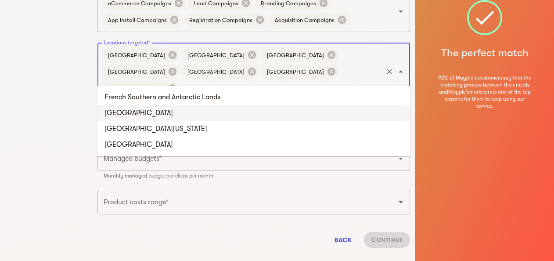
click at [152, 117] on li "South Africa" at bounding box center [254, 113] width 313 height 16
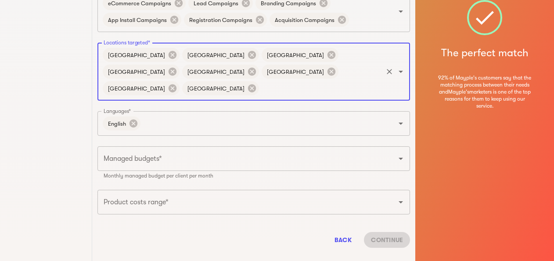
click at [261, 80] on input "Locations targeted*" at bounding box center [321, 88] width 121 height 17
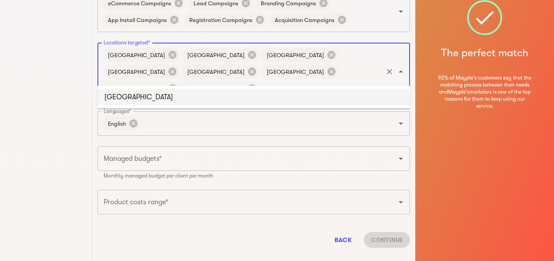
type input "n"
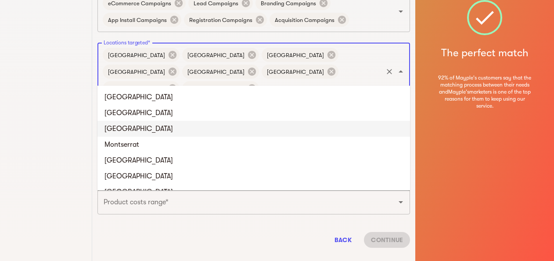
scroll to position [1318, 0]
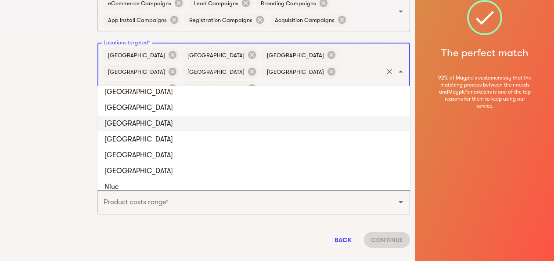
click at [159, 121] on li "New Zealand" at bounding box center [254, 124] width 313 height 16
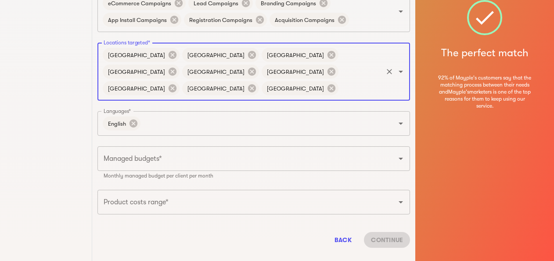
click at [340, 80] on input "Locations targeted*" at bounding box center [361, 88] width 42 height 17
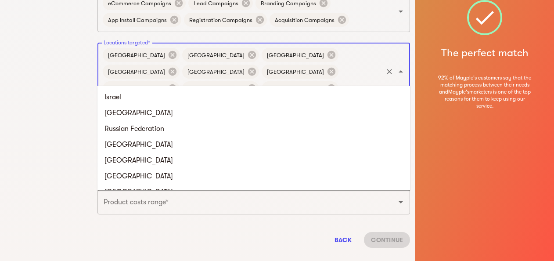
scroll to position [1261, 0]
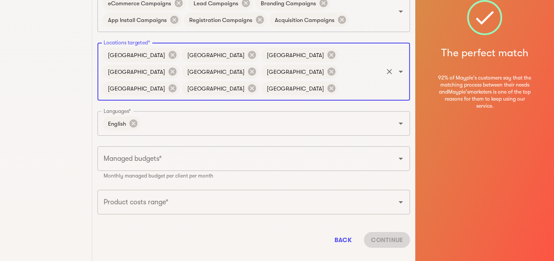
click at [138, 150] on input "Managed budgets*" at bounding box center [241, 158] width 280 height 17
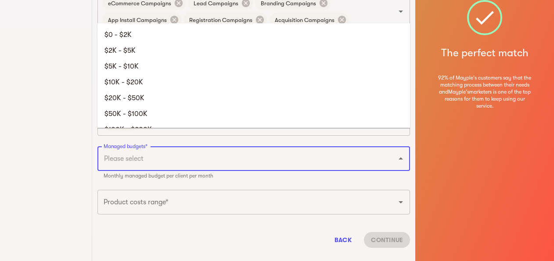
click at [9, 133] on div at bounding box center [46, 58] width 92 height 425
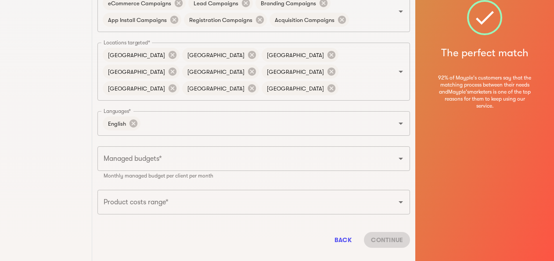
click at [127, 150] on input "Managed budgets*" at bounding box center [241, 158] width 280 height 17
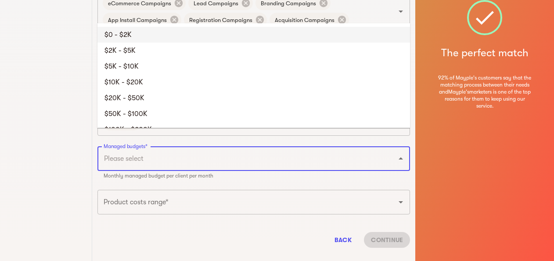
click at [127, 28] on li "$0 - $2K" at bounding box center [254, 35] width 313 height 16
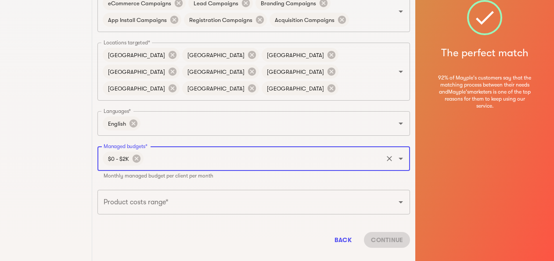
click at [161, 150] on input "Managed budgets*" at bounding box center [263, 158] width 237 height 17
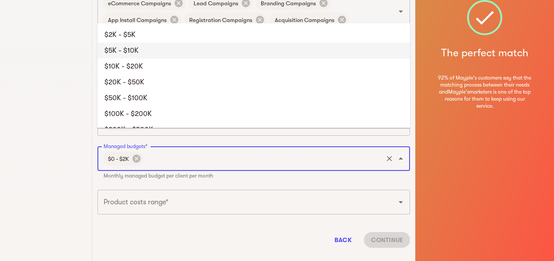
click at [133, 51] on li "$5K - $10K" at bounding box center [254, 51] width 313 height 16
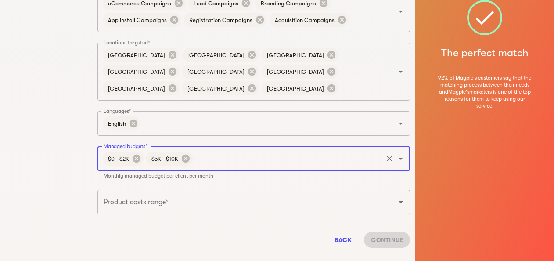
click at [208, 150] on input "Managed budgets*" at bounding box center [288, 158] width 188 height 17
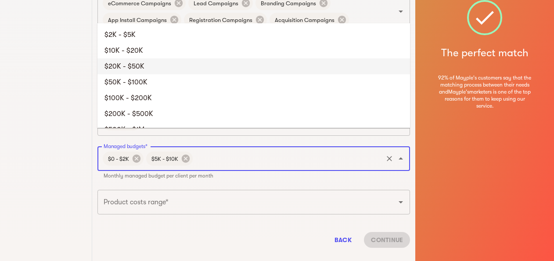
click at [141, 69] on li "$20K - $50K" at bounding box center [254, 66] width 313 height 16
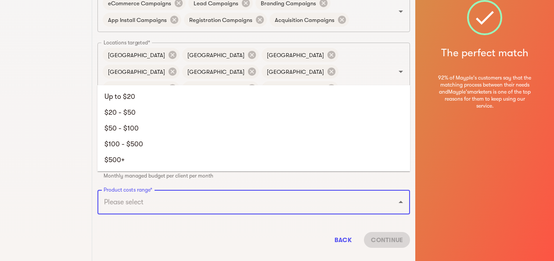
click at [146, 194] on input "Product costs range*" at bounding box center [241, 202] width 280 height 17
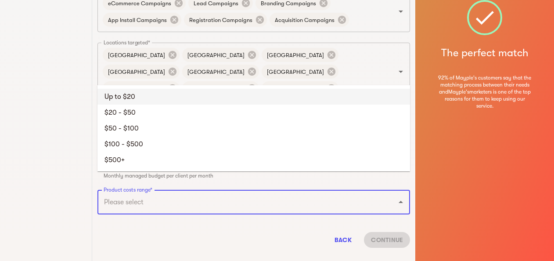
click at [126, 98] on li "Up to $20" at bounding box center [254, 97] width 313 height 16
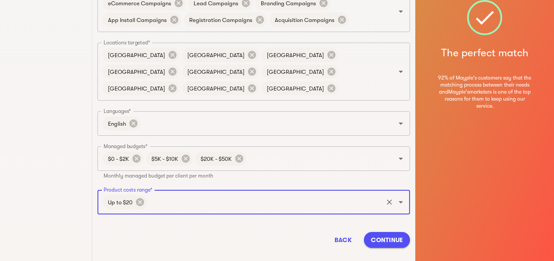
click at [163, 194] on input "Product costs range*" at bounding box center [264, 202] width 233 height 17
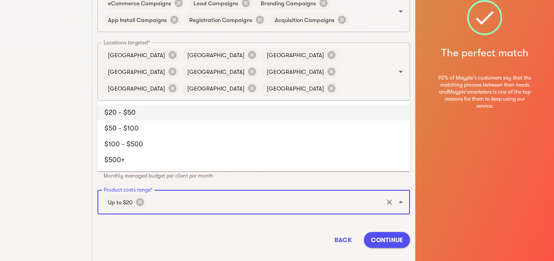
click at [122, 110] on li "$20 - $50" at bounding box center [254, 113] width 313 height 16
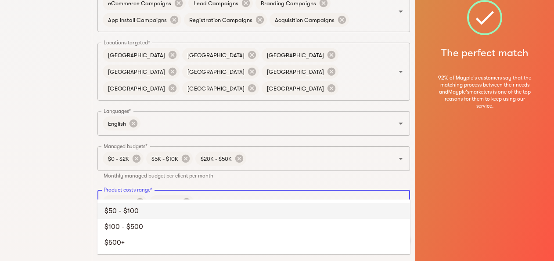
click at [214, 194] on input "Product costs range*" at bounding box center [288, 202] width 187 height 17
click at [134, 212] on li "$50 - $100" at bounding box center [254, 211] width 313 height 16
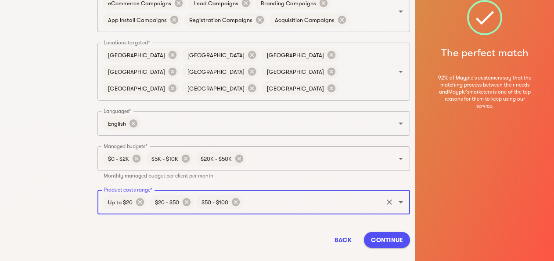
click at [244, 190] on div "Up to $20 $20 - $50 $50 - $100 Product costs range*" at bounding box center [254, 202] width 313 height 25
click at [248, 194] on input "Product costs range*" at bounding box center [313, 202] width 138 height 17
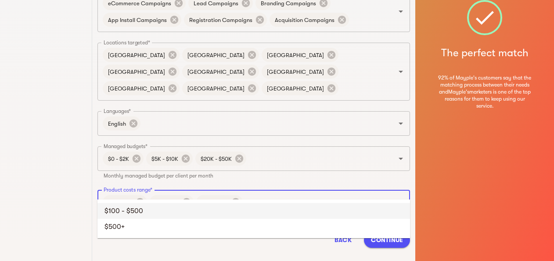
click at [135, 216] on li "$100 - $500" at bounding box center [254, 211] width 313 height 16
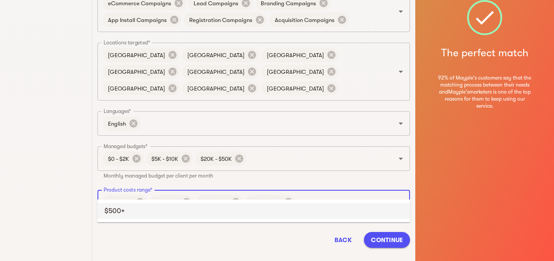
click at [307, 194] on input "Product costs range*" at bounding box center [339, 202] width 85 height 17
click at [173, 216] on li "$500+" at bounding box center [254, 211] width 313 height 16
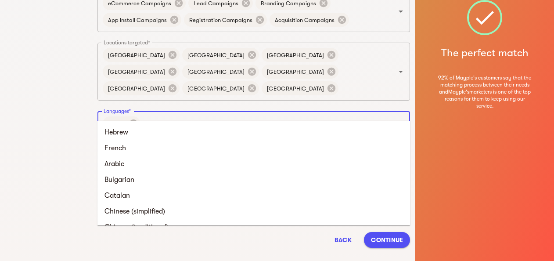
click at [159, 115] on input "Languages*" at bounding box center [262, 123] width 240 height 17
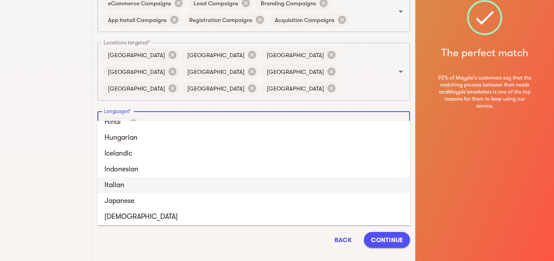
scroll to position [132, 0]
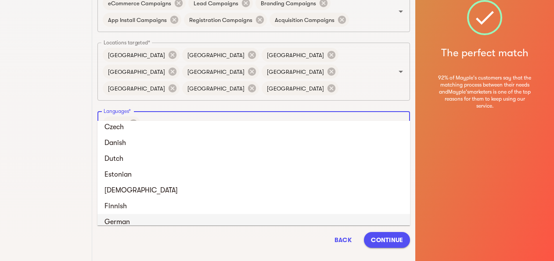
click at [134, 218] on li "German" at bounding box center [254, 222] width 313 height 16
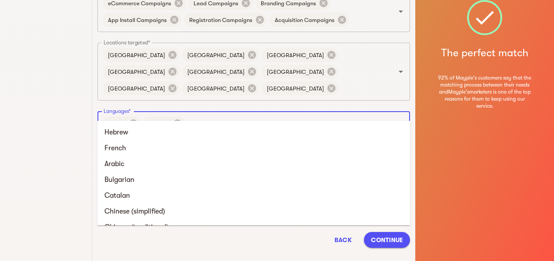
click at [216, 115] on input "Languages*" at bounding box center [284, 123] width 196 height 17
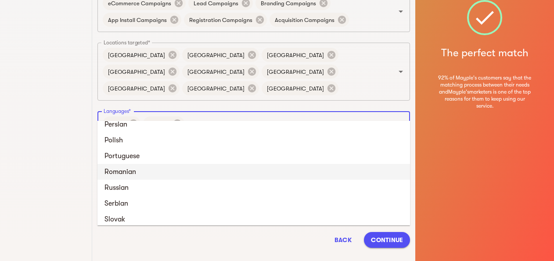
scroll to position [287, 0]
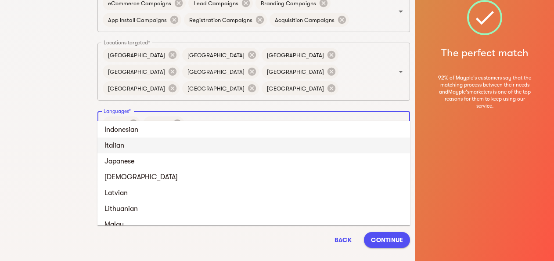
click at [134, 148] on li "Italian" at bounding box center [254, 146] width 313 height 16
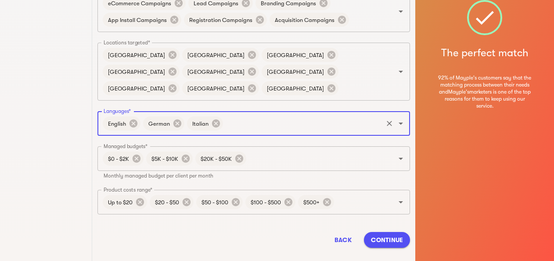
click at [232, 115] on input "Languages*" at bounding box center [303, 123] width 157 height 17
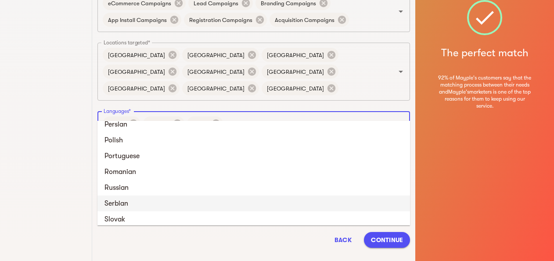
scroll to position [272, 0]
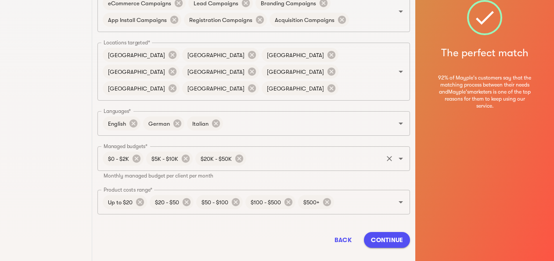
click at [127, 172] on p "Monthly managed budget per client per month" at bounding box center [254, 175] width 301 height 7
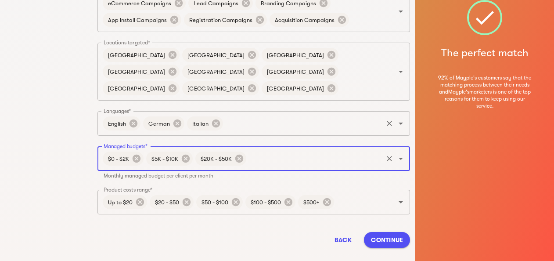
click at [236, 115] on input "Languages*" at bounding box center [303, 123] width 157 height 17
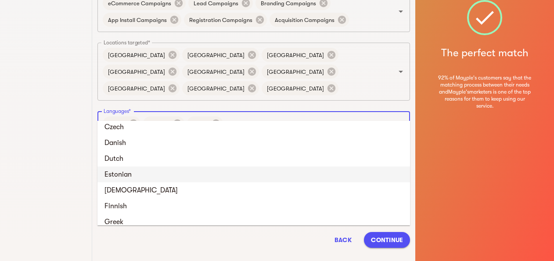
scroll to position [264, 0]
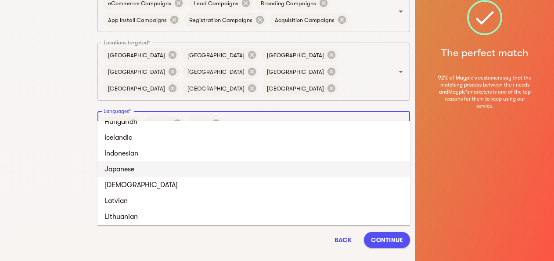
click at [141, 170] on li "Japanese" at bounding box center [254, 169] width 313 height 16
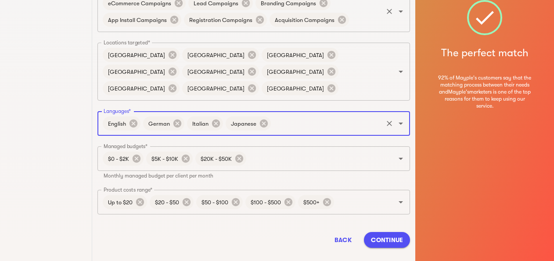
scroll to position [26, 0]
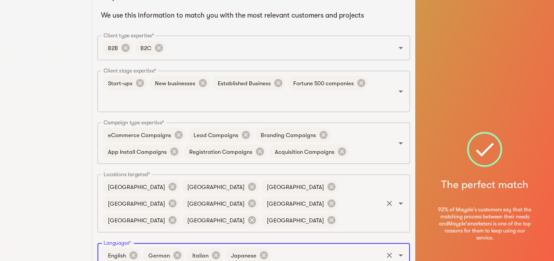
click at [340, 212] on input "Locations targeted*" at bounding box center [361, 220] width 42 height 17
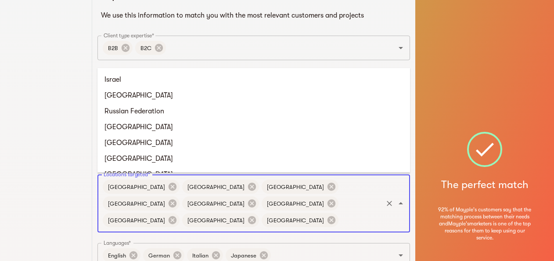
scroll to position [1261, 0]
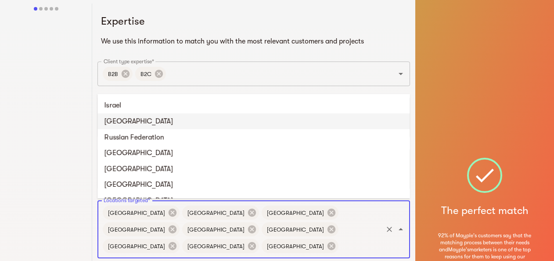
click at [131, 115] on li "Italy" at bounding box center [254, 121] width 313 height 16
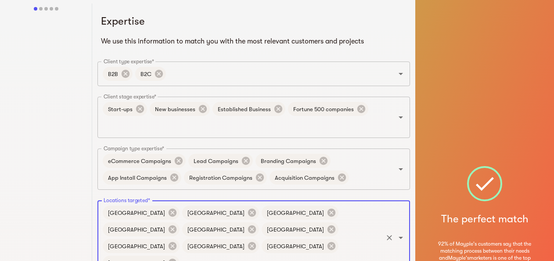
click at [328, 254] on input "Locations targeted*" at bounding box center [281, 262] width 201 height 17
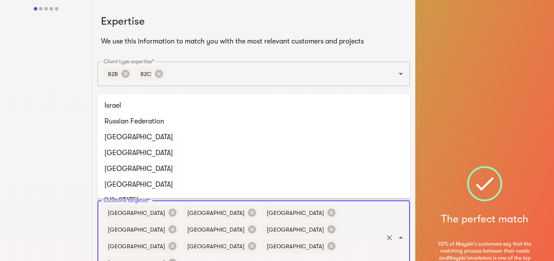
click at [325, 254] on input "Locations targeted*" at bounding box center [281, 262] width 201 height 17
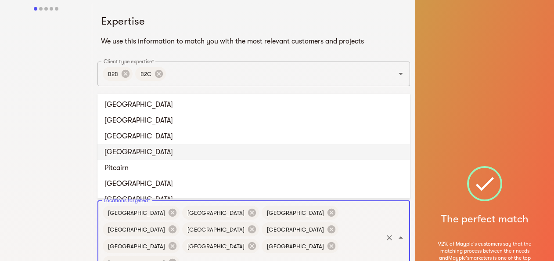
scroll to position [2479, 0]
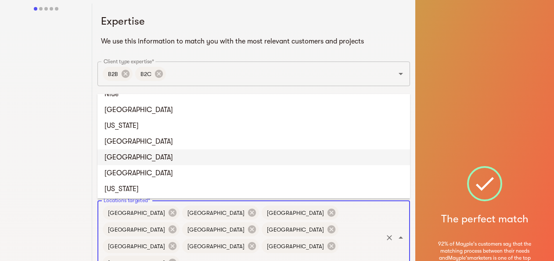
click at [158, 155] on li "Oman" at bounding box center [254, 157] width 313 height 16
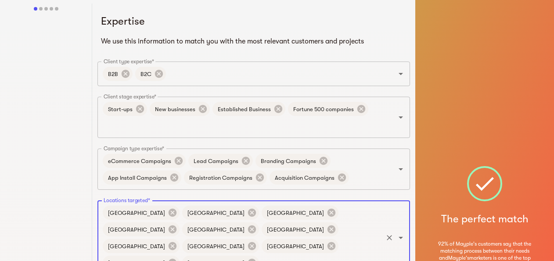
click at [363, 254] on input "Locations targeted*" at bounding box center [321, 262] width 121 height 17
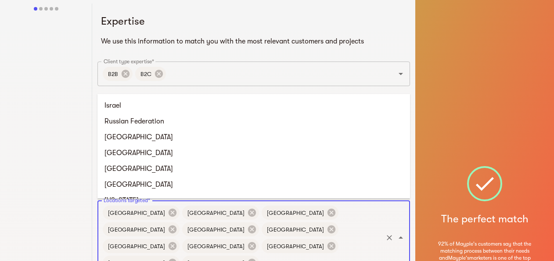
scroll to position [0, 0]
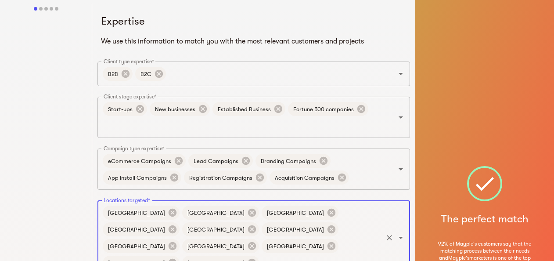
click at [362, 254] on input "Locations targeted*" at bounding box center [321, 262] width 121 height 17
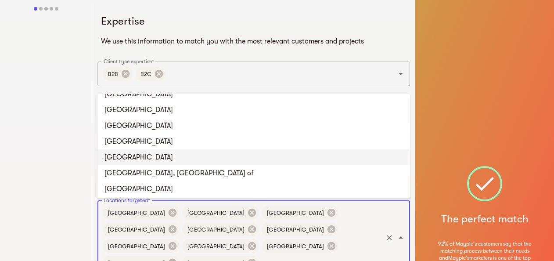
scroll to position [3106, 0]
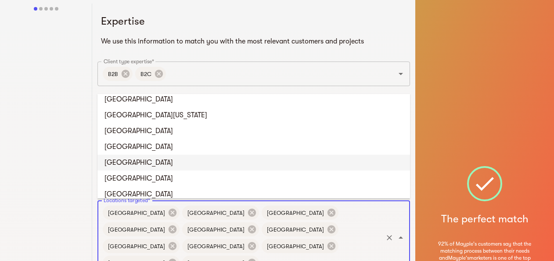
click at [174, 167] on li "Sri Lanka" at bounding box center [254, 163] width 313 height 16
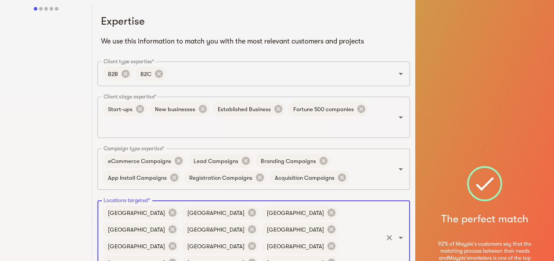
click at [340, 254] on input "Locations targeted*" at bounding box center [361, 262] width 42 height 17
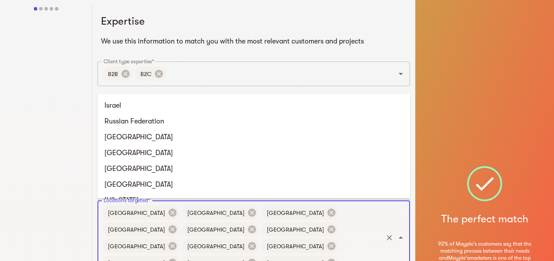
scroll to position [3080, 0]
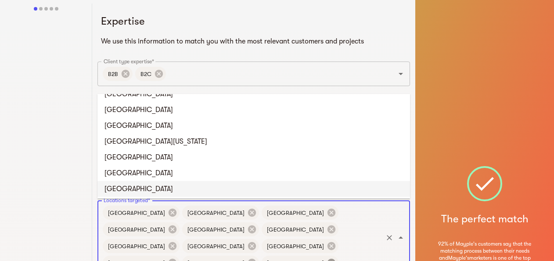
click at [328, 259] on icon at bounding box center [332, 263] width 8 height 8
click at [369, 254] on input "Locations targeted*" at bounding box center [321, 262] width 121 height 17
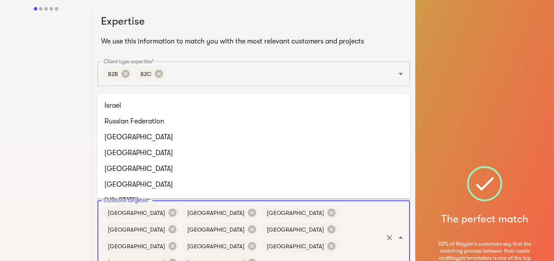
click at [365, 254] on input "Locations targeted*" at bounding box center [321, 262] width 121 height 17
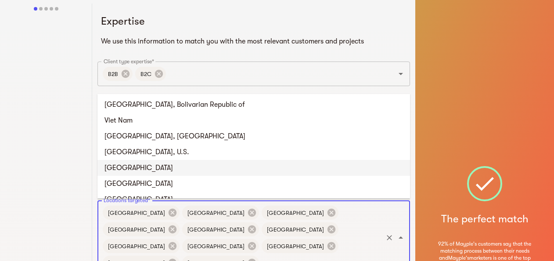
scroll to position [3475, 0]
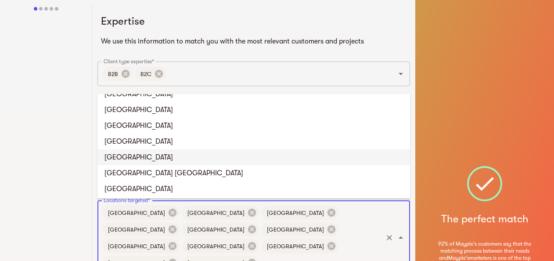
click at [200, 158] on li "United Arab Emirates" at bounding box center [254, 157] width 313 height 16
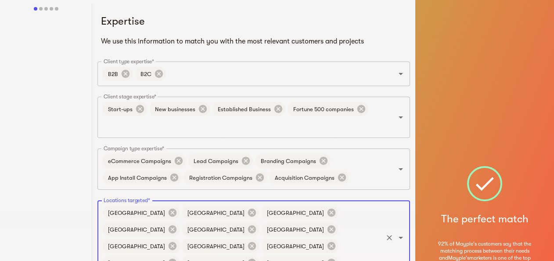
drag, startPoint x: 199, startPoint y: 243, endPoint x: 188, endPoint y: 237, distance: 12.2
click at [340, 254] on input "Locations targeted*" at bounding box center [361, 262] width 42 height 17
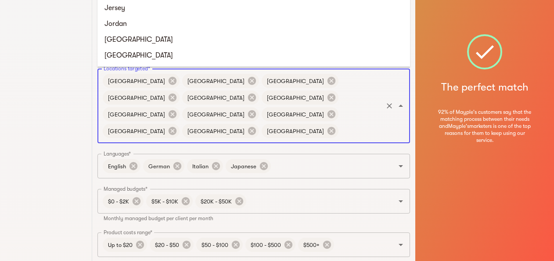
scroll to position [0, 0]
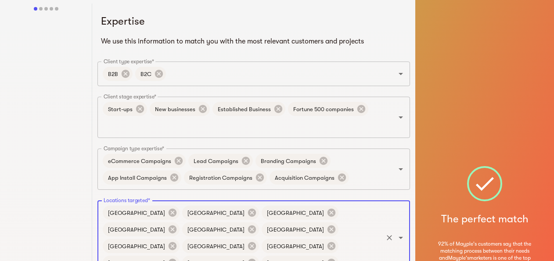
click at [340, 254] on input "Locations targeted*" at bounding box center [361, 262] width 42 height 17
type input "s"
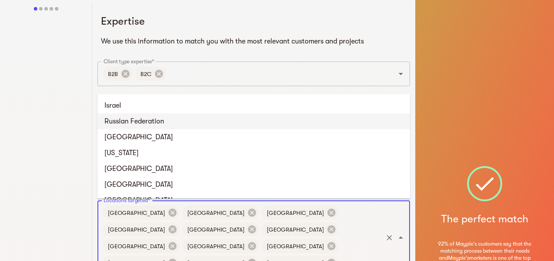
type input "r"
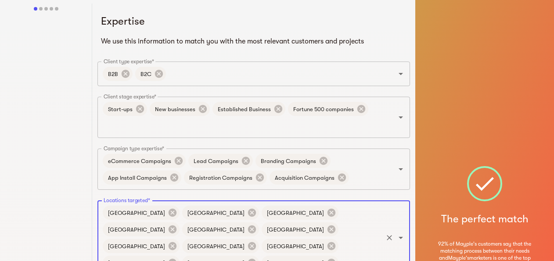
click at [340, 254] on input "Locations targeted*" at bounding box center [361, 262] width 42 height 17
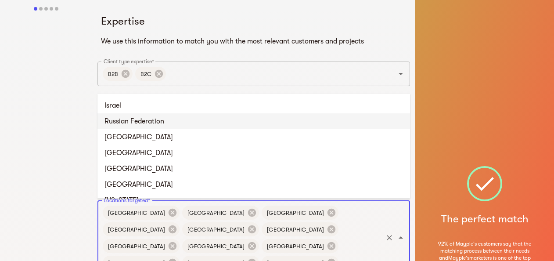
click at [146, 124] on li "Russian Federation" at bounding box center [254, 121] width 313 height 16
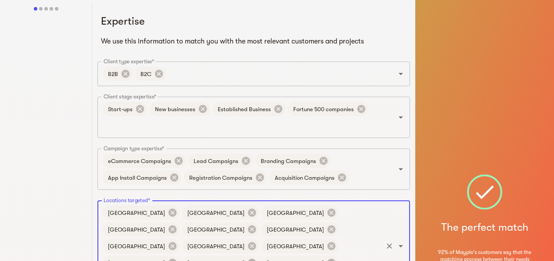
scroll to position [132, 0]
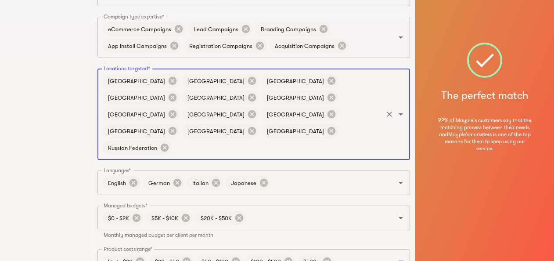
click at [251, 139] on input "Locations targeted*" at bounding box center [277, 147] width 209 height 17
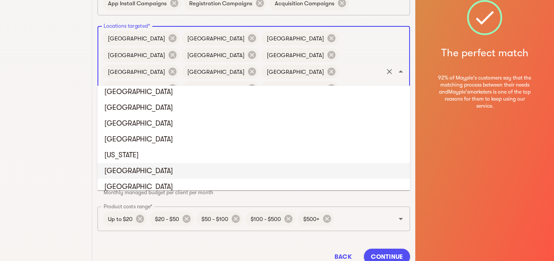
scroll to position [1450, 0]
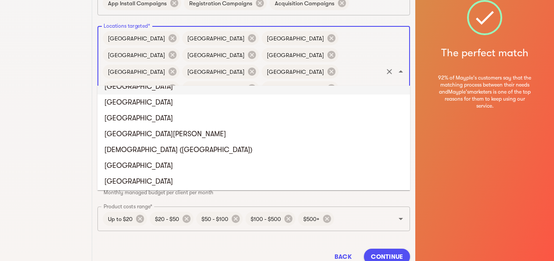
click at [254, 97] on input "Locations targeted*" at bounding box center [277, 105] width 209 height 17
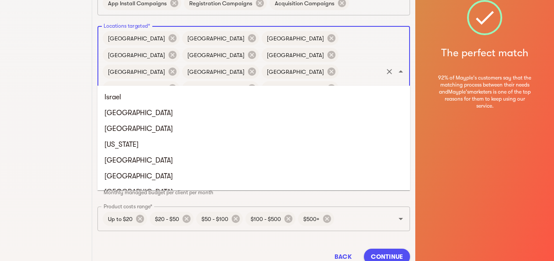
scroll to position [1356, 0]
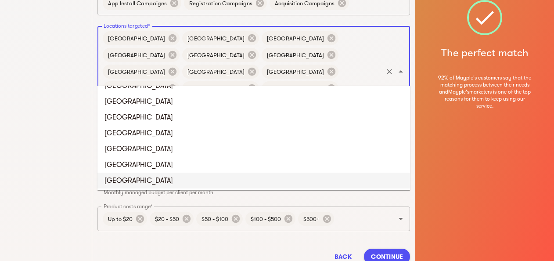
type input "sp"
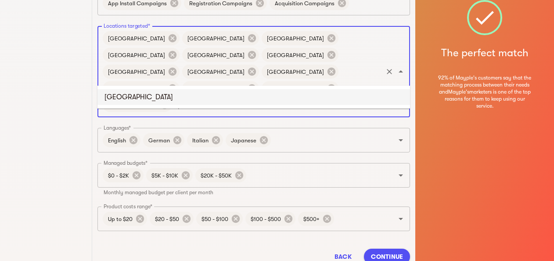
click at [169, 101] on li "Spain" at bounding box center [254, 97] width 313 height 16
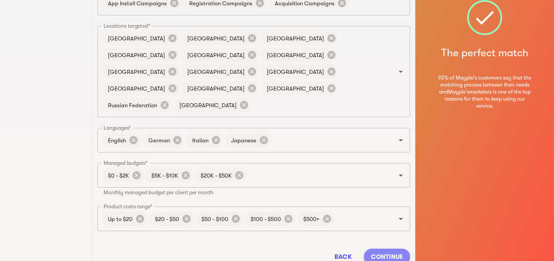
click at [380, 249] on button "Continue" at bounding box center [387, 257] width 46 height 16
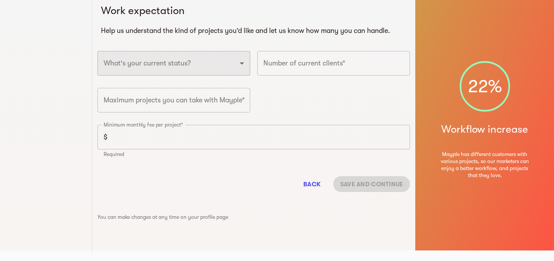
click at [182, 62] on select "Full-time freelancer Full-time job New-freelancing Part-time-freelance Searchin…" at bounding box center [174, 63] width 153 height 25
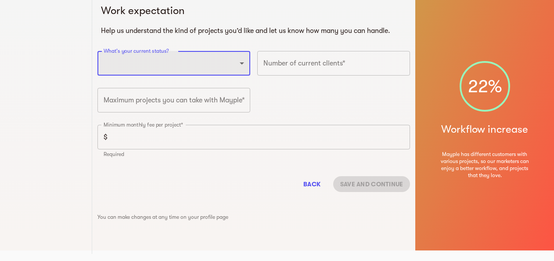
click at [123, 63] on select "Full-time freelancer Full-time job New-freelancing Part-time-freelance Searchin…" at bounding box center [174, 63] width 153 height 25
click at [124, 62] on select "Full-time freelancer Full-time job New-freelancing Part-time-freelance Searchin…" at bounding box center [174, 63] width 153 height 25
select select "FULLTIME_FREELANCER"
click at [98, 51] on select "Full-time freelancer Full-time job New-freelancing Part-time-freelance Searchin…" at bounding box center [174, 63] width 153 height 25
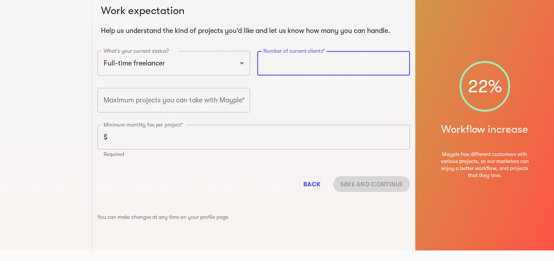
click at [291, 64] on input "number" at bounding box center [333, 63] width 153 height 25
type input "10"
click at [177, 105] on input "number" at bounding box center [174, 100] width 153 height 25
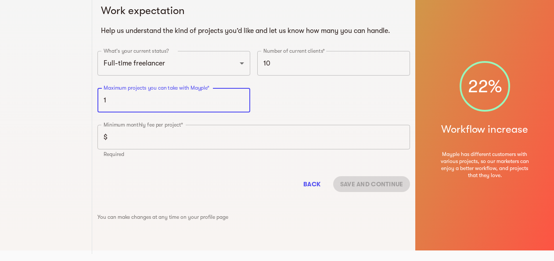
click at [241, 97] on input "1" at bounding box center [174, 100] width 153 height 25
click at [241, 97] on input "2" at bounding box center [174, 100] width 153 height 25
click at [241, 97] on input "3" at bounding box center [174, 100] width 153 height 25
click at [241, 97] on input "4" at bounding box center [174, 100] width 153 height 25
click at [241, 97] on input "5" at bounding box center [174, 100] width 153 height 25
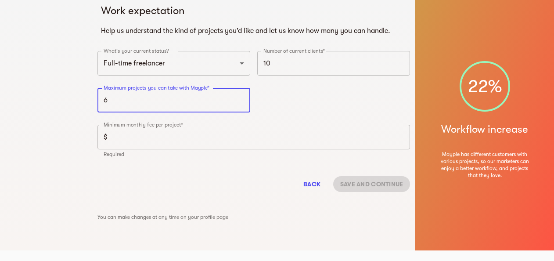
click at [241, 97] on input "6" at bounding box center [174, 100] width 153 height 25
click at [241, 97] on input "7" at bounding box center [174, 100] width 153 height 25
click at [241, 97] on input "8" at bounding box center [174, 100] width 153 height 25
click at [241, 97] on input "9" at bounding box center [174, 100] width 153 height 25
click at [241, 97] on input "10" at bounding box center [174, 100] width 153 height 25
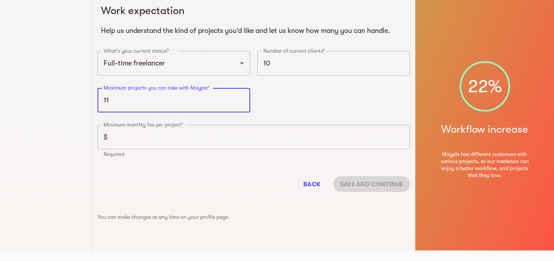
click at [241, 97] on input "11" at bounding box center [174, 100] width 153 height 25
click at [241, 97] on input "12" at bounding box center [174, 100] width 153 height 25
click at [241, 97] on input "13" at bounding box center [174, 100] width 153 height 25
click at [241, 97] on input "14" at bounding box center [174, 100] width 153 height 25
click at [241, 97] on input "15" at bounding box center [174, 100] width 153 height 25
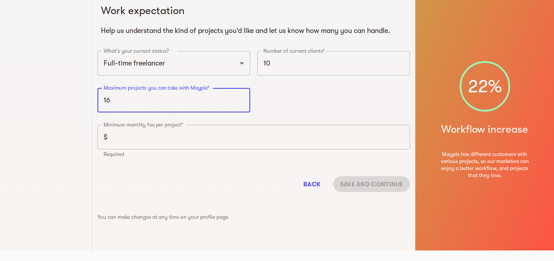
click at [241, 97] on input "16" at bounding box center [174, 100] width 153 height 25
click at [241, 97] on input "17" at bounding box center [174, 100] width 153 height 25
click at [241, 97] on input "18" at bounding box center [174, 100] width 153 height 25
click at [241, 97] on input "19" at bounding box center [174, 100] width 153 height 25
type input "20"
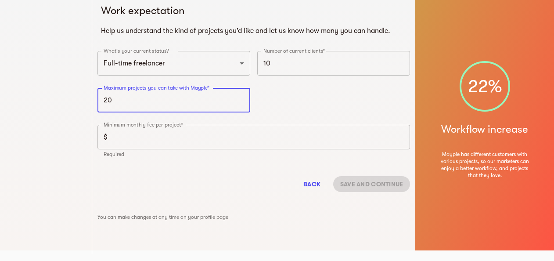
click at [241, 97] on input "20" at bounding box center [174, 100] width 153 height 25
drag, startPoint x: 214, startPoint y: 90, endPoint x: 105, endPoint y: 88, distance: 109.9
click at [105, 88] on input "20" at bounding box center [174, 100] width 153 height 25
drag, startPoint x: 98, startPoint y: 87, endPoint x: 151, endPoint y: 87, distance: 52.3
click at [151, 87] on div "Maximum projects you can take with Mayple* 20 Maximum projects you can take wit…" at bounding box center [174, 102] width 160 height 37
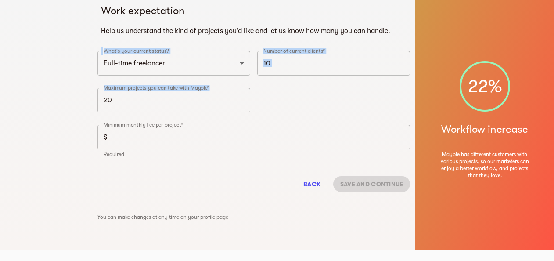
drag, startPoint x: 95, startPoint y: 78, endPoint x: 150, endPoint y: 95, distance: 57.4
click at [150, 95] on div "What's your current status? Full-time freelancer Full-time job New-freelancing …" at bounding box center [254, 106] width 320 height 119
click at [22, 74] on div at bounding box center [46, 123] width 92 height 261
drag, startPoint x: 222, startPoint y: 79, endPoint x: 121, endPoint y: 87, distance: 101.4
click at [134, 90] on div "What's your current status? Full-time freelancer Full-time job New-freelancing …" at bounding box center [254, 106] width 320 height 119
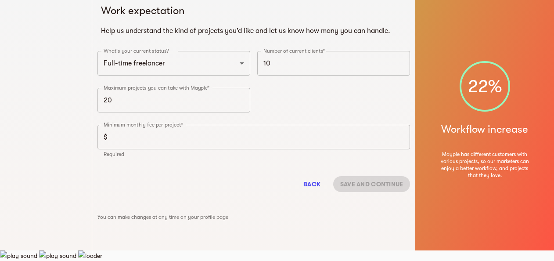
click at [76, 78] on div at bounding box center [46, 123] width 92 height 261
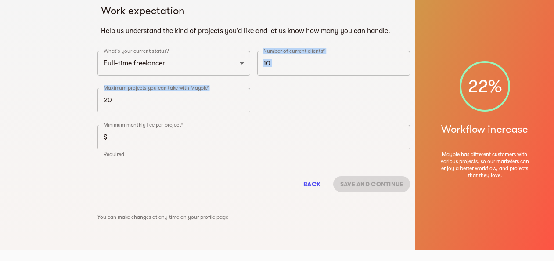
drag, startPoint x: 102, startPoint y: 77, endPoint x: 205, endPoint y: 89, distance: 103.1
click at [221, 89] on div "What's your current status? Full-time freelancer Full-time job New-freelancing …" at bounding box center [254, 106] width 320 height 119
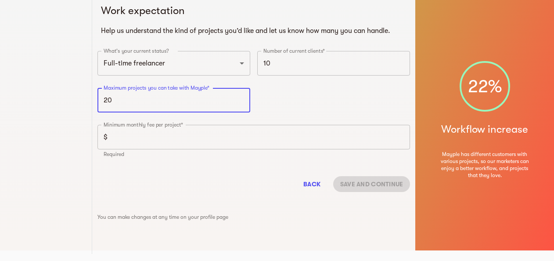
paste input "number"
drag, startPoint x: 103, startPoint y: 97, endPoint x: 96, endPoint y: 96, distance: 6.6
click at [96, 96] on div "Maximum projects you can take with Mayple* Maximum projects you can take with M…" at bounding box center [174, 102] width 160 height 37
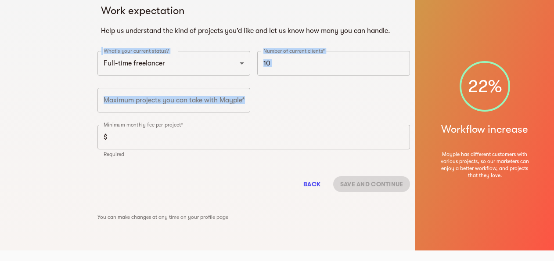
drag, startPoint x: 95, startPoint y: 76, endPoint x: 140, endPoint y: 98, distance: 49.7
click at [140, 98] on div "What's your current status? Full-time freelancer Full-time job New-freelancing …" at bounding box center [254, 106] width 320 height 119
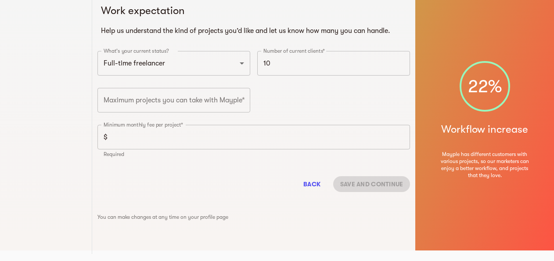
click at [110, 86] on div "Maximum projects you can take with Mayple* Maximum projects you can take with M…" at bounding box center [174, 102] width 160 height 37
click at [109, 99] on input "number" at bounding box center [174, 100] width 153 height 25
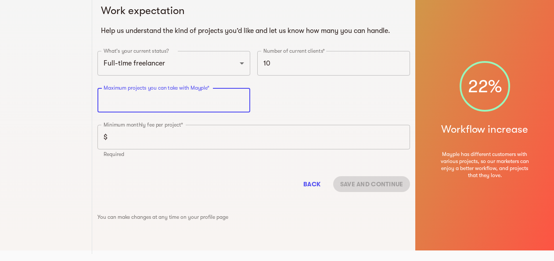
drag, startPoint x: 112, startPoint y: 100, endPoint x: 101, endPoint y: 98, distance: 11.1
click at [101, 98] on input "number" at bounding box center [174, 100] width 153 height 25
drag, startPoint x: 225, startPoint y: 98, endPoint x: 73, endPoint y: 87, distance: 152.4
click at [73, 87] on div "Work expectation Help us understand the kind of projects you’d like and let us …" at bounding box center [277, 119] width 554 height 261
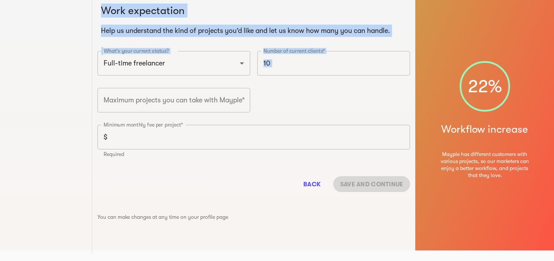
drag, startPoint x: 117, startPoint y: 84, endPoint x: 154, endPoint y: 84, distance: 36.9
click at [154, 84] on div "Work expectation Help us understand the kind of projects you’d like and let us …" at bounding box center [277, 119] width 554 height 261
drag, startPoint x: 154, startPoint y: 84, endPoint x: 122, endPoint y: 82, distance: 31.7
click at [122, 82] on div "What's your current status? Full-time freelancer Full-time job New-freelancing …" at bounding box center [174, 65] width 160 height 37
click at [104, 77] on div "What's your current status? Full-time freelancer Full-time job New-freelancing …" at bounding box center [174, 65] width 160 height 37
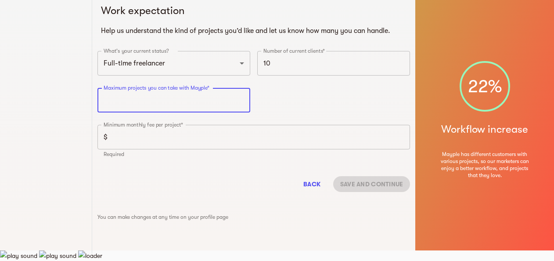
drag, startPoint x: 102, startPoint y: 95, endPoint x: 199, endPoint y: 87, distance: 97.0
click at [189, 88] on input "number" at bounding box center [174, 100] width 153 height 25
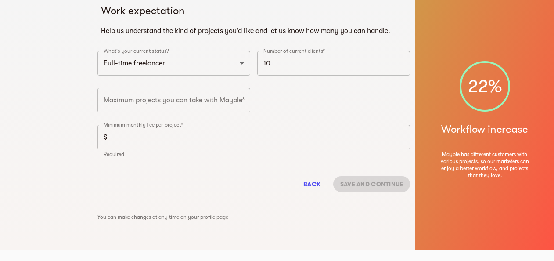
click at [208, 87] on div "Maximum projects you can take with Mayple* Maximum projects you can take with M…" at bounding box center [174, 102] width 160 height 37
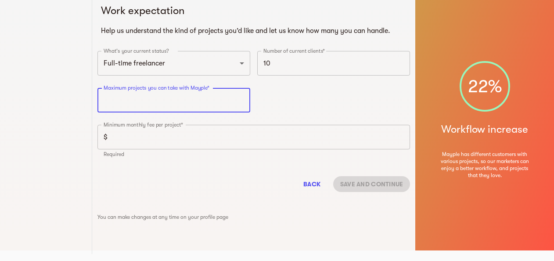
click at [232, 99] on input "number" at bounding box center [174, 100] width 153 height 25
drag, startPoint x: 232, startPoint y: 99, endPoint x: 202, endPoint y: 89, distance: 31.5
click at [231, 99] on input "number" at bounding box center [174, 100] width 153 height 25
drag, startPoint x: 225, startPoint y: 90, endPoint x: 78, endPoint y: 81, distance: 147.4
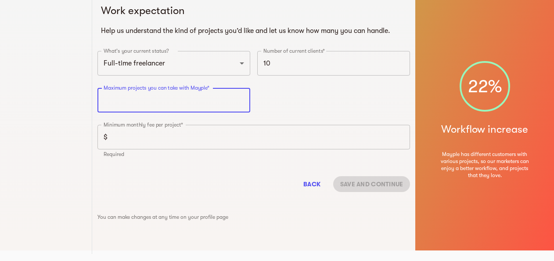
click at [78, 81] on div "Work expectation Help us understand the kind of projects you’d like and let us …" at bounding box center [277, 119] width 554 height 261
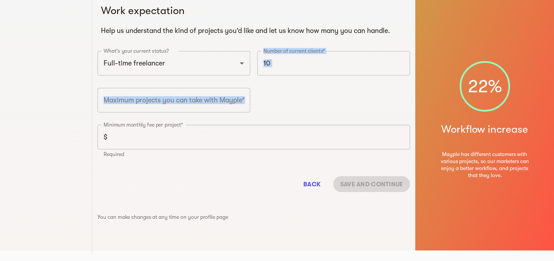
drag, startPoint x: 101, startPoint y: 79, endPoint x: 187, endPoint y: 112, distance: 91.9
click at [187, 112] on div "What's your current status? Full-time freelancer Full-time job New-freelancing …" at bounding box center [254, 106] width 320 height 119
copy div "​ Number of current clients* Number of current clients* Maximum projects you ca…"
click at [271, 95] on div "What's your current status? Full-time freelancer Full-time job New-freelancing …" at bounding box center [254, 106] width 320 height 119
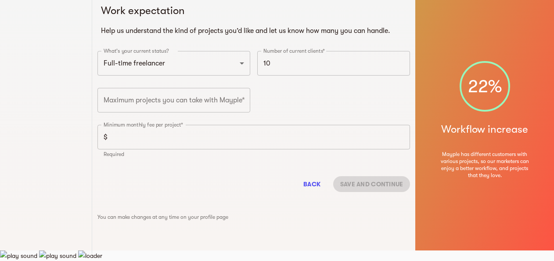
click at [199, 105] on input "number" at bounding box center [174, 100] width 153 height 25
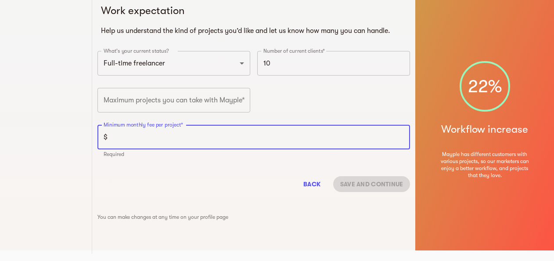
click at [124, 136] on input "number" at bounding box center [260, 137] width 299 height 25
click at [110, 136] on div "$ Minimum monthly fee per project*" at bounding box center [254, 137] width 313 height 25
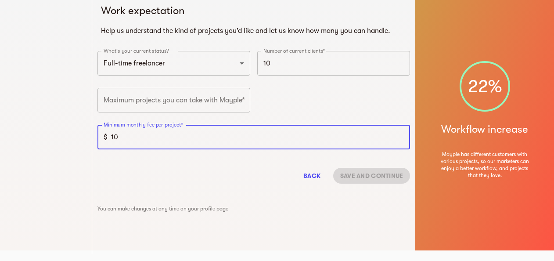
type input "10"
click at [145, 104] on input "number" at bounding box center [174, 100] width 153 height 25
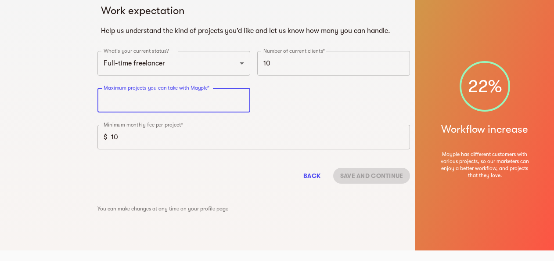
click at [133, 96] on input "number" at bounding box center [174, 100] width 153 height 25
type input "100"
drag, startPoint x: 122, startPoint y: 99, endPoint x: 103, endPoint y: 99, distance: 18.9
click at [103, 99] on input "100" at bounding box center [174, 100] width 153 height 25
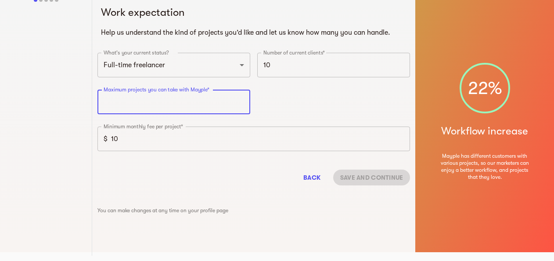
scroll to position [0, 0]
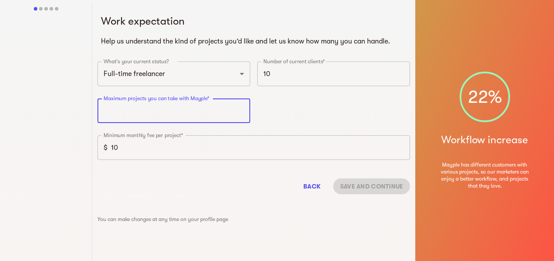
click at [133, 114] on input "number" at bounding box center [174, 110] width 153 height 25
type input "10"
click at [132, 149] on input "10" at bounding box center [260, 147] width 299 height 25
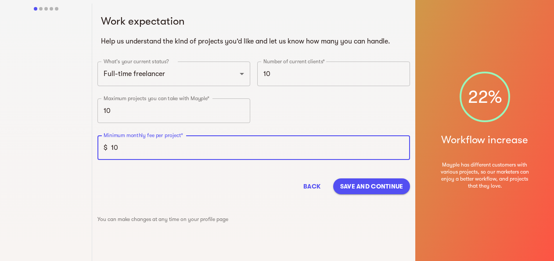
type input "1"
type input "50"
click at [374, 184] on span "Save and continue" at bounding box center [371, 186] width 63 height 11
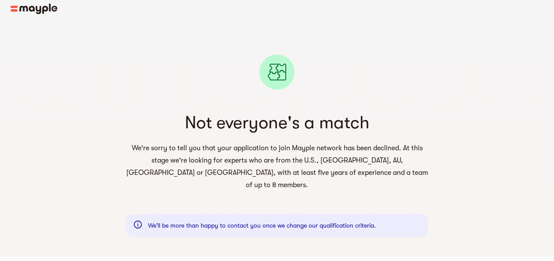
scroll to position [11, 0]
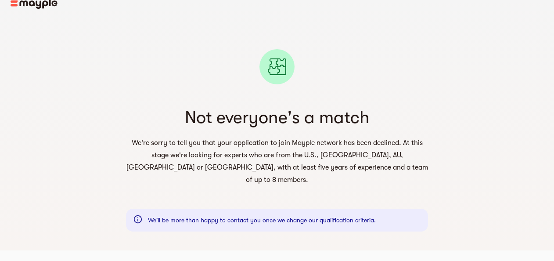
click at [296, 211] on div "We'll be more than happy to contact you once we change our qualification criter…" at bounding box center [262, 220] width 228 height 18
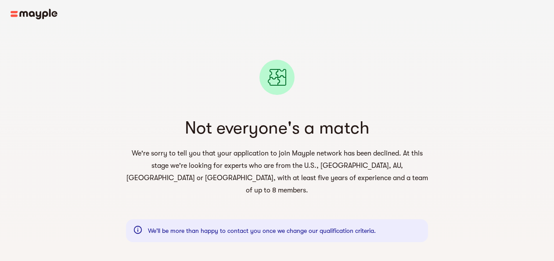
click at [125, 89] on div "Not everyone's a match We're sorry to tell you that your application to join Ma…" at bounding box center [276, 137] width 351 height 219
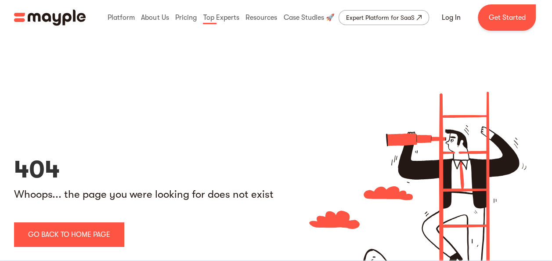
click at [172, 232] on div "404 Whoops... the page you were looking for does not exist go back to home page" at bounding box center [145, 219] width 262 height 127
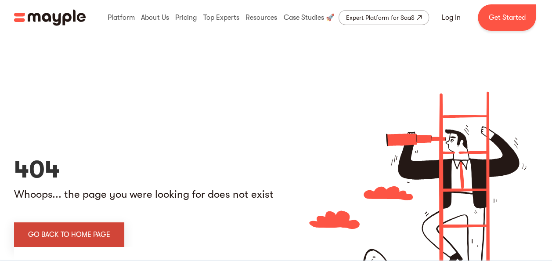
click at [76, 234] on link "go back to home page" at bounding box center [69, 234] width 110 height 25
